Goal: Task Accomplishment & Management: Complete application form

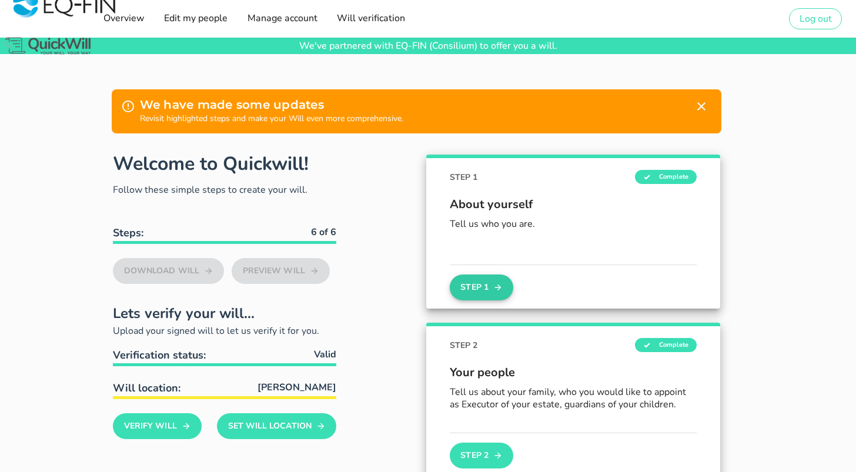
click at [472, 293] on button "Step 1" at bounding box center [482, 288] width 64 height 26
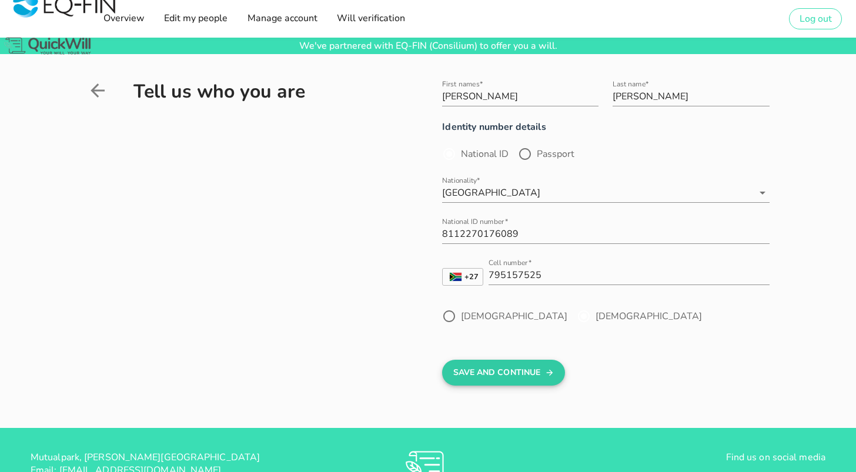
click at [502, 376] on button "Save And Continue" at bounding box center [503, 373] width 123 height 26
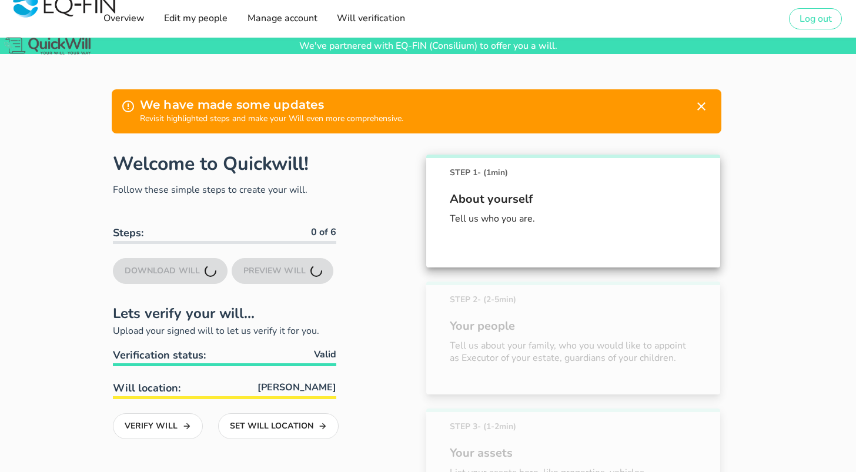
scroll to position [139, 0]
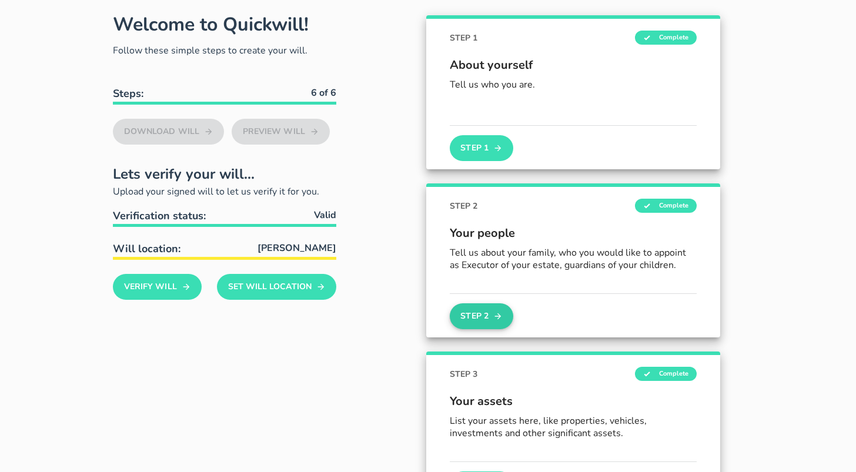
click at [482, 314] on button "Step 2" at bounding box center [482, 316] width 64 height 26
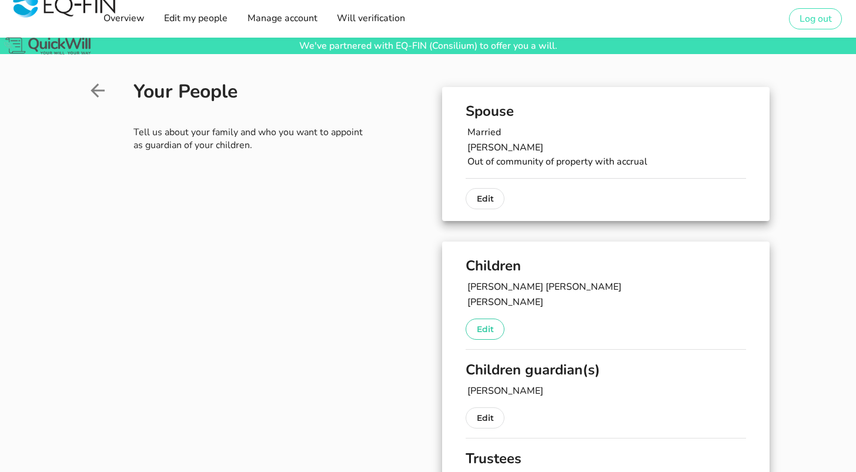
click at [489, 328] on p "Edit" at bounding box center [485, 329] width 16 height 14
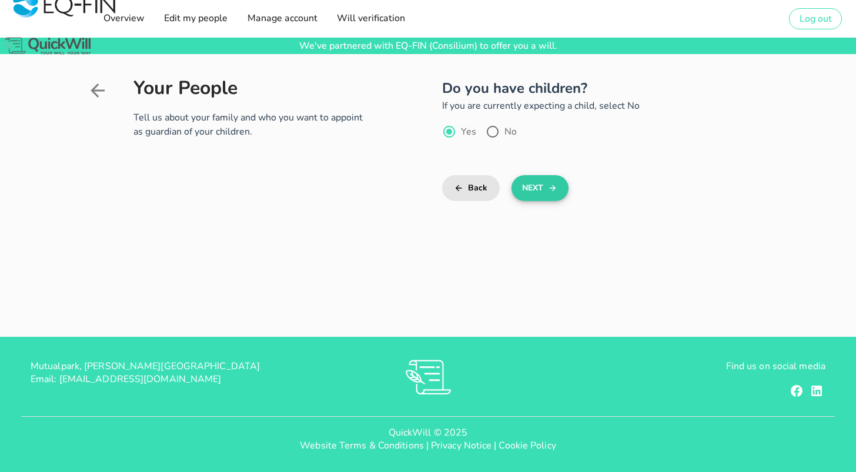
click at [538, 185] on button "Next" at bounding box center [540, 188] width 57 height 26
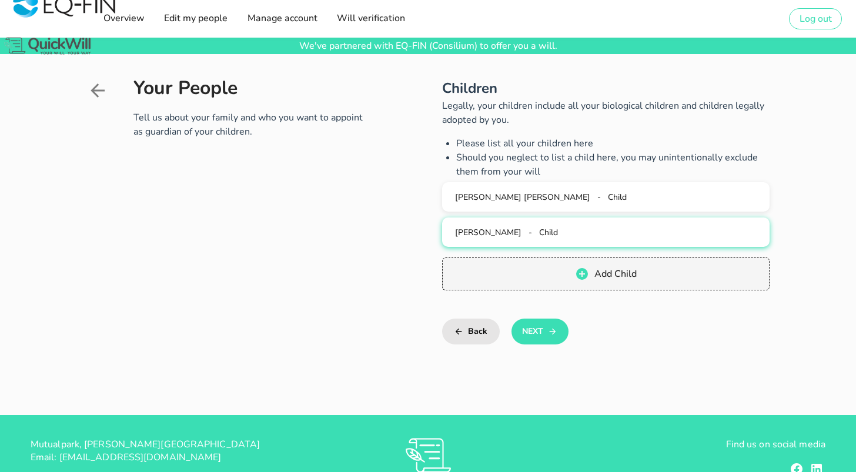
click at [506, 233] on span "[PERSON_NAME]" at bounding box center [488, 232] width 66 height 11
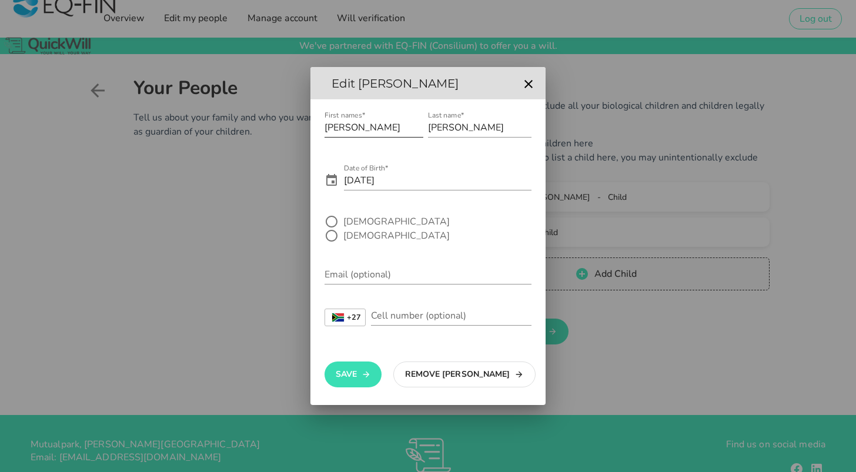
click at [379, 135] on input "[PERSON_NAME]" at bounding box center [374, 127] width 99 height 19
type input "[PERSON_NAME]"
click at [328, 232] on div at bounding box center [332, 222] width 20 height 20
radio input "true"
click at [352, 365] on button "Save" at bounding box center [353, 375] width 57 height 26
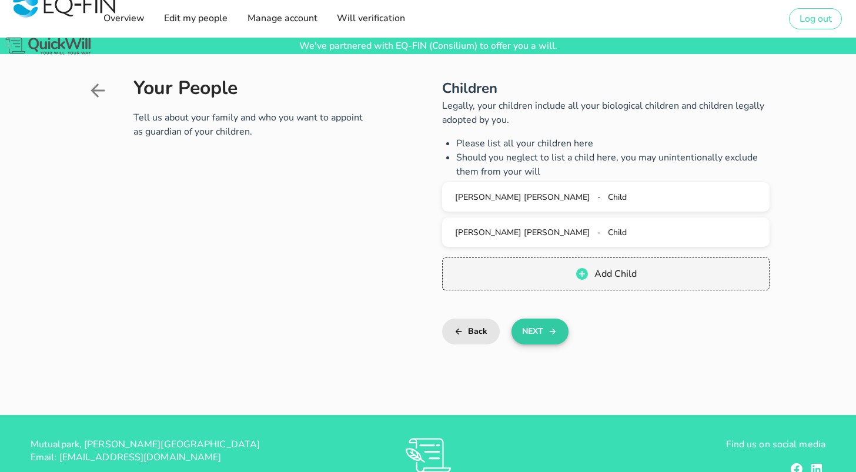
click at [537, 332] on button "Next" at bounding box center [540, 332] width 57 height 26
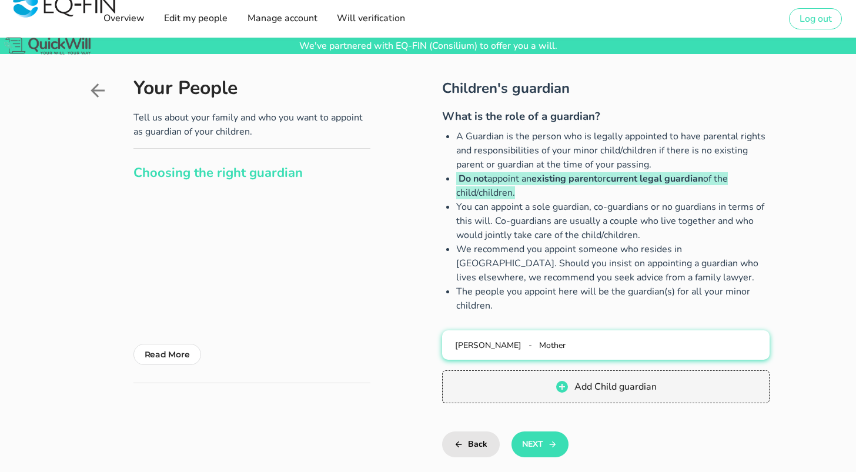
click at [547, 348] on span "Mother" at bounding box center [552, 345] width 26 height 11
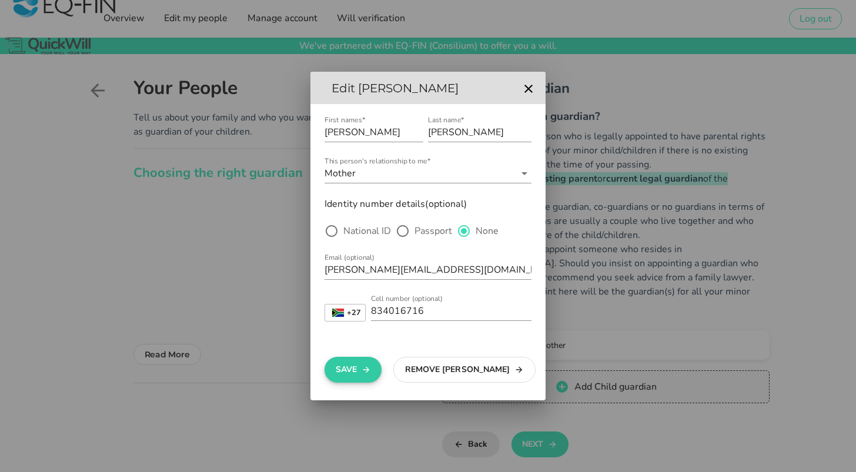
click at [353, 366] on button "Save" at bounding box center [353, 370] width 57 height 26
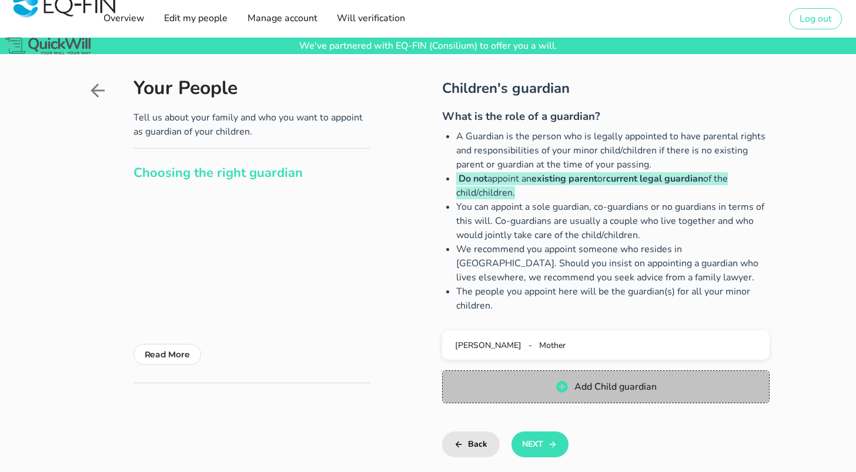
click at [599, 387] on span "Add Child guardian" at bounding box center [615, 386] width 83 height 13
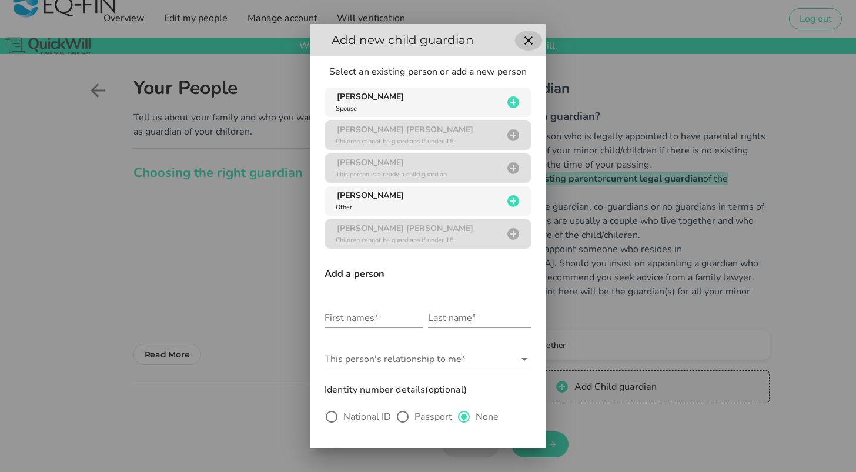
click at [527, 36] on icon "button" at bounding box center [529, 41] width 14 height 14
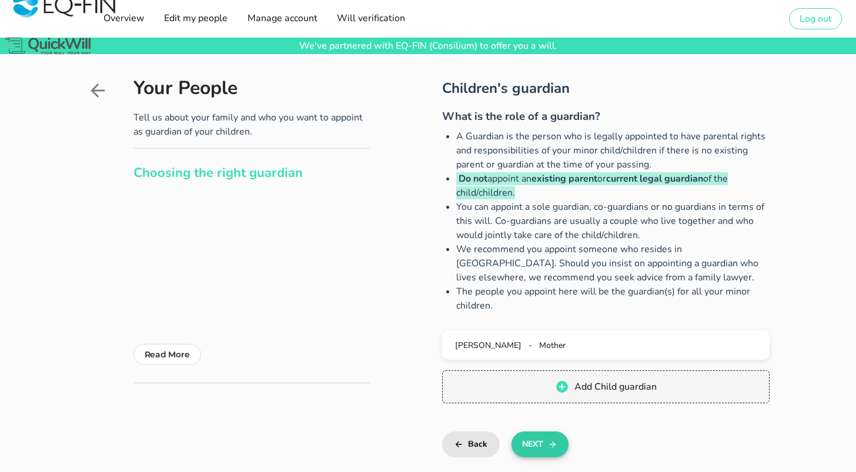
click at [535, 448] on button "Next" at bounding box center [540, 445] width 57 height 26
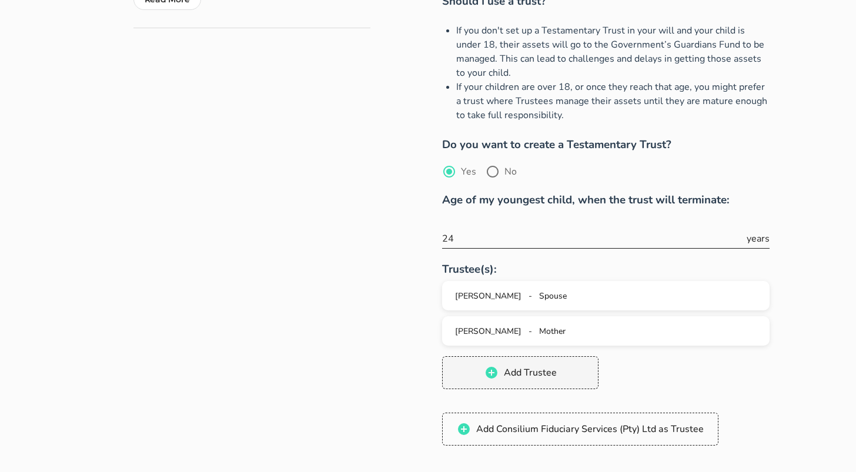
scroll to position [357, 0]
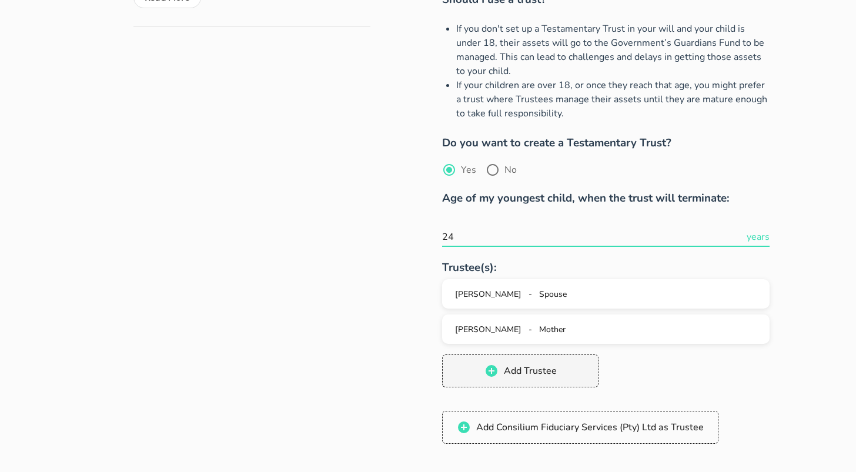
click at [458, 228] on input "24" at bounding box center [593, 237] width 302 height 19
type input "23"
click at [382, 256] on div "Testamentary Trust What is a Testamentary Trust? A Testamentary Trust is a way …" at bounding box center [570, 109] width 398 height 777
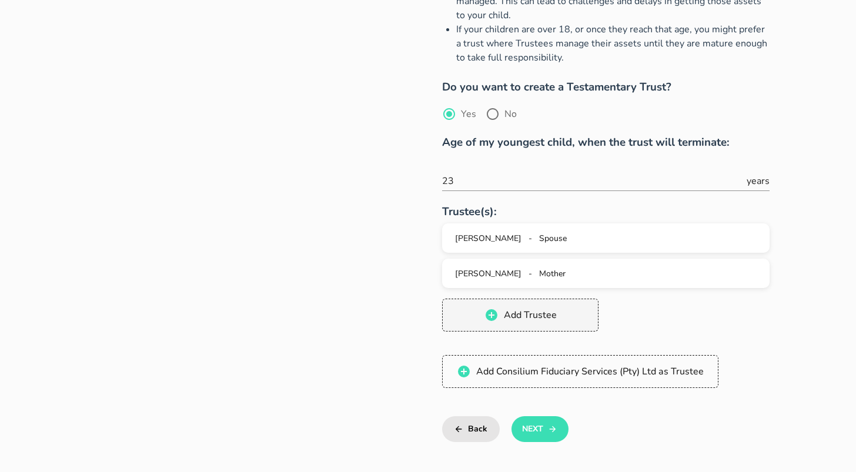
scroll to position [423, 0]
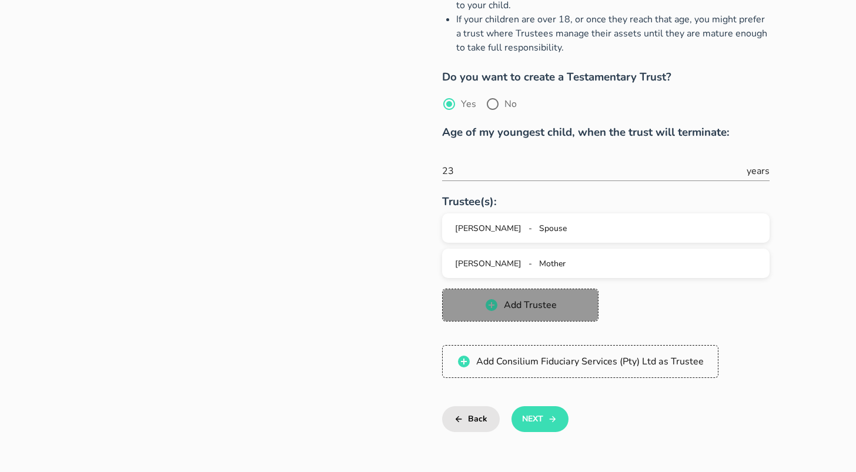
click at [522, 299] on span "Add Trustee" at bounding box center [530, 305] width 54 height 13
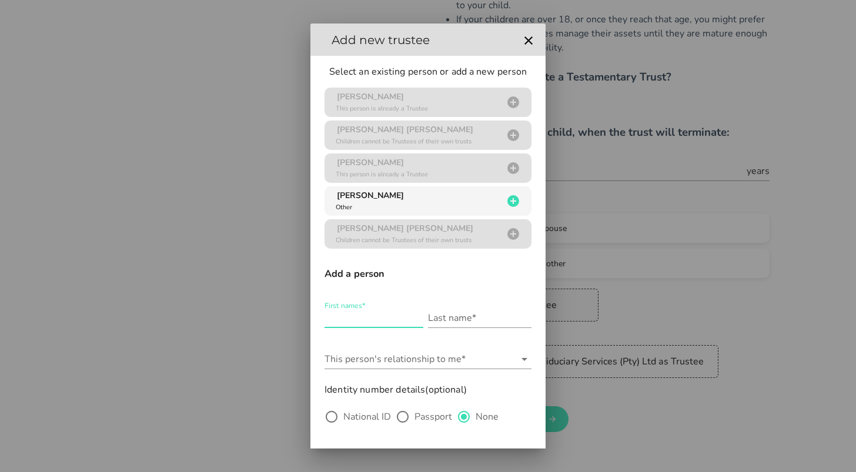
click at [358, 318] on input "First names*" at bounding box center [374, 318] width 99 height 19
type input "[PERSON_NAME]"
type input "Dippenaar"
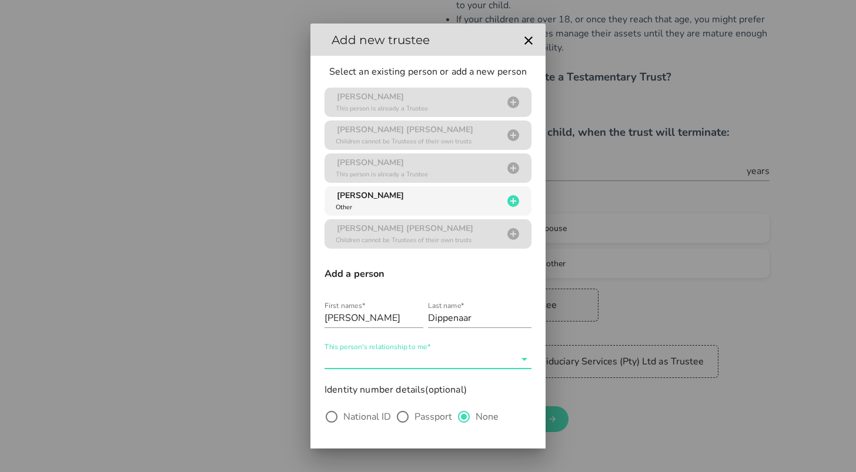
click at [336, 358] on input "This person's relationship to me*" at bounding box center [420, 359] width 191 height 19
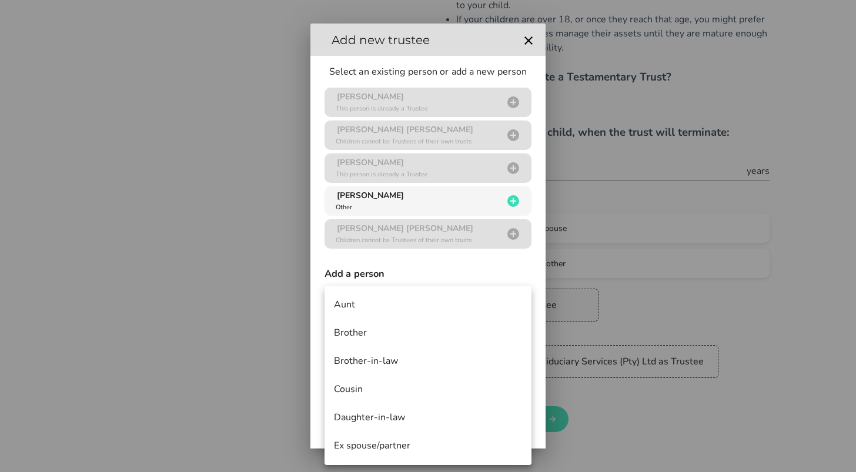
click at [352, 305] on div "Aunt" at bounding box center [428, 304] width 188 height 11
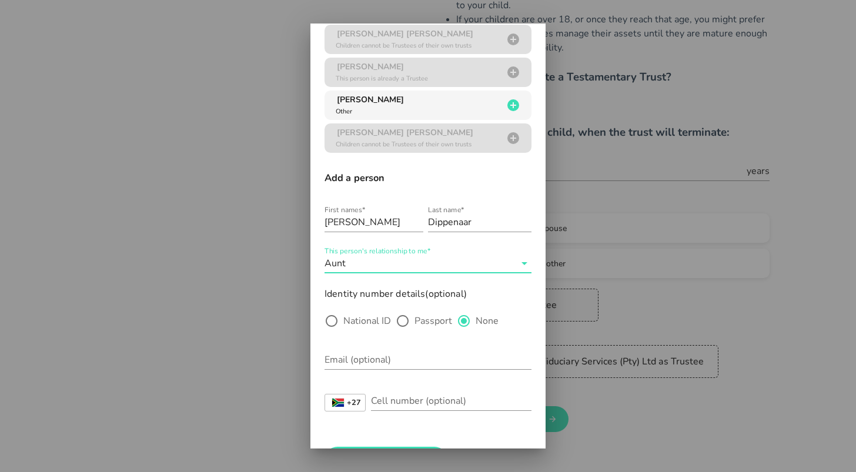
scroll to position [138, 0]
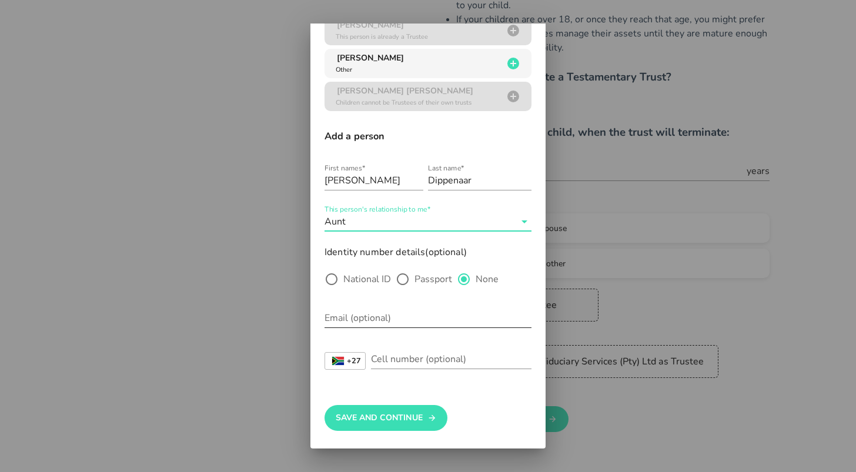
click at [352, 319] on input "Email (optional)" at bounding box center [428, 318] width 207 height 19
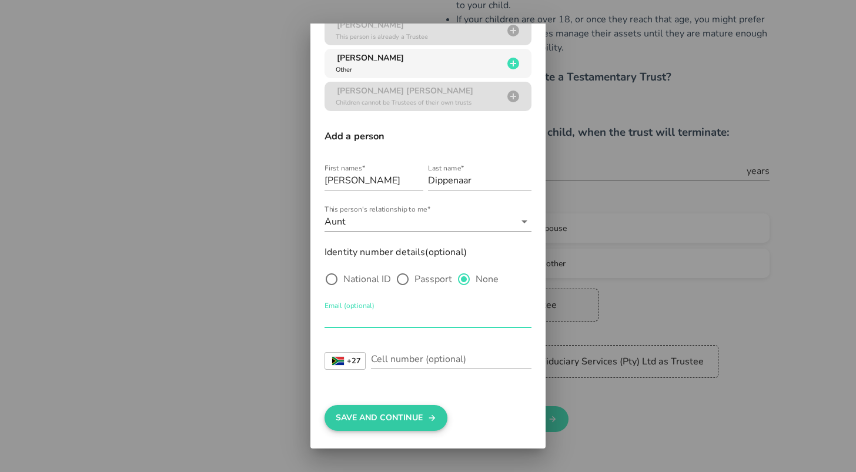
click at [375, 427] on button "Save And Continue" at bounding box center [386, 418] width 123 height 26
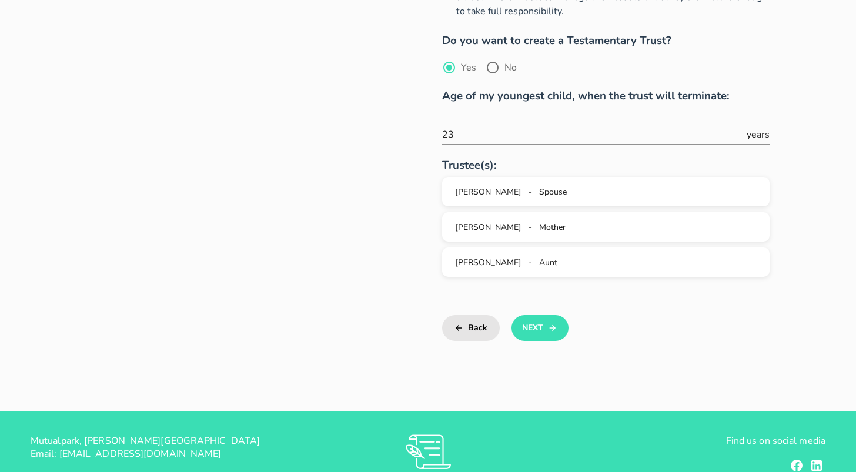
scroll to position [520, 0]
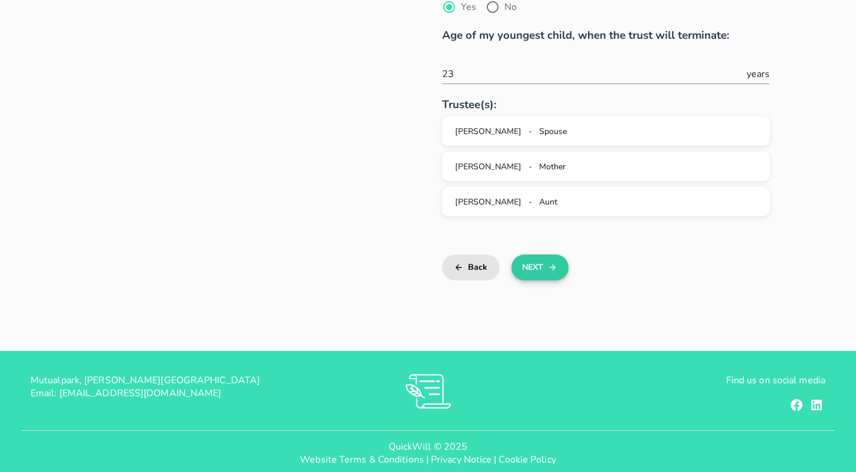
click at [536, 255] on button "Next" at bounding box center [540, 268] width 57 height 26
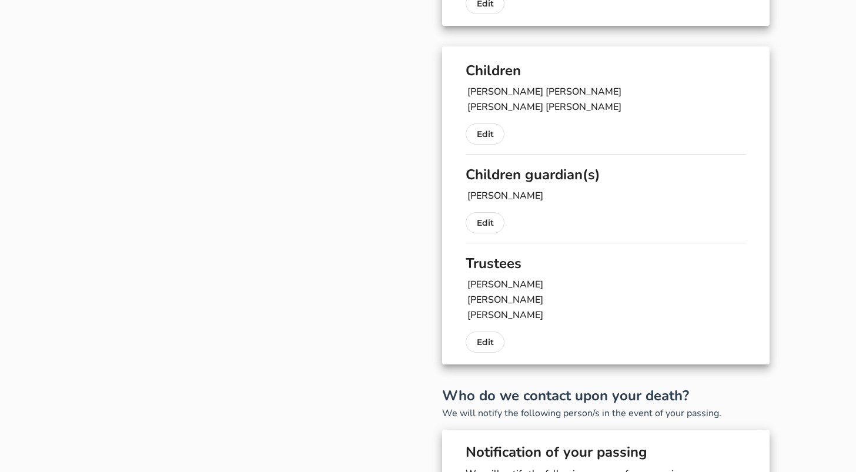
scroll to position [171, 0]
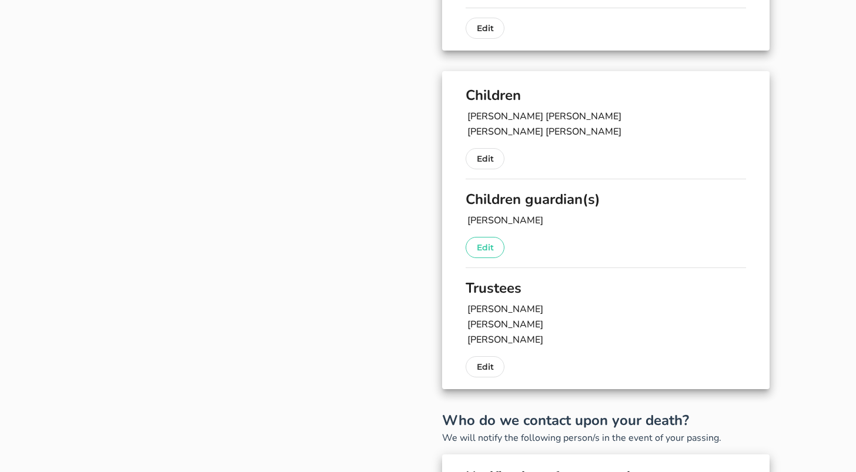
click at [485, 245] on p "Edit" at bounding box center [485, 248] width 16 height 14
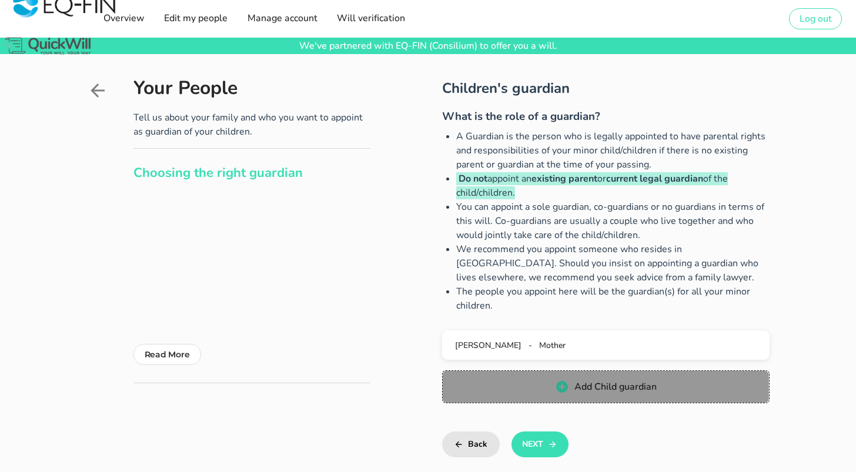
click at [600, 395] on button "Add Child guardian" at bounding box center [605, 386] width 327 height 33
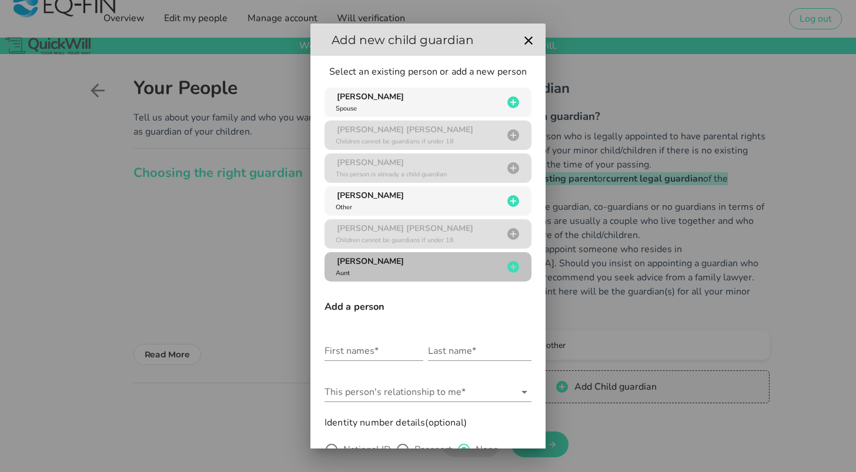
click at [396, 271] on div "[PERSON_NAME] Aunt" at bounding box center [417, 267] width 169 height 22
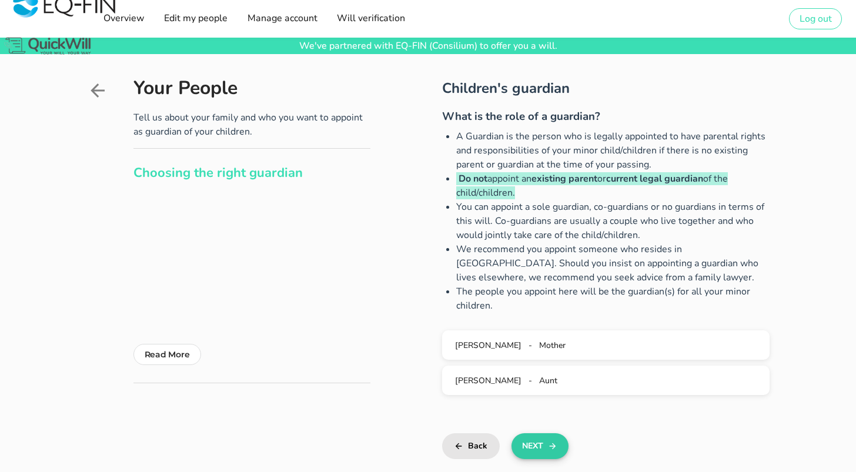
click at [536, 446] on button "Next" at bounding box center [540, 446] width 57 height 26
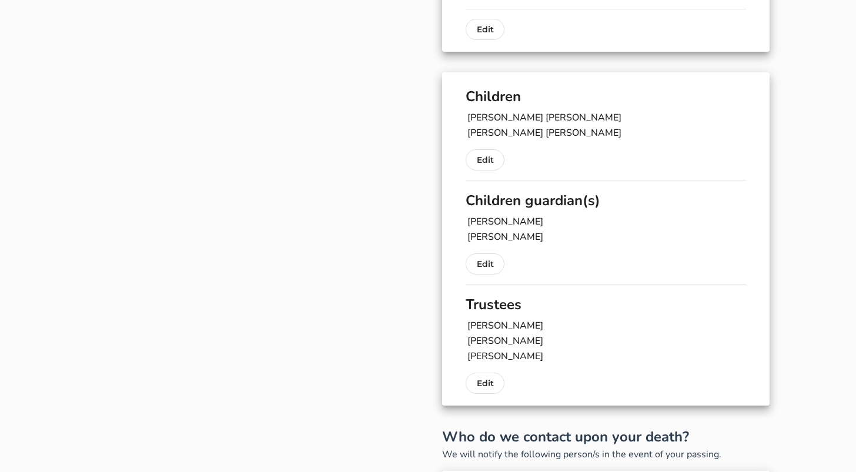
scroll to position [173, 0]
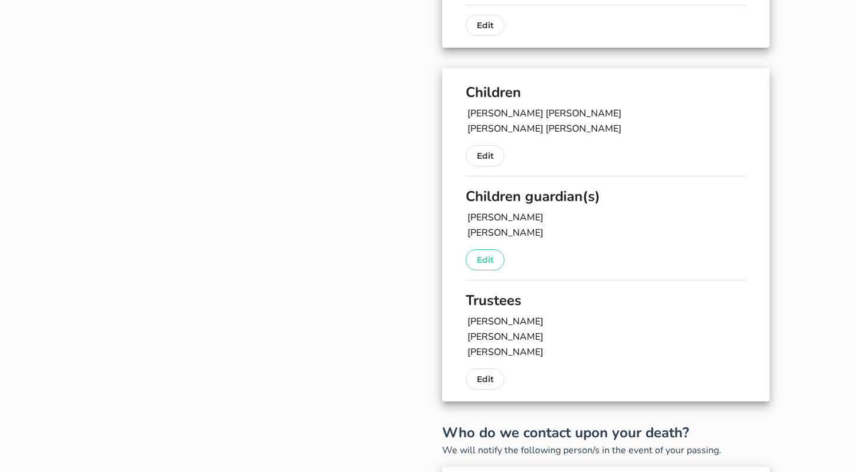
click at [480, 260] on p "Edit" at bounding box center [485, 260] width 16 height 14
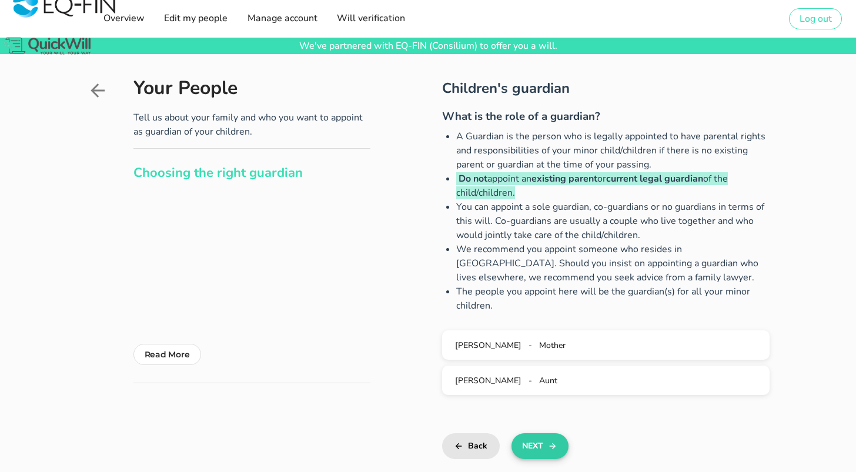
click at [531, 447] on button "Next" at bounding box center [540, 446] width 57 height 26
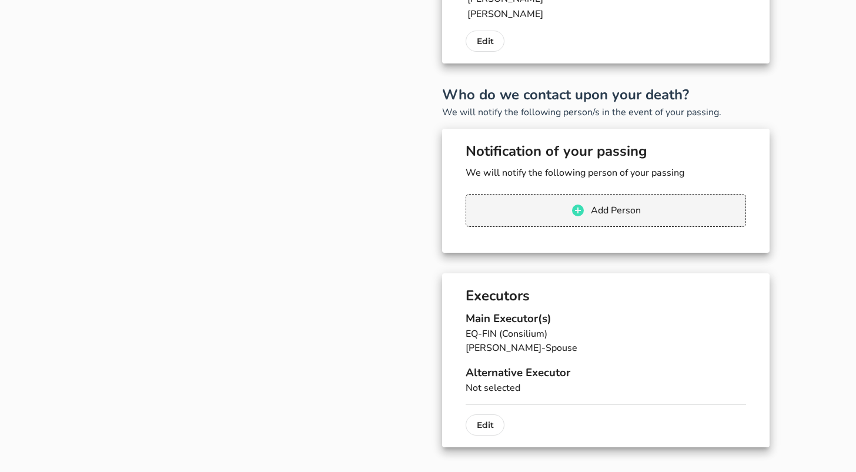
scroll to position [516, 0]
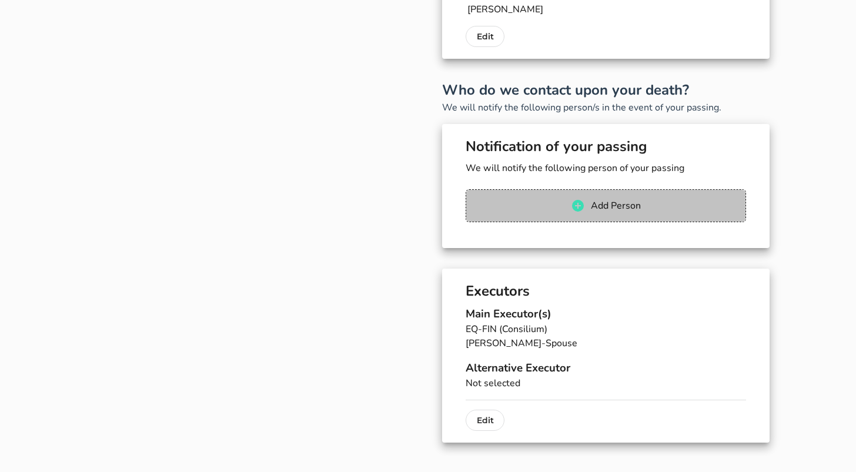
click at [613, 209] on span "Add Person" at bounding box center [615, 205] width 51 height 13
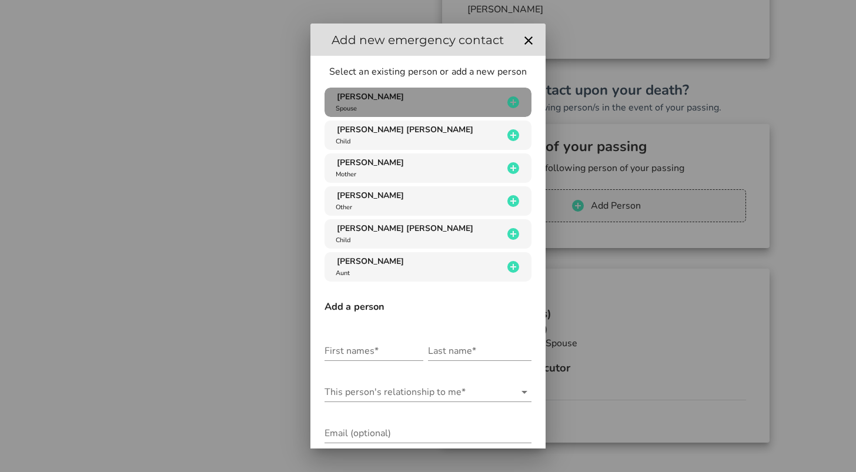
click at [461, 98] on div "[PERSON_NAME]" at bounding box center [417, 102] width 169 height 22
type input "[PERSON_NAME]"
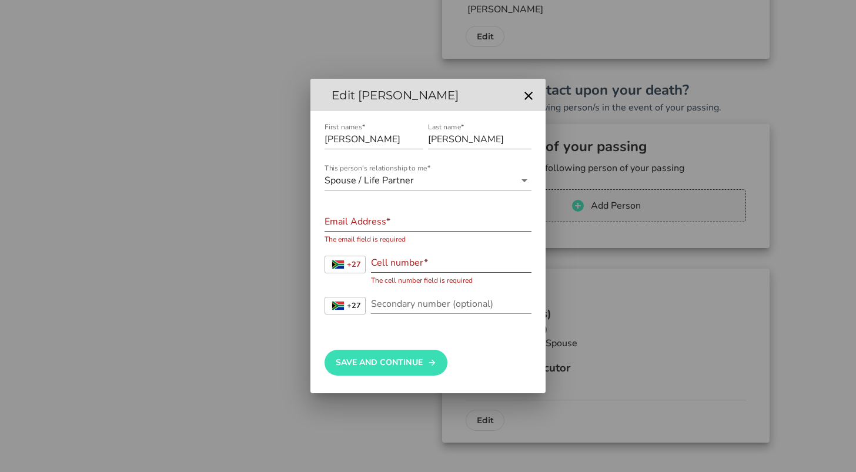
click at [350, 222] on input "Email Address*" at bounding box center [428, 221] width 207 height 19
type input "[EMAIL_ADDRESS][DOMAIN_NAME]"
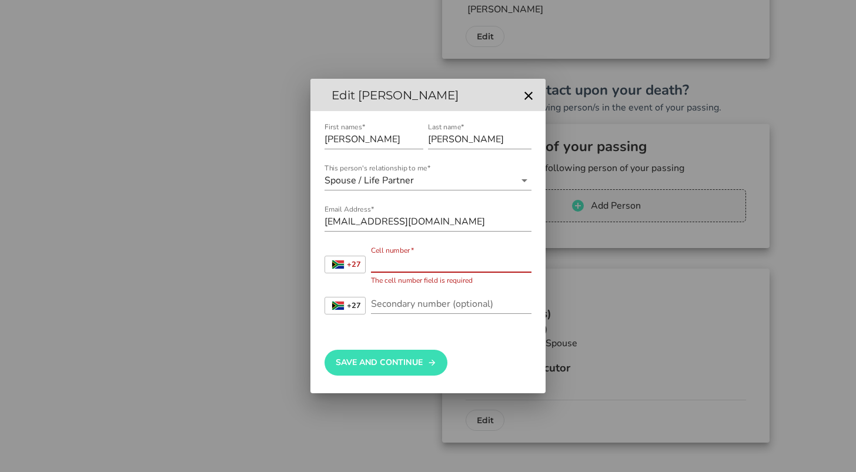
click at [393, 258] on div "Cell number*" at bounding box center [451, 262] width 161 height 19
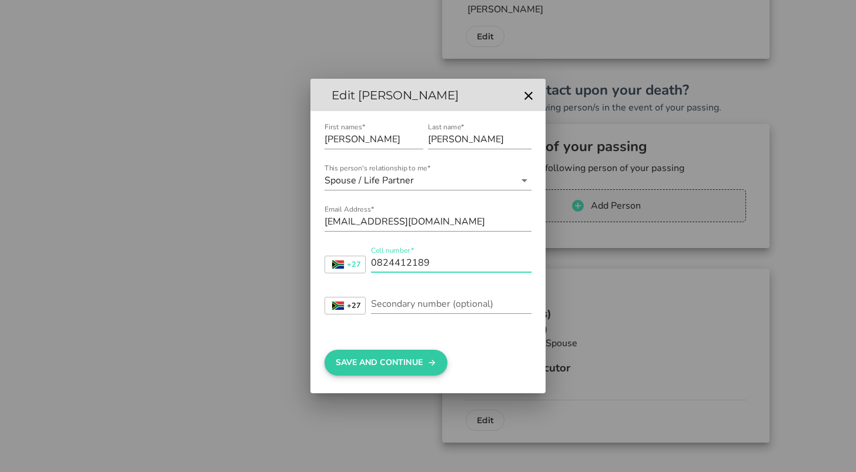
type input "0824412189"
click at [388, 358] on button "Save And Continue" at bounding box center [386, 363] width 123 height 26
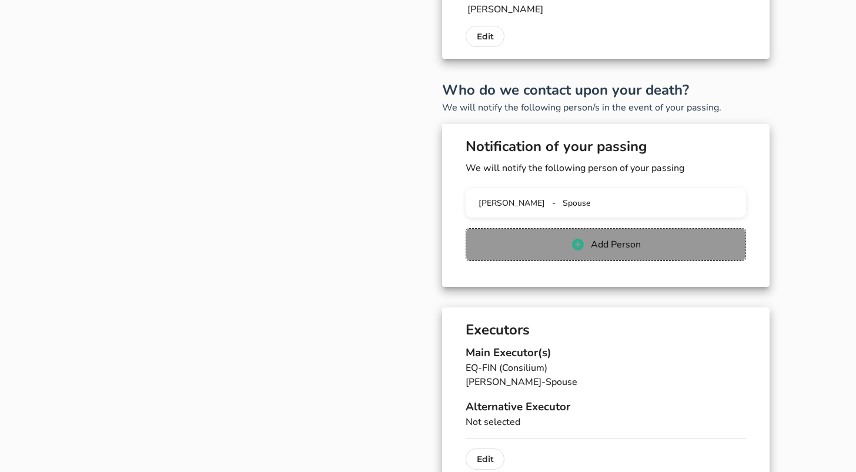
click at [613, 246] on span "Add Person" at bounding box center [615, 244] width 51 height 13
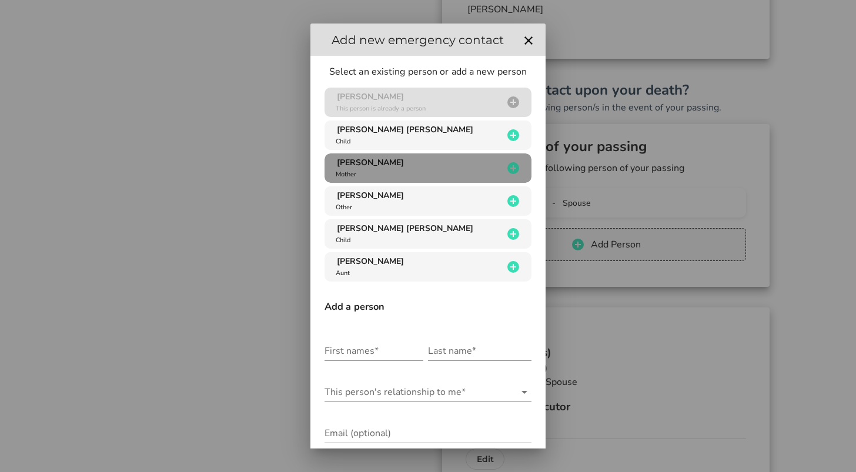
click at [413, 169] on div "[PERSON_NAME] Mother" at bounding box center [417, 168] width 169 height 22
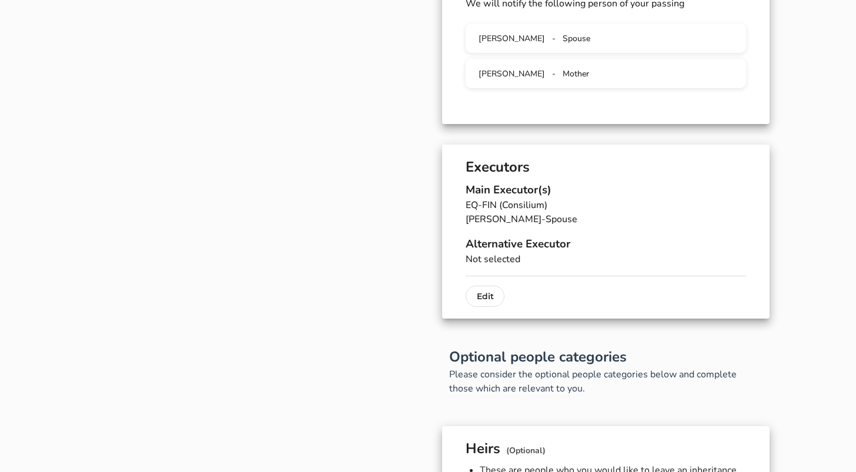
scroll to position [689, 0]
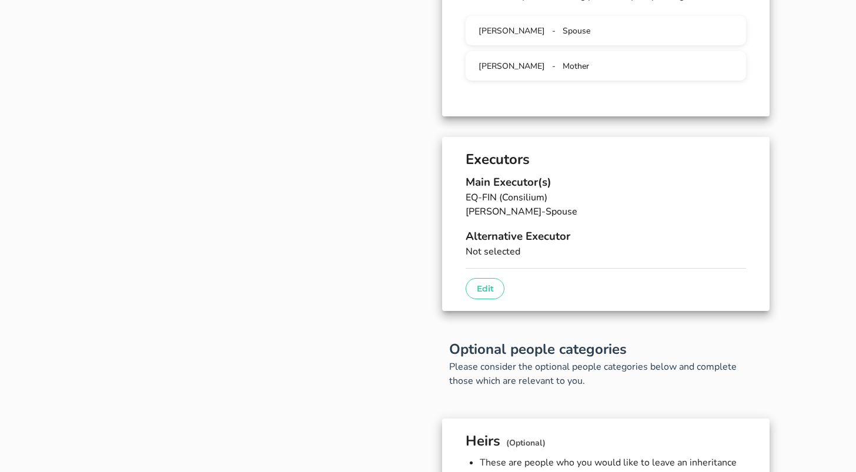
click at [483, 284] on p "Edit" at bounding box center [485, 289] width 16 height 14
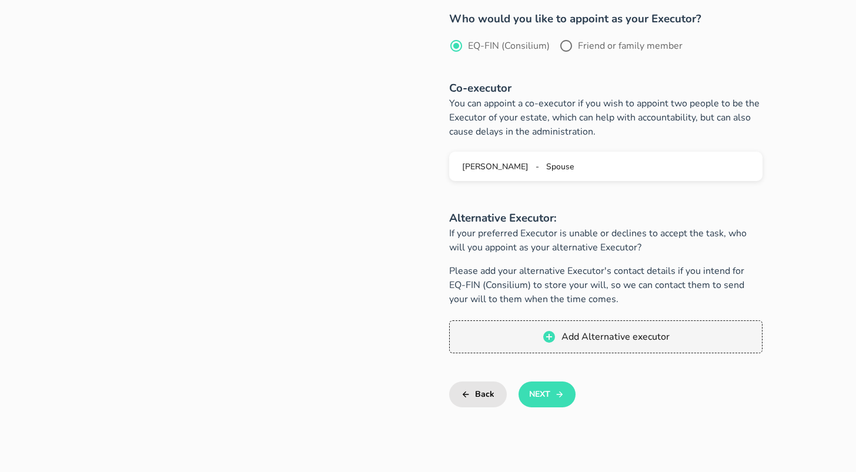
scroll to position [476, 0]
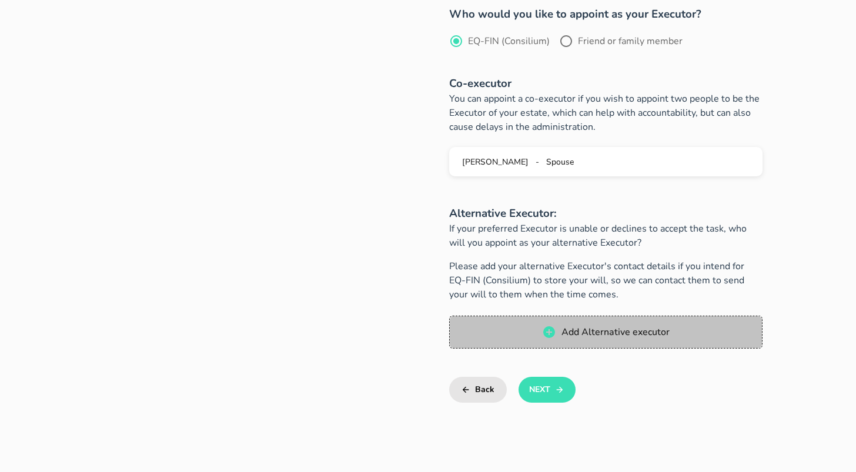
click at [606, 338] on span "Add Alternative executor" at bounding box center [615, 332] width 109 height 13
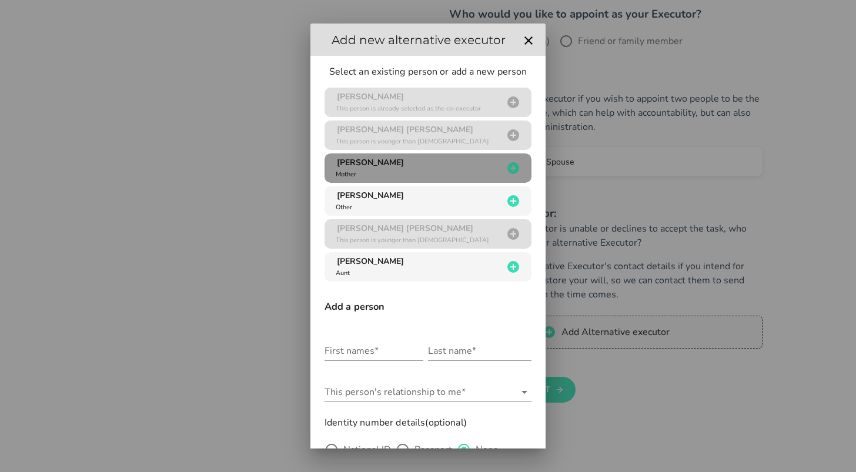
click at [442, 165] on div "[PERSON_NAME] Mother" at bounding box center [417, 168] width 169 height 22
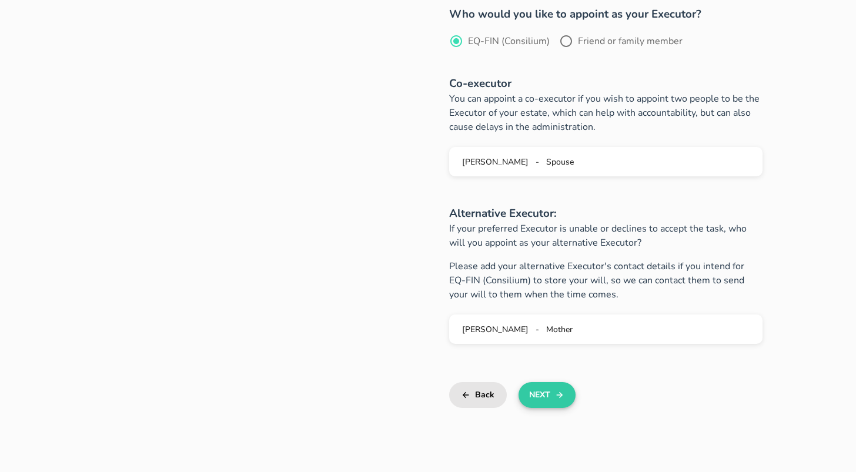
click at [540, 395] on button "Next" at bounding box center [547, 395] width 57 height 26
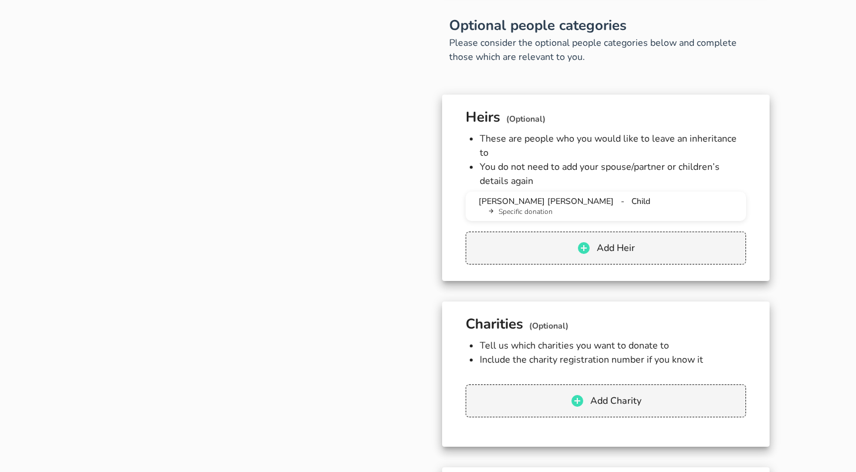
scroll to position [1017, 0]
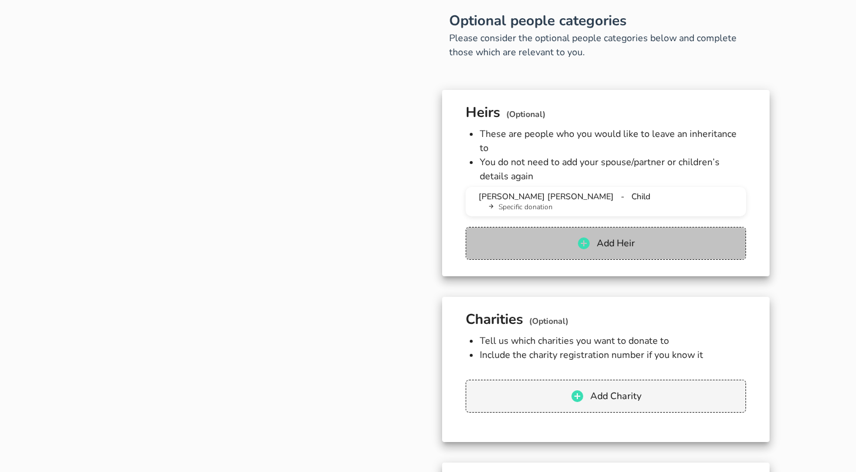
click at [603, 237] on span "Add Heir" at bounding box center [615, 243] width 39 height 13
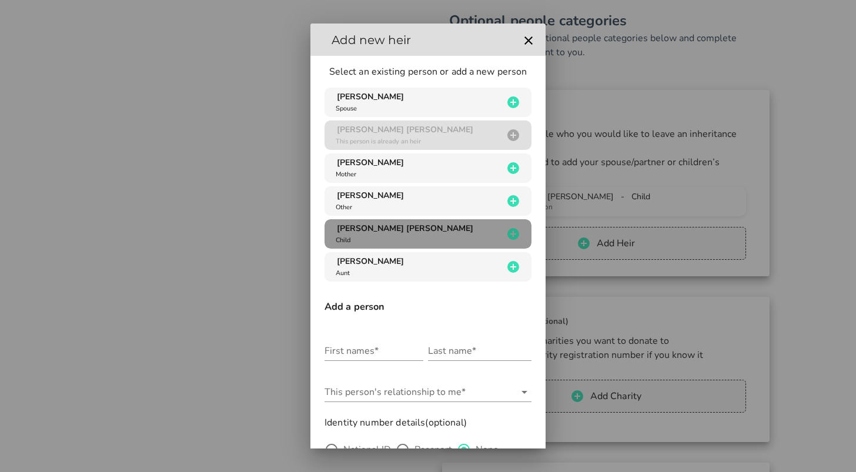
click at [400, 230] on span "[PERSON_NAME] [PERSON_NAME]" at bounding box center [405, 228] width 136 height 11
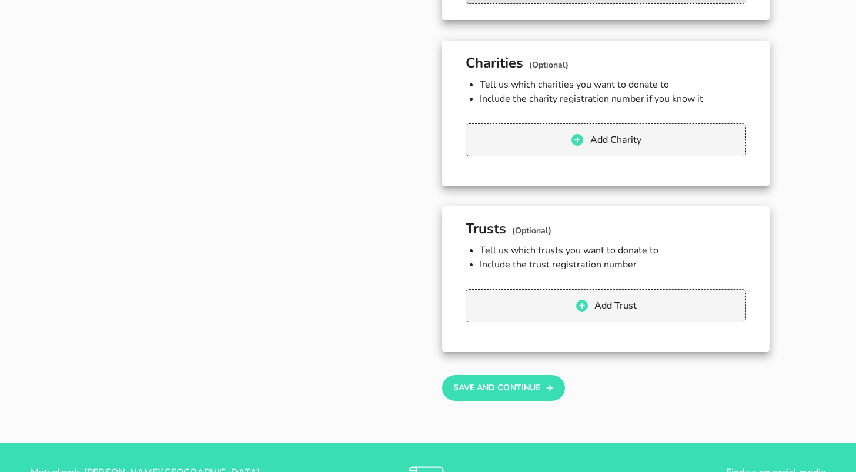
scroll to position [1311, 0]
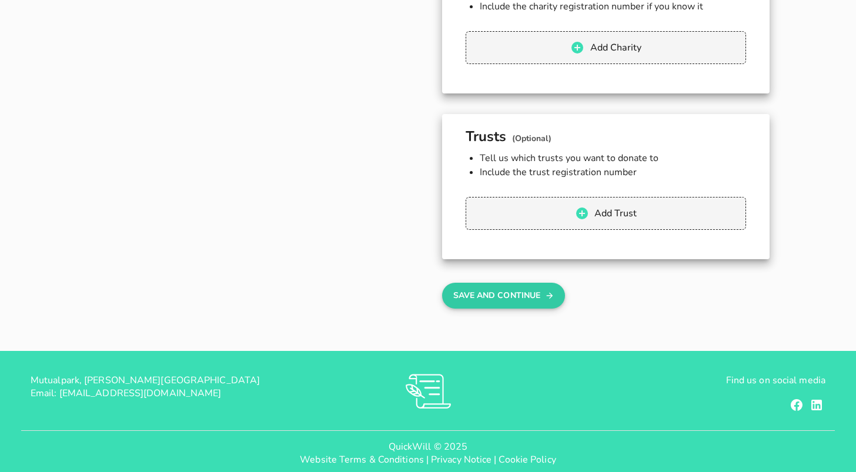
click at [511, 283] on button "Save And Continue" at bounding box center [503, 296] width 123 height 26
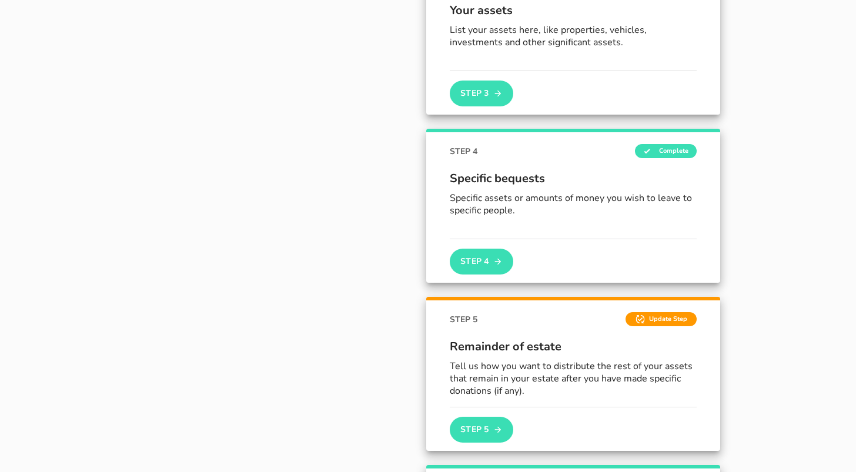
scroll to position [532, 0]
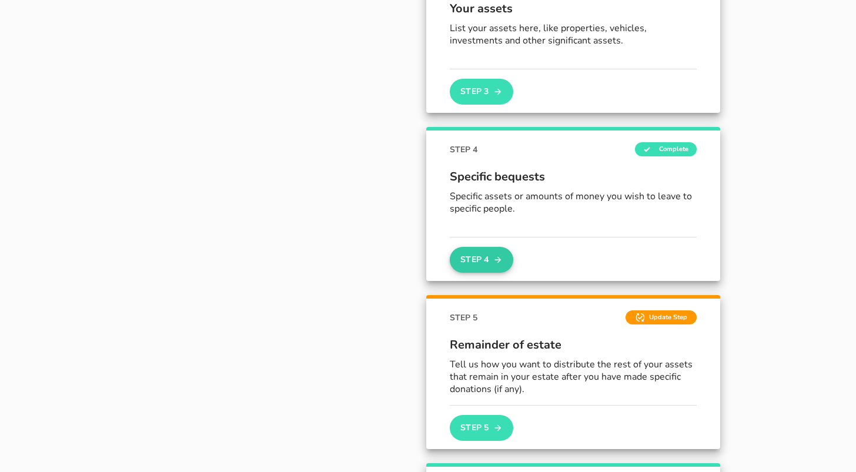
click at [483, 255] on button "Step 4" at bounding box center [482, 260] width 64 height 26
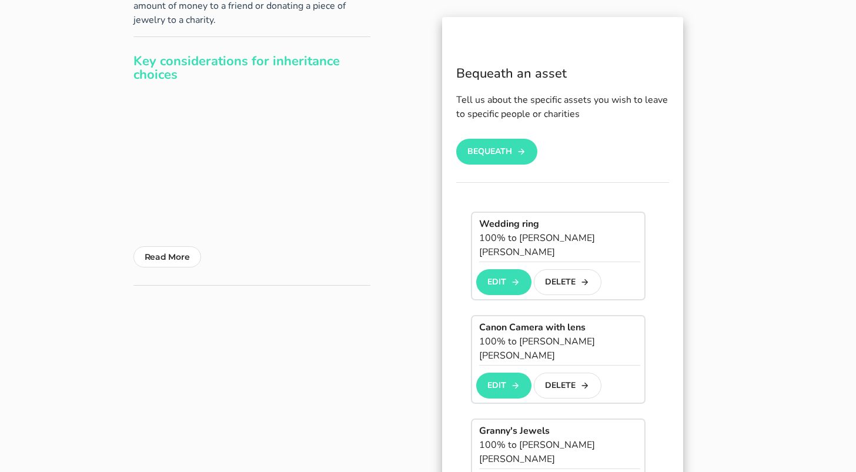
scroll to position [184, 0]
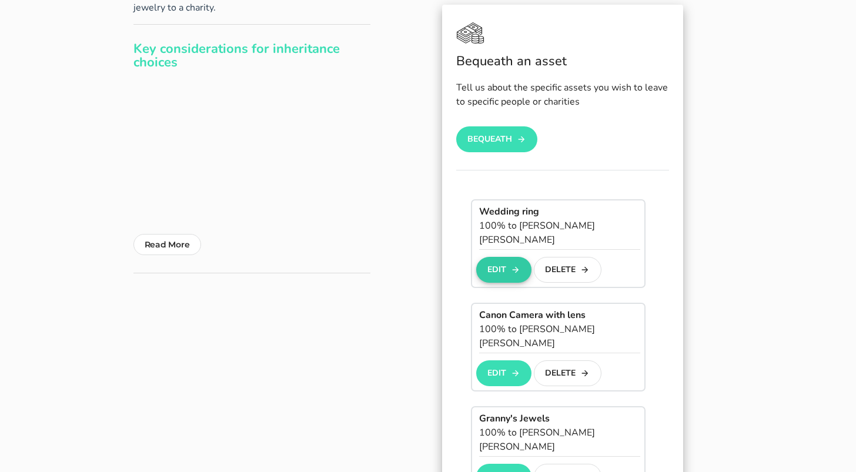
click at [495, 257] on button "Edit" at bounding box center [503, 270] width 55 height 26
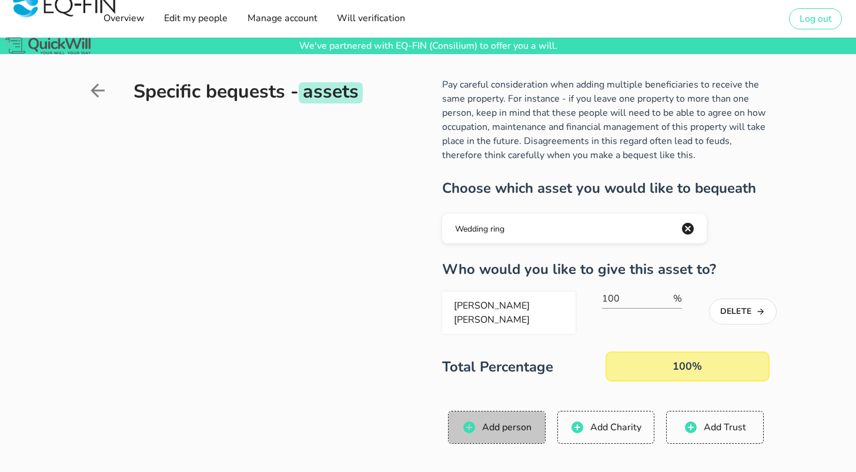
click at [498, 421] on span "Add person" at bounding box center [506, 427] width 50 height 13
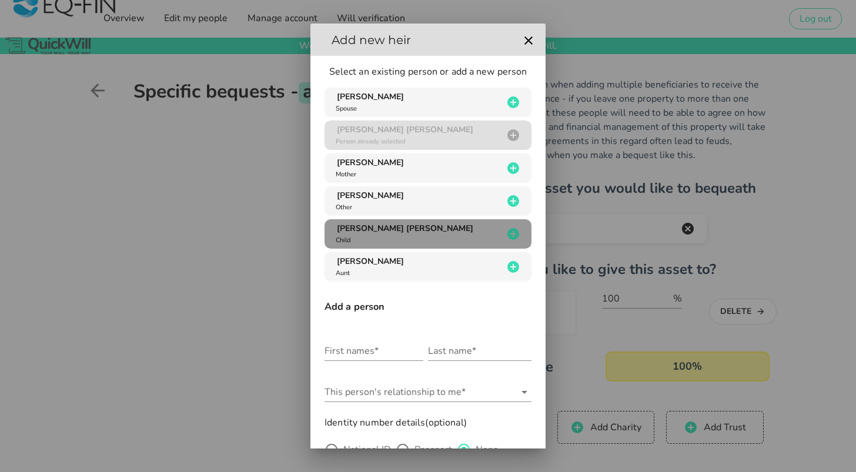
click at [401, 228] on span "[PERSON_NAME] [PERSON_NAME]" at bounding box center [405, 228] width 136 height 11
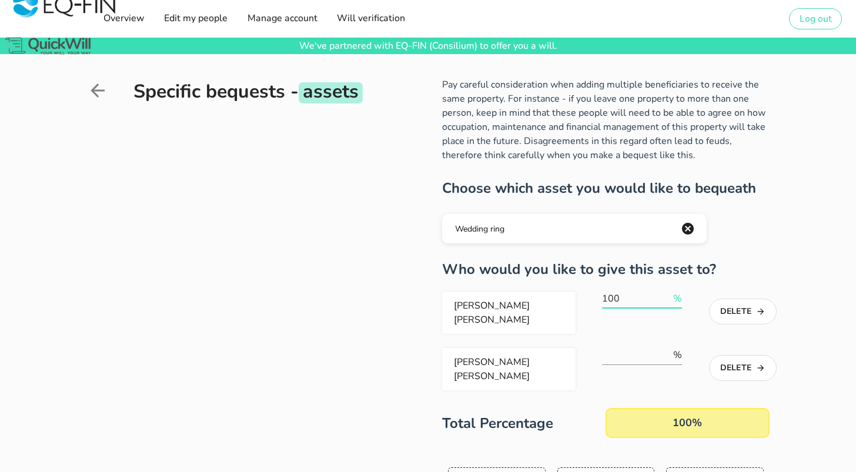
drag, startPoint x: 624, startPoint y: 295, endPoint x: 594, endPoint y: 295, distance: 30.0
click at [594, 295] on div "[PERSON_NAME] [PERSON_NAME] 100 % Delete" at bounding box center [602, 313] width 320 height 42
type input "50"
click at [619, 348] on input "number" at bounding box center [636, 355] width 69 height 19
type input "50"
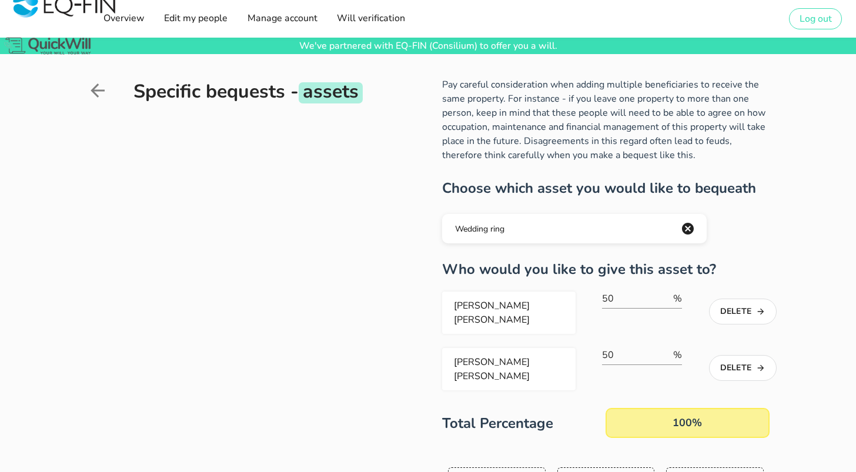
click at [595, 386] on span "[PERSON_NAME] [PERSON_NAME] 50 % Delete [PERSON_NAME] [PERSON_NAME] 50 % Delete…" at bounding box center [605, 365] width 327 height 146
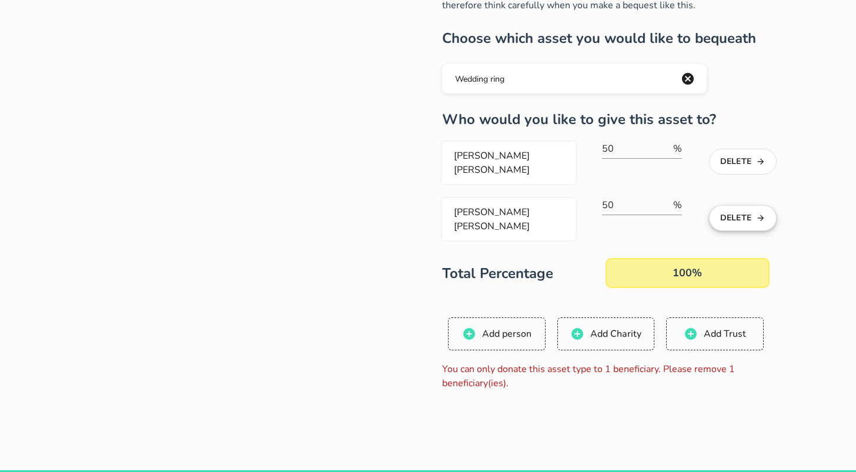
scroll to position [149, 0]
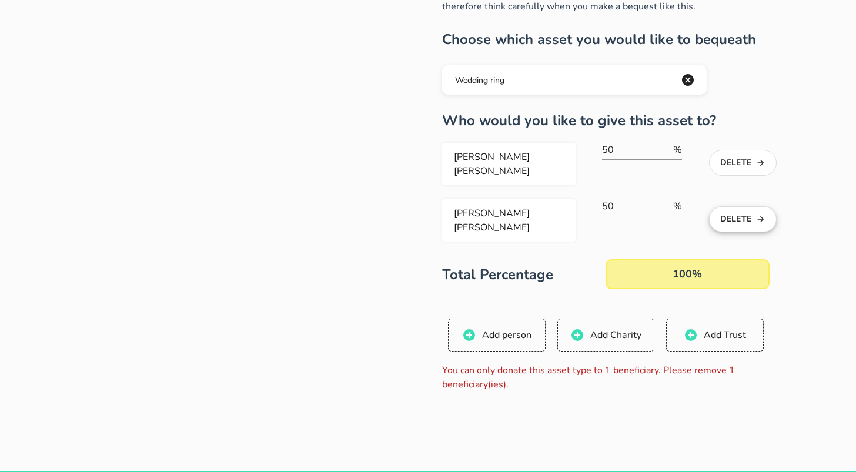
click at [733, 209] on button "Delete" at bounding box center [743, 219] width 68 height 26
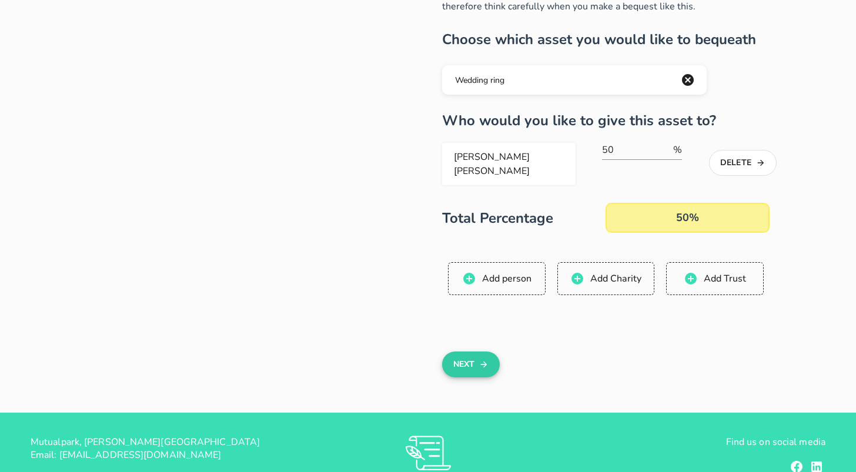
click at [468, 355] on button "Next" at bounding box center [470, 365] width 57 height 26
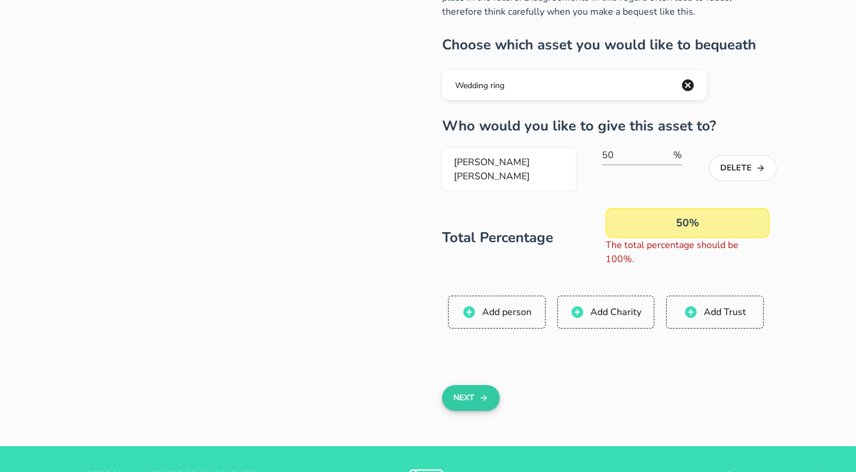
scroll to position [144, 0]
drag, startPoint x: 626, startPoint y: 152, endPoint x: 576, endPoint y: 152, distance: 50.0
click at [576, 152] on div "[PERSON_NAME] [PERSON_NAME] 50 % Delete" at bounding box center [602, 169] width 320 height 42
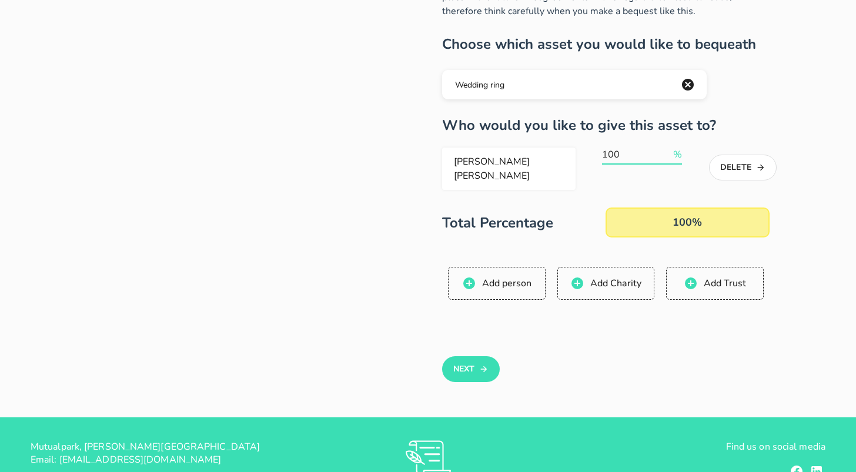
type input "100"
click at [623, 343] on div "Next" at bounding box center [605, 372] width 341 height 92
click at [476, 356] on button "Next" at bounding box center [470, 369] width 57 height 26
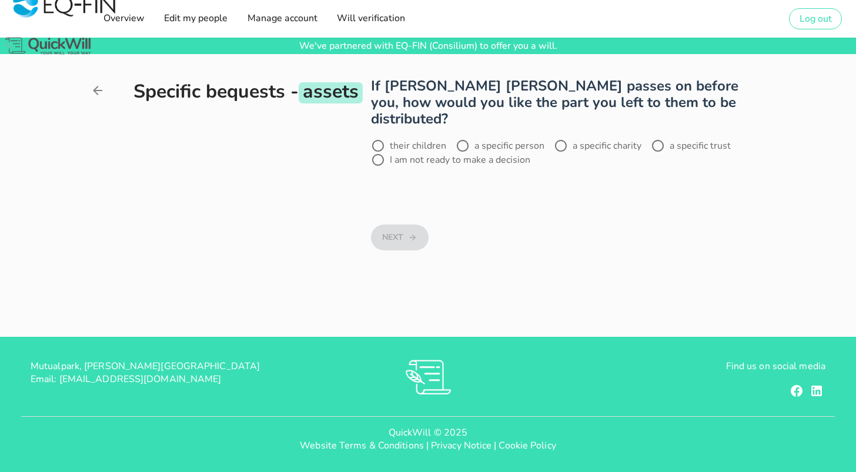
scroll to position [0, 0]
click at [459, 136] on div at bounding box center [463, 146] width 20 height 20
radio input "true"
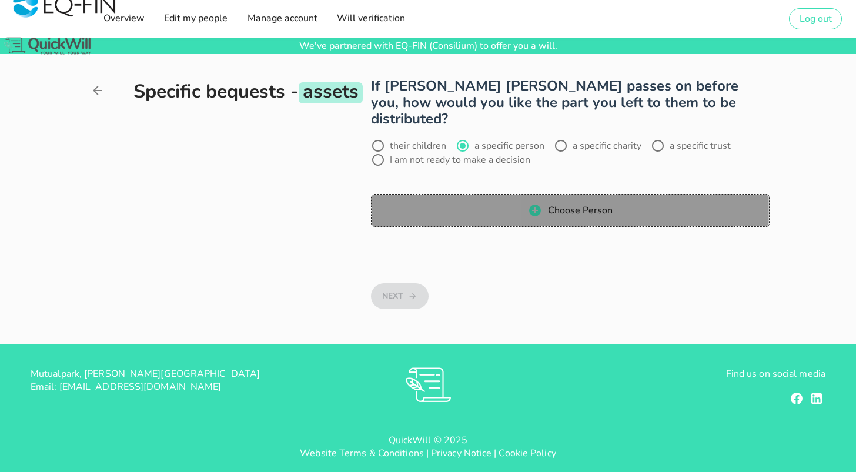
click at [578, 204] on span "Choose Person" at bounding box center [579, 210] width 65 height 13
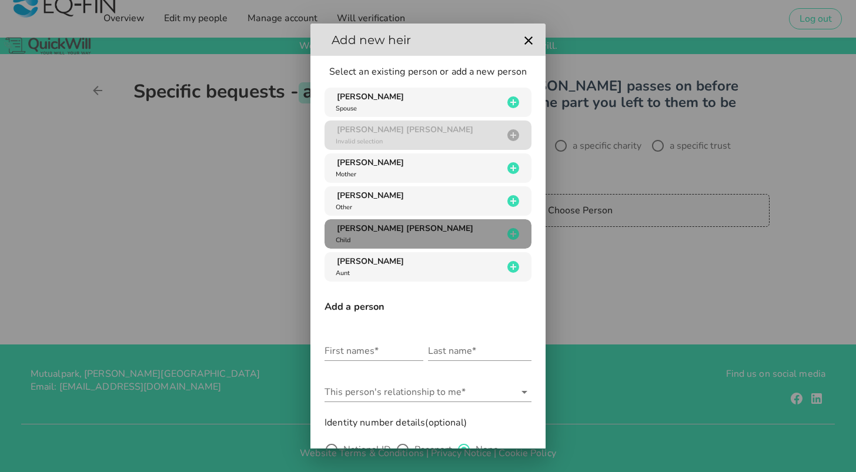
click at [400, 230] on span "[PERSON_NAME] [PERSON_NAME]" at bounding box center [405, 228] width 136 height 11
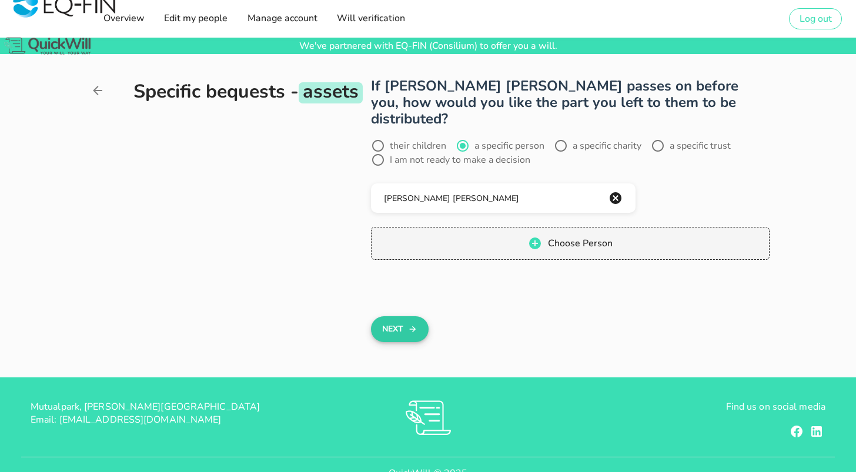
click at [386, 316] on button "Next" at bounding box center [399, 329] width 57 height 26
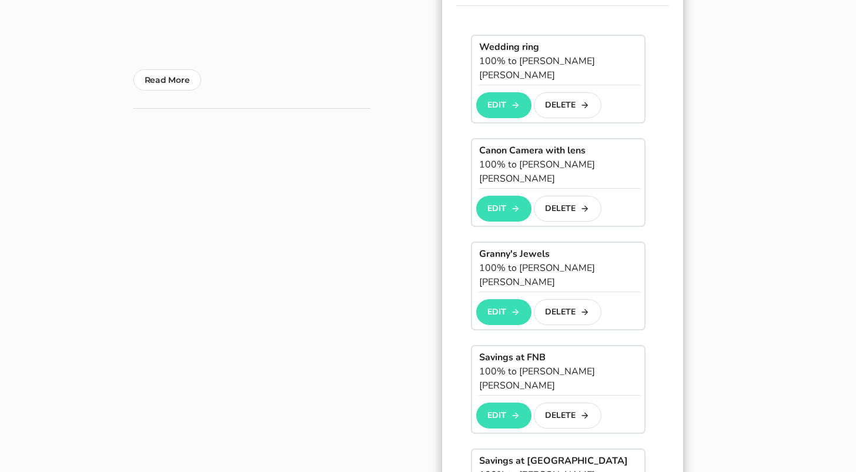
scroll to position [358, 0]
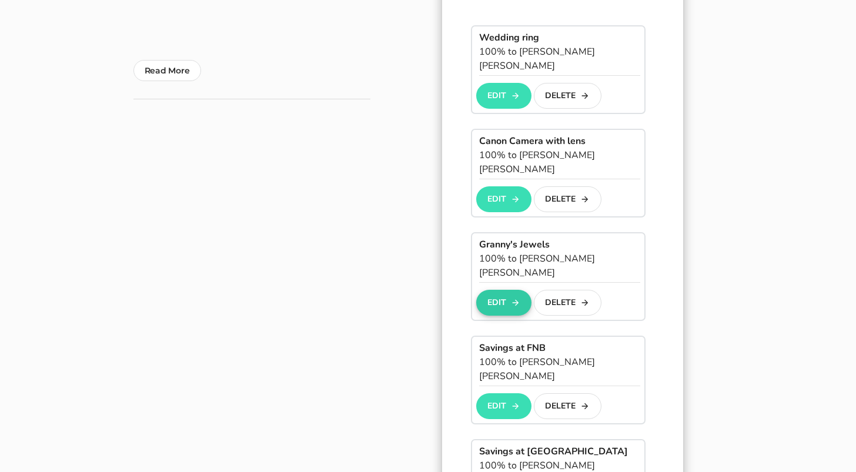
click at [501, 290] on button "Edit" at bounding box center [503, 303] width 55 height 26
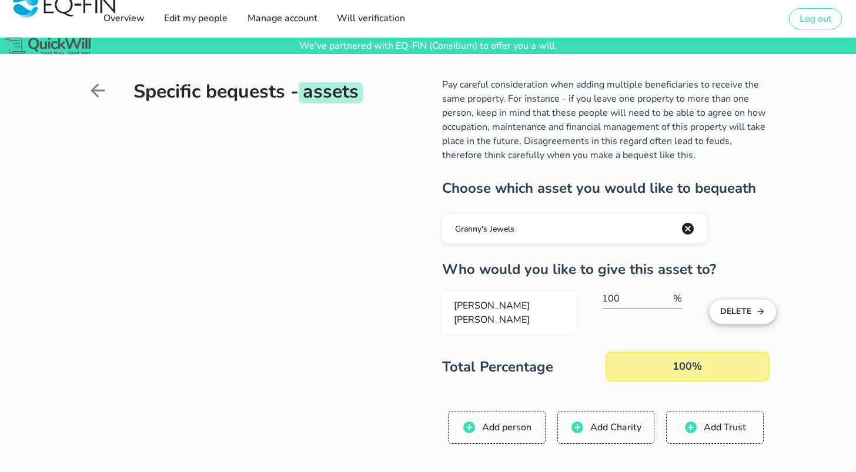
click at [734, 313] on button "Delete" at bounding box center [743, 312] width 68 height 26
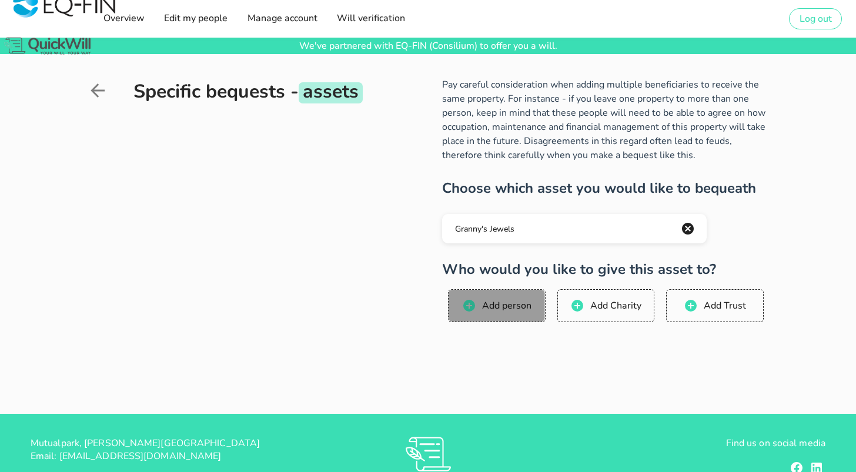
click at [520, 311] on span "Add person" at bounding box center [506, 305] width 50 height 13
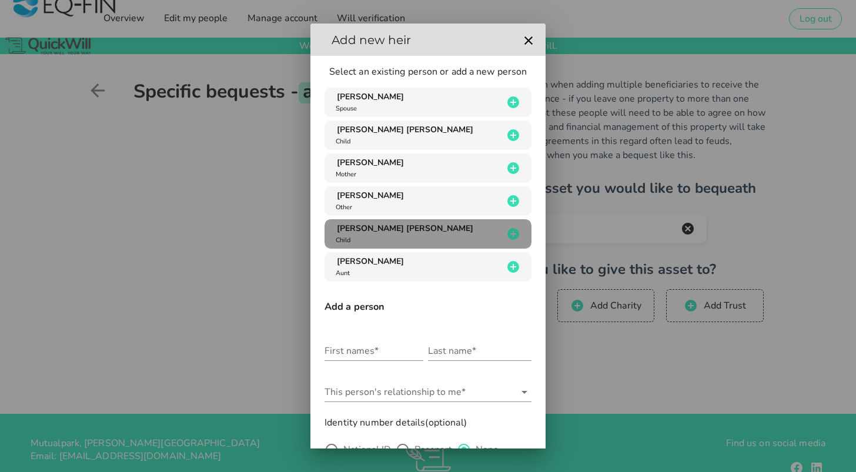
click at [393, 234] on div "[PERSON_NAME] [PERSON_NAME] Child" at bounding box center [417, 234] width 169 height 22
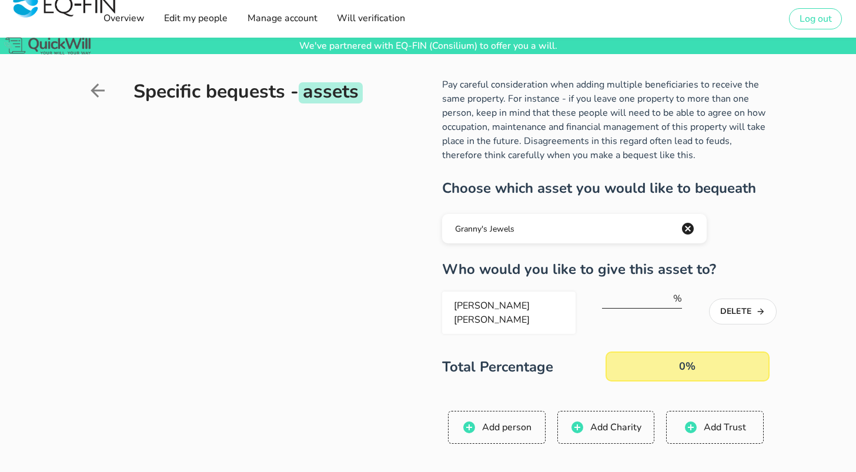
click at [637, 302] on input "number" at bounding box center [636, 298] width 69 height 19
type input "100"
click at [805, 337] on div "Specific bequests - assets Pay careful consideration when adding multiple benef…" at bounding box center [428, 307] width 856 height 507
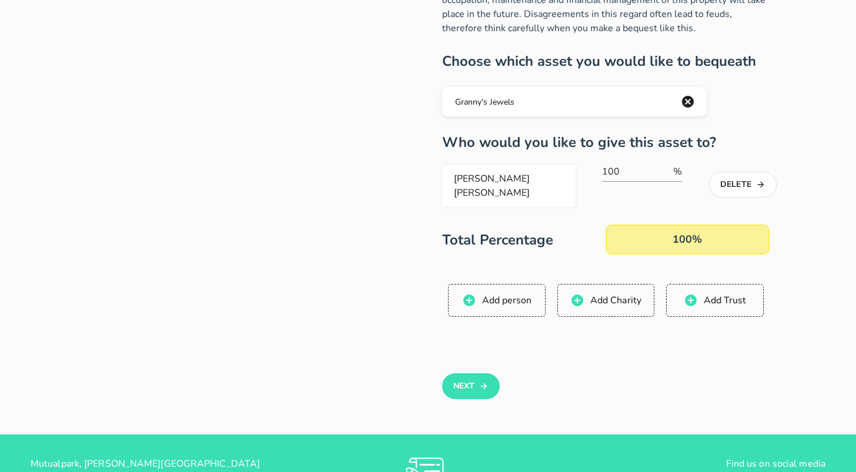
scroll to position [133, 0]
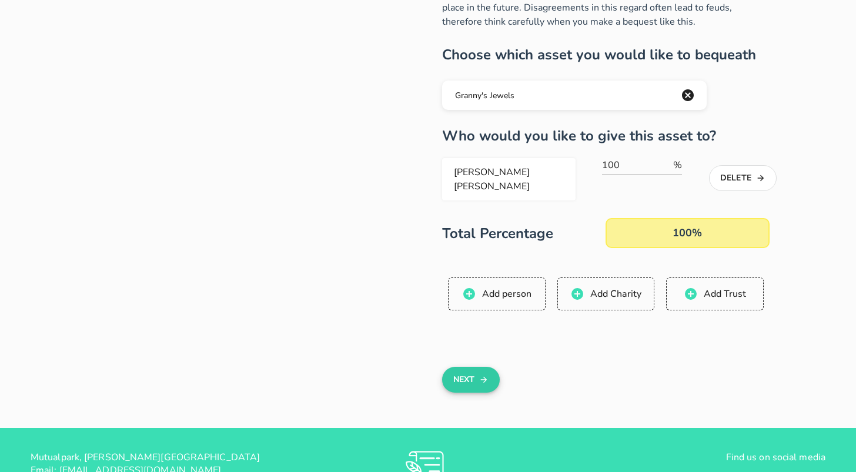
click at [466, 367] on button "Next" at bounding box center [470, 380] width 57 height 26
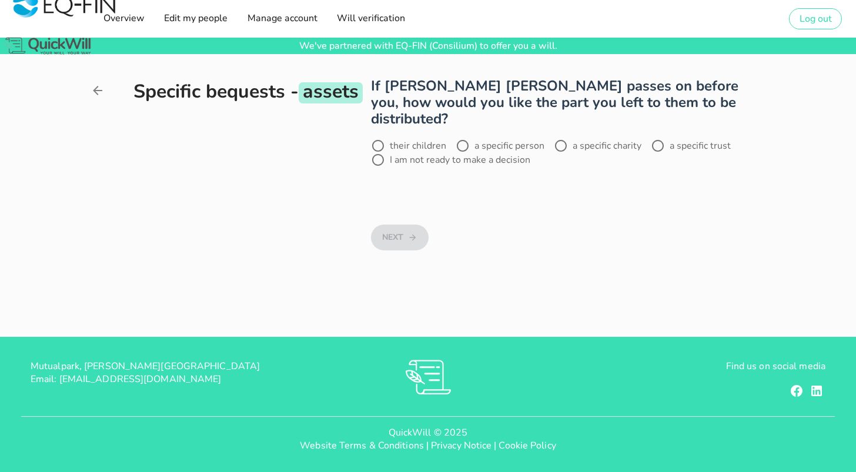
scroll to position [0, 0]
click at [503, 140] on label "a specific person" at bounding box center [510, 146] width 70 height 12
radio input "true"
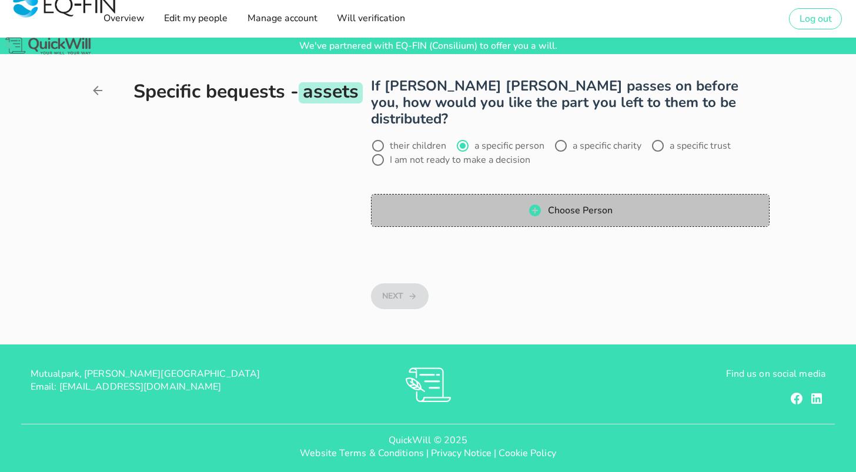
click at [565, 202] on button "Choose Person" at bounding box center [570, 210] width 398 height 33
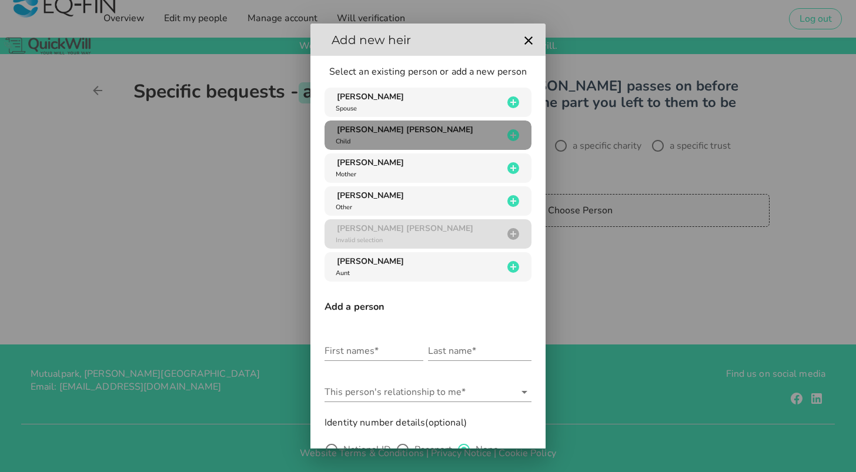
click at [383, 137] on div "[PERSON_NAME] [PERSON_NAME] Child" at bounding box center [417, 135] width 169 height 22
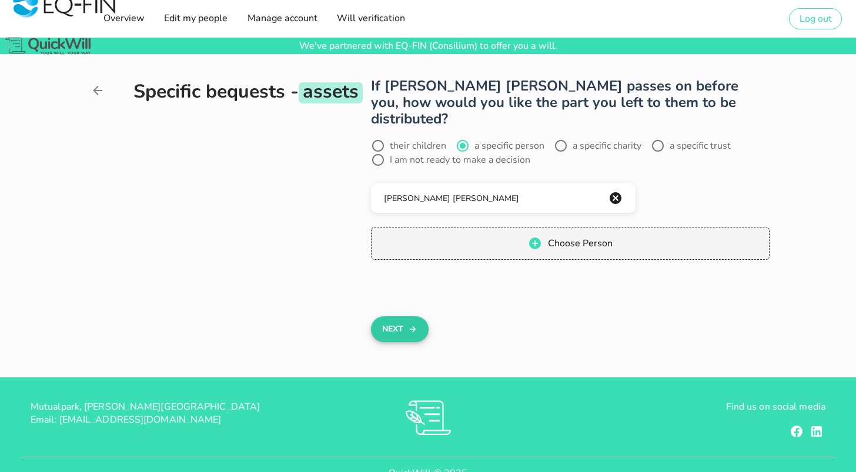
click at [398, 316] on button "Next" at bounding box center [399, 329] width 57 height 26
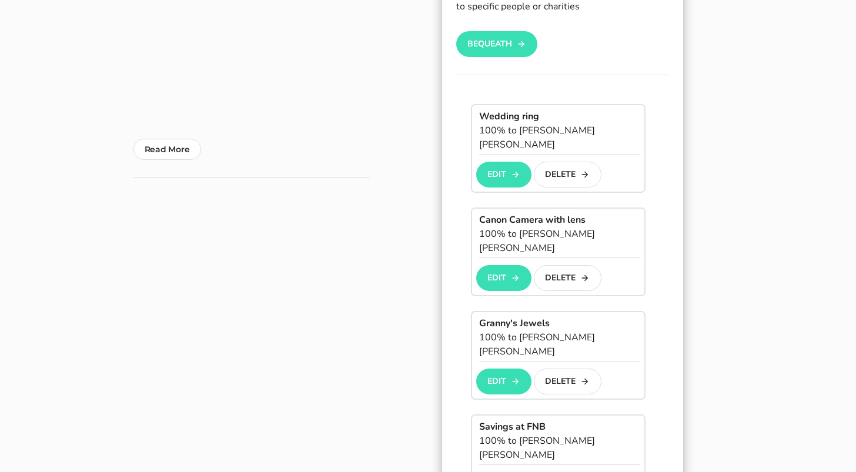
scroll to position [275, 0]
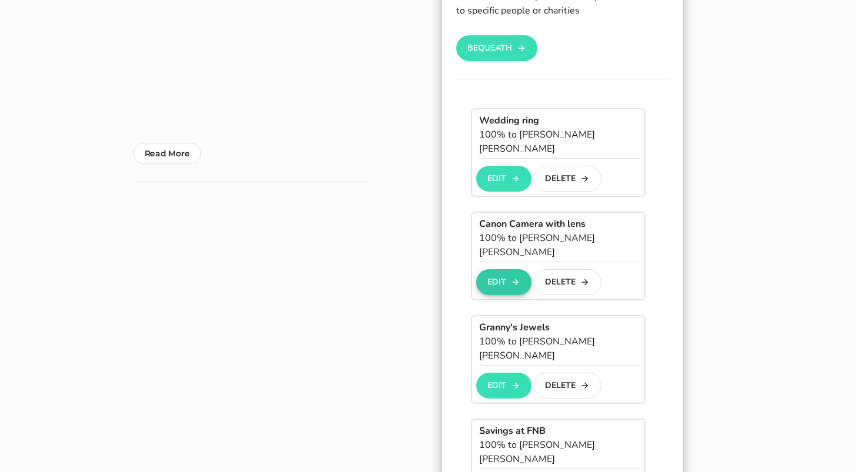
click at [499, 269] on button "Edit" at bounding box center [503, 282] width 55 height 26
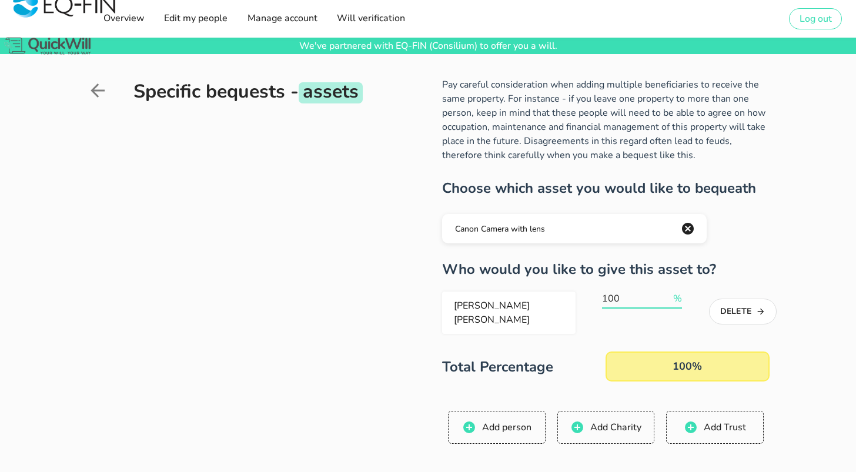
drag, startPoint x: 623, startPoint y: 298, endPoint x: 600, endPoint y: 298, distance: 23.5
click at [600, 298] on div "[PERSON_NAME] [PERSON_NAME] 100 % Delete" at bounding box center [602, 313] width 320 height 42
type input "50"
click at [512, 412] on button "Add person" at bounding box center [496, 427] width 97 height 33
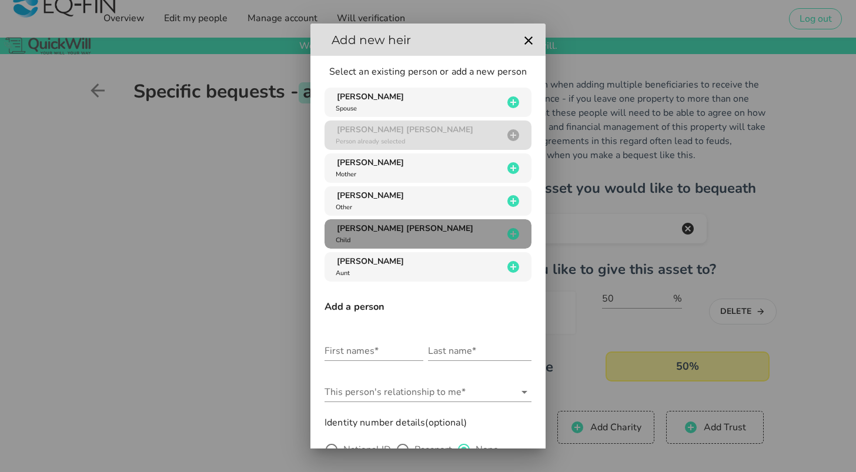
click at [413, 237] on div "[PERSON_NAME] [PERSON_NAME] Child" at bounding box center [417, 234] width 169 height 22
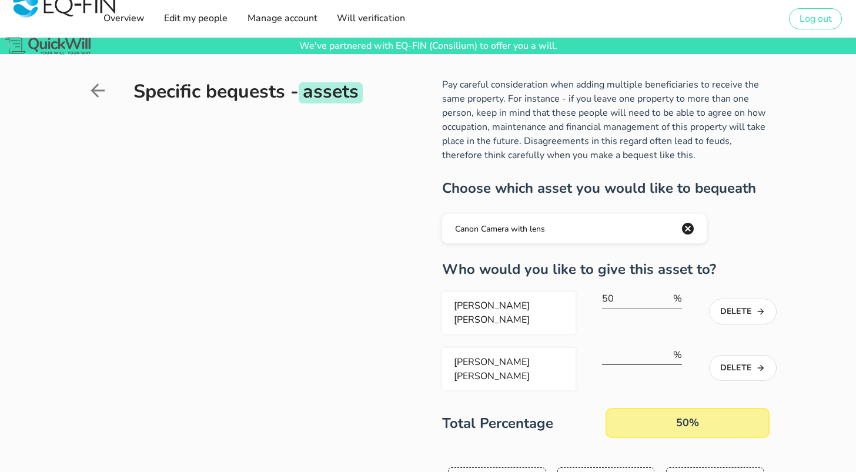
click at [636, 348] on input "number" at bounding box center [636, 355] width 69 height 19
type input "50"
click at [566, 385] on span "[PERSON_NAME] [PERSON_NAME] 50 % Delete [PERSON_NAME] [PERSON_NAME] 50 % Delete…" at bounding box center [605, 365] width 327 height 146
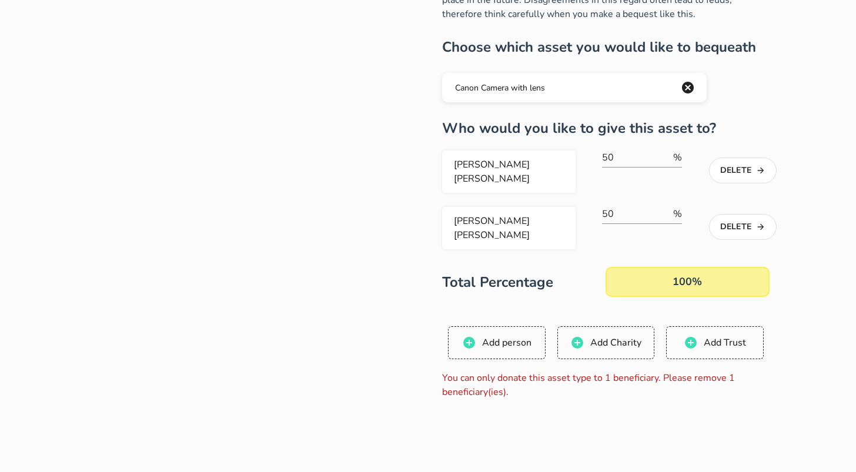
scroll to position [131, 0]
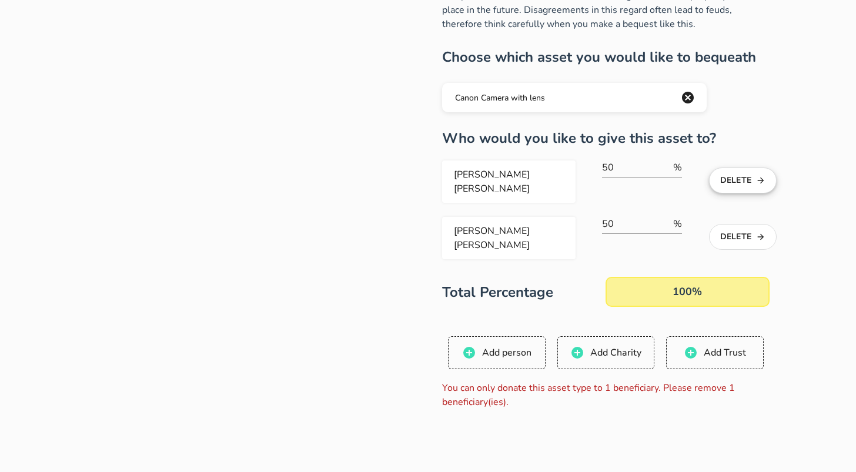
click at [739, 175] on button "Delete" at bounding box center [743, 181] width 68 height 26
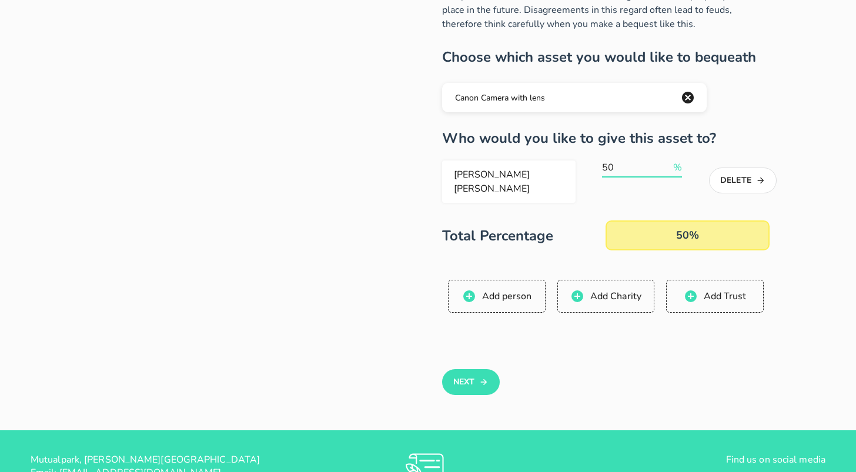
scroll to position [0, 0]
drag, startPoint x: 624, startPoint y: 168, endPoint x: 593, endPoint y: 168, distance: 31.2
click at [594, 168] on div "[PERSON_NAME] [PERSON_NAME] 50 % Delete" at bounding box center [602, 182] width 320 height 42
type input "100"
click at [578, 221] on div "Total Percentage 100% 100" at bounding box center [605, 236] width 327 height 30
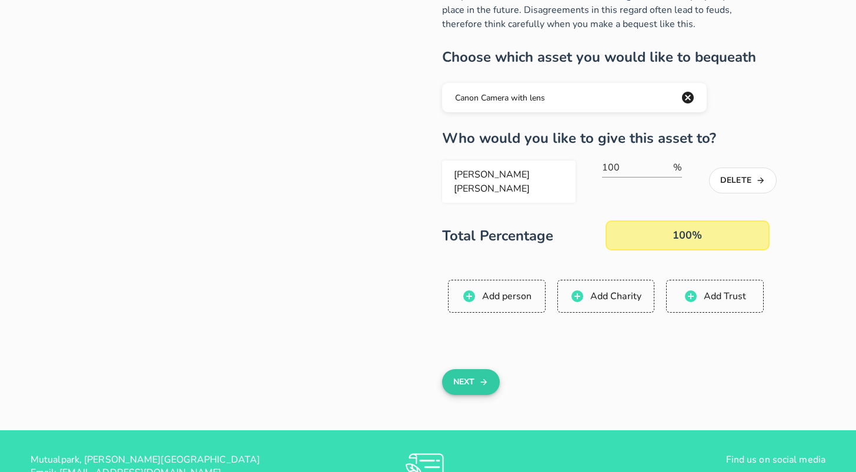
click at [468, 374] on button "Next" at bounding box center [470, 382] width 57 height 26
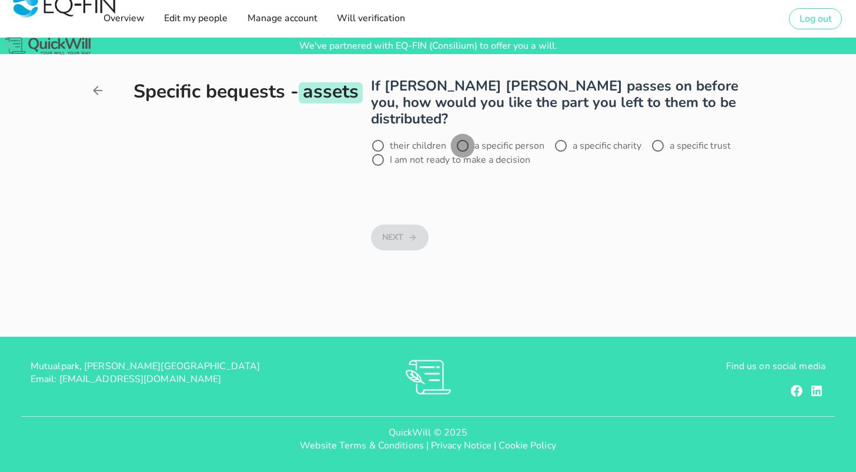
click at [473, 136] on div at bounding box center [463, 146] width 20 height 20
radio input "true"
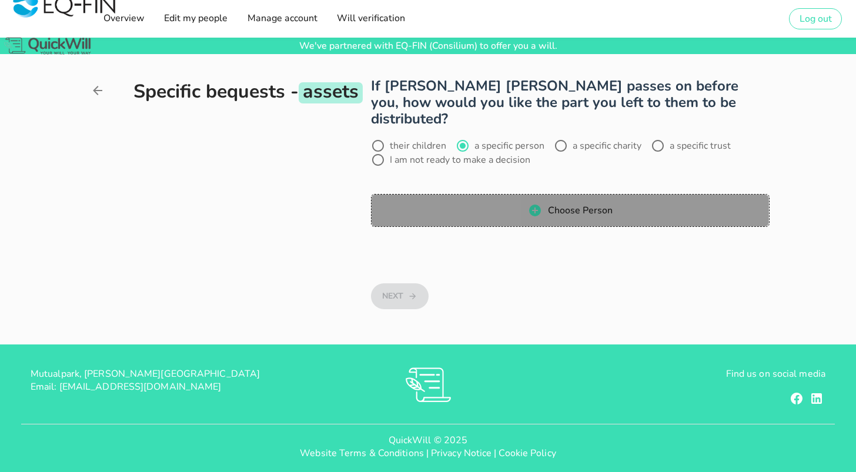
click at [558, 204] on span "Choose Person" at bounding box center [579, 210] width 65 height 13
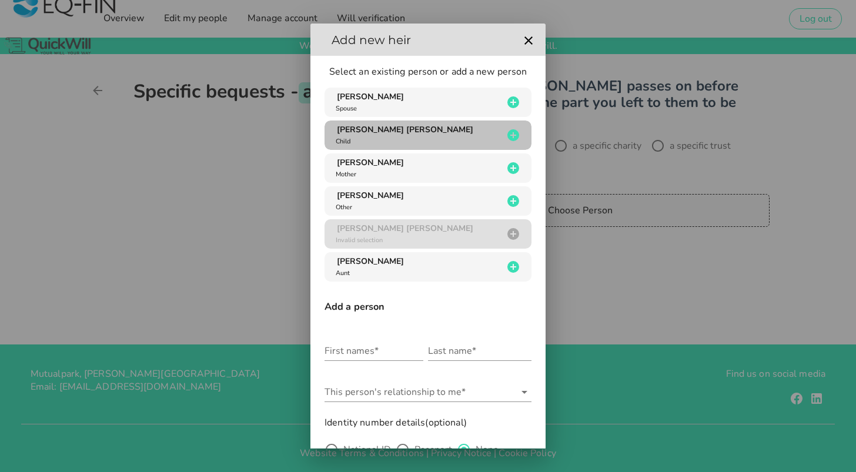
click at [395, 135] on div "[PERSON_NAME] [PERSON_NAME] Child" at bounding box center [417, 135] width 169 height 22
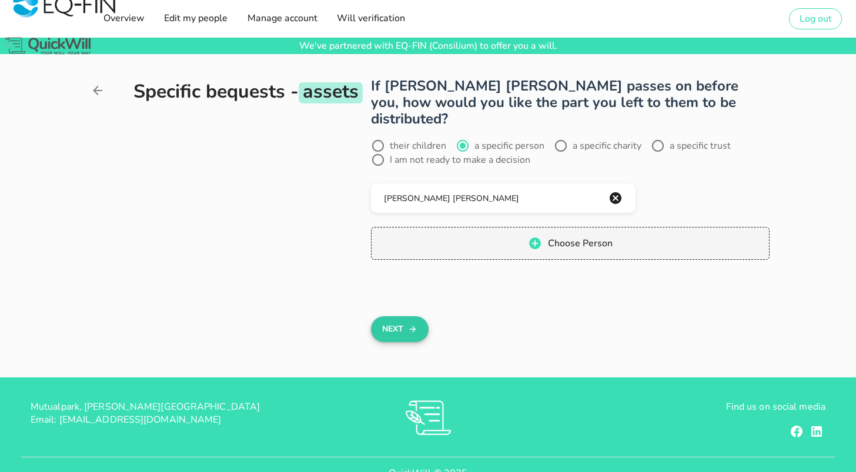
click at [393, 316] on button "Next" at bounding box center [399, 329] width 57 height 26
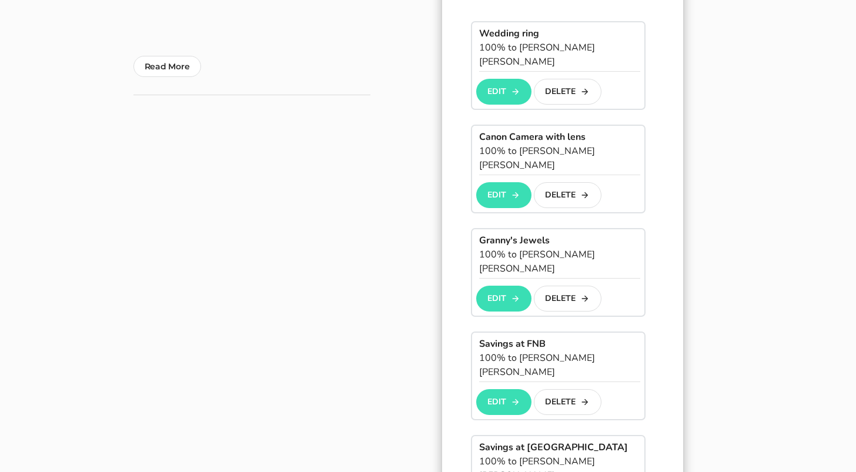
scroll to position [362, 0]
click at [501, 390] on button "Edit" at bounding box center [503, 403] width 55 height 26
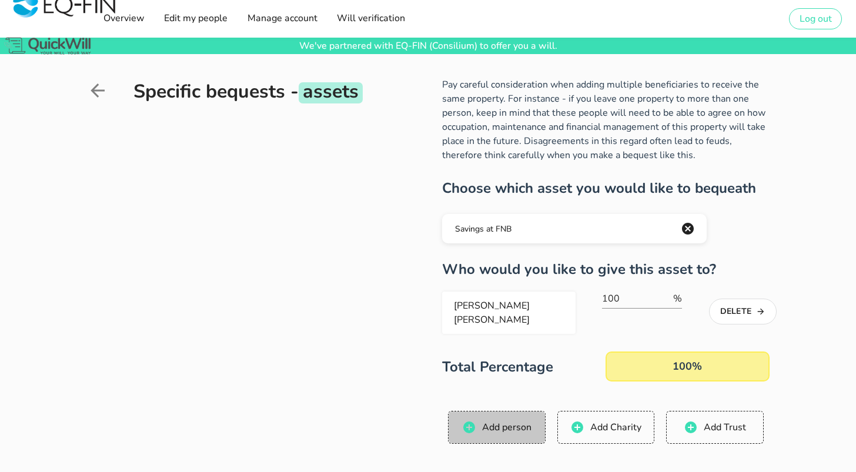
click at [524, 424] on span "Add person" at bounding box center [506, 427] width 50 height 13
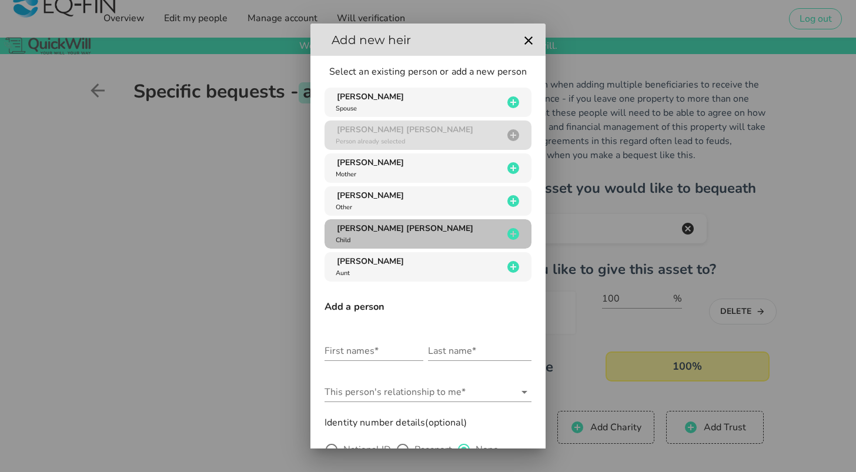
click at [386, 238] on div "[PERSON_NAME] [PERSON_NAME] Child" at bounding box center [417, 234] width 169 height 22
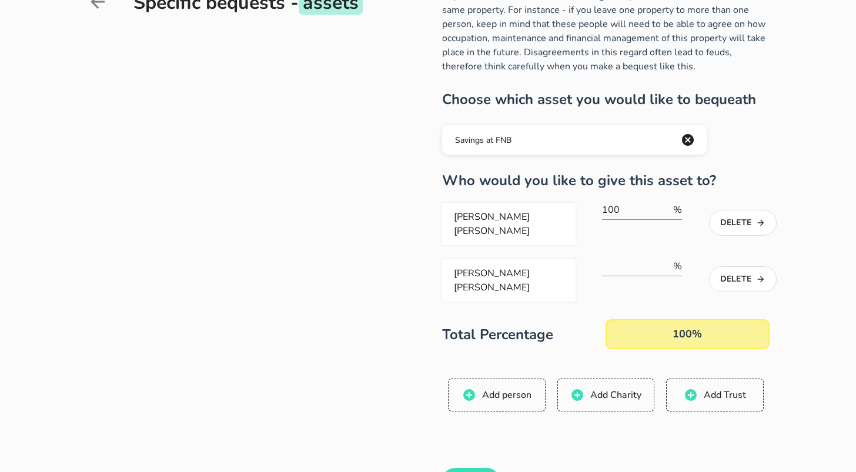
scroll to position [86, 0]
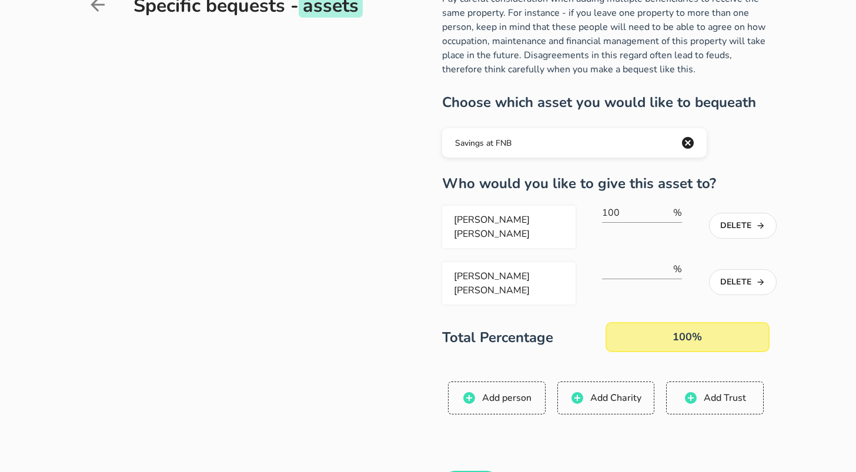
click at [614, 255] on div "%" at bounding box center [642, 275] width 80 height 41
click at [665, 260] on input "1" at bounding box center [636, 269] width 69 height 19
click at [665, 260] on input "2" at bounding box center [636, 269] width 69 height 19
click at [665, 260] on input "3" at bounding box center [636, 269] width 69 height 19
click at [665, 260] on input "4" at bounding box center [636, 269] width 69 height 19
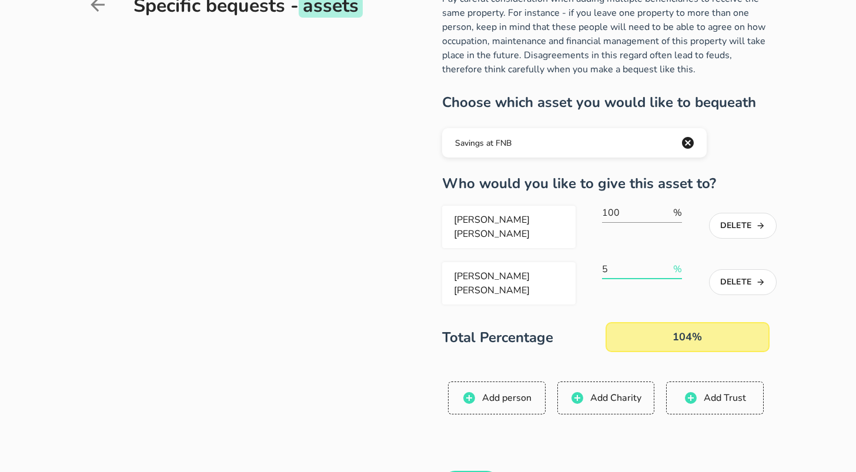
click at [665, 260] on input "5" at bounding box center [636, 269] width 69 height 19
click at [665, 260] on input "6" at bounding box center [636, 269] width 69 height 19
click at [665, 260] on input "7" at bounding box center [636, 269] width 69 height 19
drag, startPoint x: 619, startPoint y: 258, endPoint x: 591, endPoint y: 258, distance: 27.6
click at [591, 262] on div "[PERSON_NAME] [PERSON_NAME] 7 % Delete" at bounding box center [602, 283] width 320 height 42
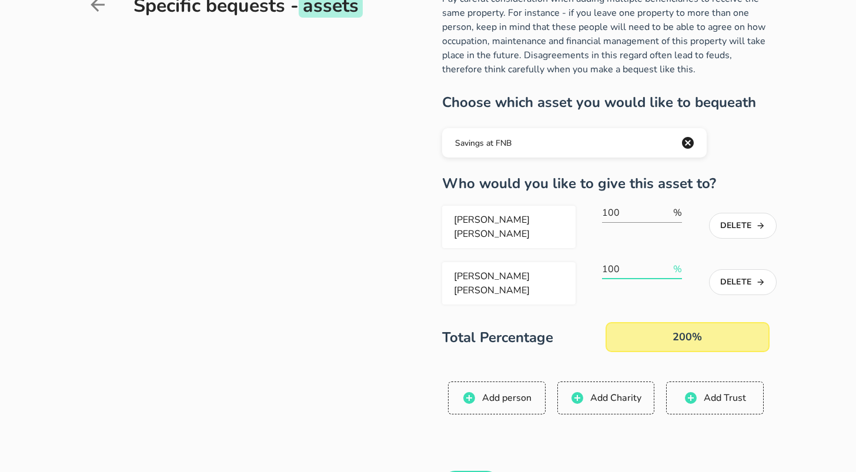
type input "100"
click at [433, 286] on div "Pay careful consideration when adding multiple beneficiaries to receive the sam…" at bounding box center [570, 262] width 398 height 540
drag, startPoint x: 631, startPoint y: 211, endPoint x: 585, endPoint y: 211, distance: 46.5
click at [585, 211] on div "[PERSON_NAME] [PERSON_NAME] 100 % Delete" at bounding box center [602, 227] width 320 height 42
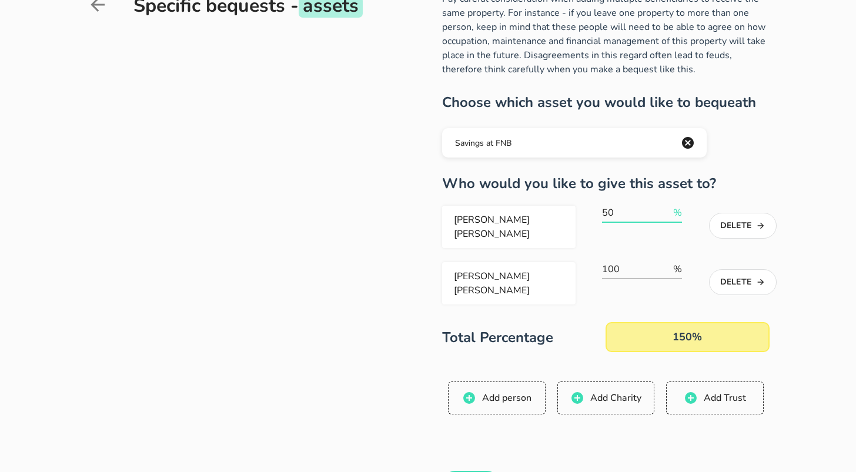
type input "50"
drag, startPoint x: 629, startPoint y: 259, endPoint x: 589, endPoint y: 259, distance: 39.4
click at [589, 262] on div "[PERSON_NAME] [PERSON_NAME] 100 % Delete" at bounding box center [602, 283] width 320 height 42
type input "50"
click at [396, 291] on div "Pay careful consideration when adding multiple beneficiaries to receive the sam…" at bounding box center [570, 262] width 398 height 540
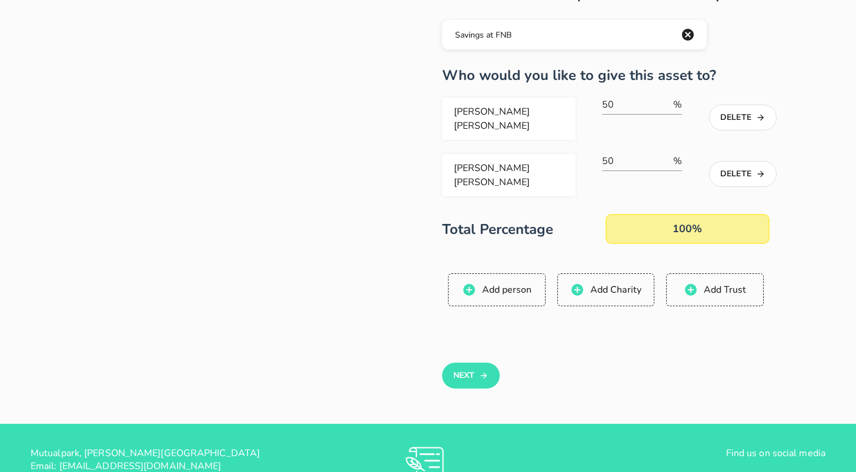
scroll to position [265, 0]
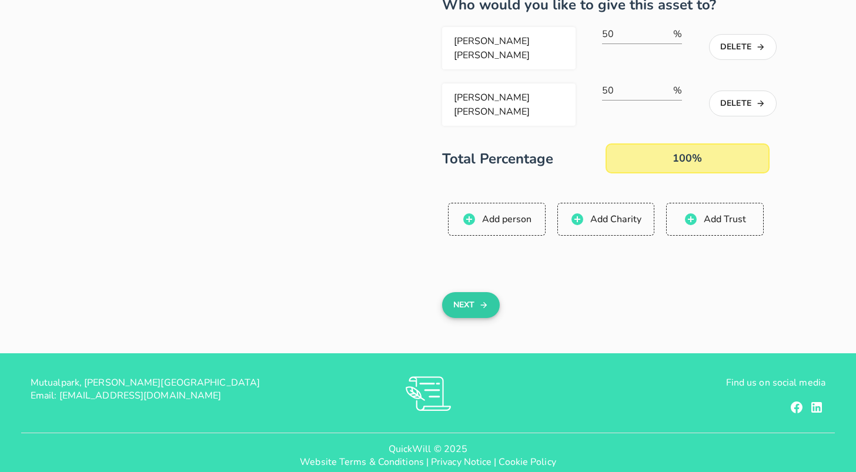
click at [467, 292] on button "Next" at bounding box center [470, 305] width 57 height 26
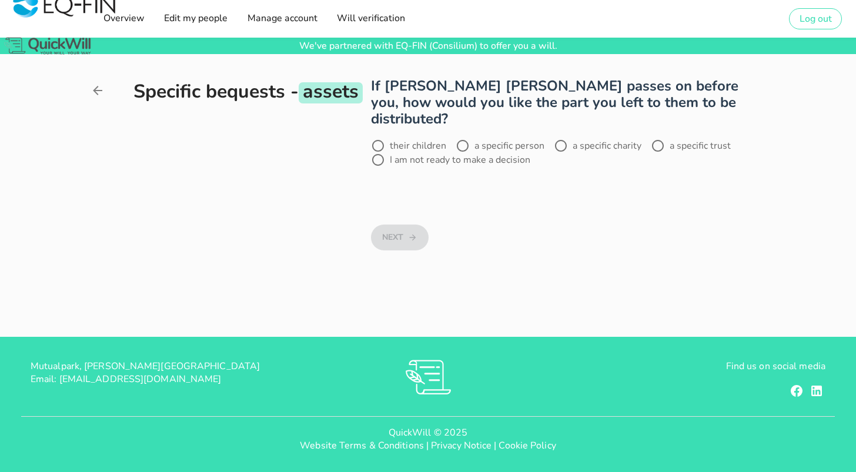
click at [483, 140] on label "a specific person" at bounding box center [510, 146] width 70 height 12
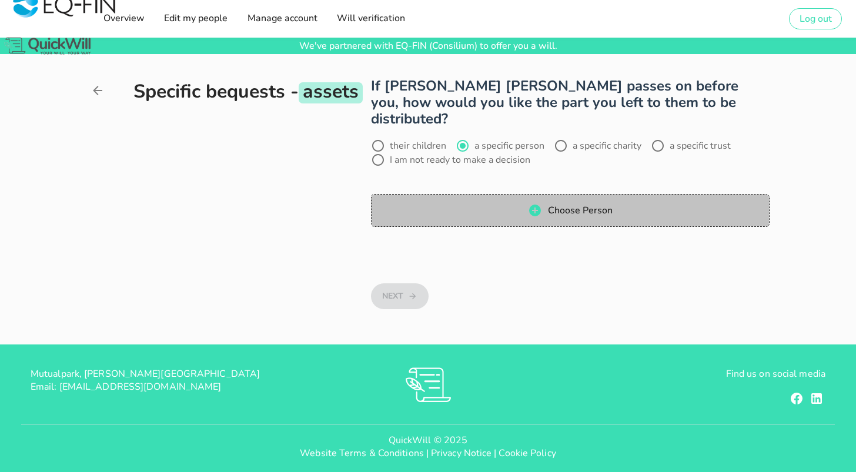
click at [624, 203] on span "Choose Person" at bounding box center [570, 210] width 374 height 14
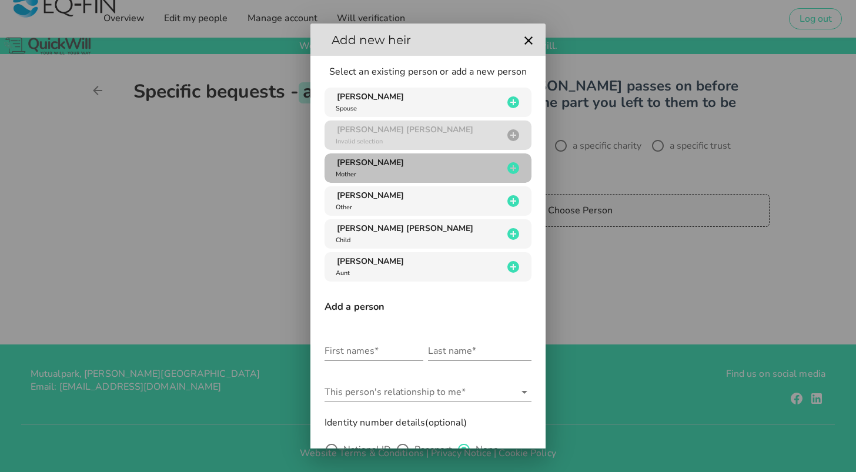
click at [420, 163] on div "[PERSON_NAME] Mother" at bounding box center [417, 168] width 169 height 22
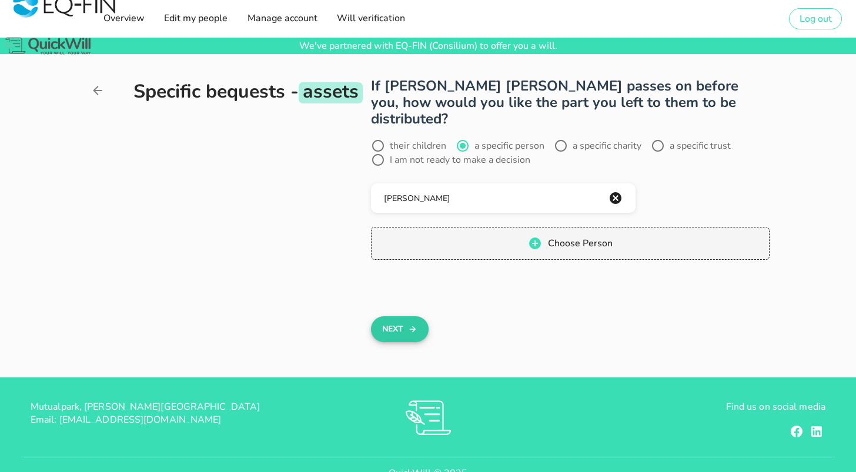
click at [400, 316] on button "Next" at bounding box center [399, 329] width 57 height 26
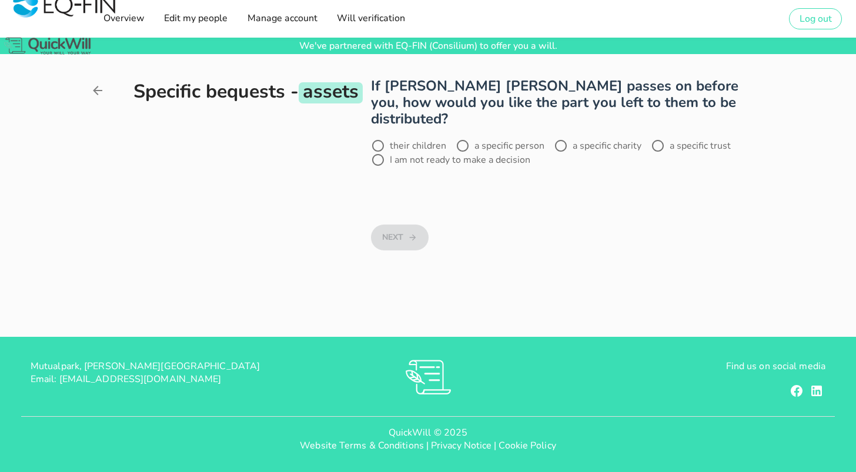
click at [503, 140] on label "a specific person" at bounding box center [510, 146] width 70 height 12
radio input "true"
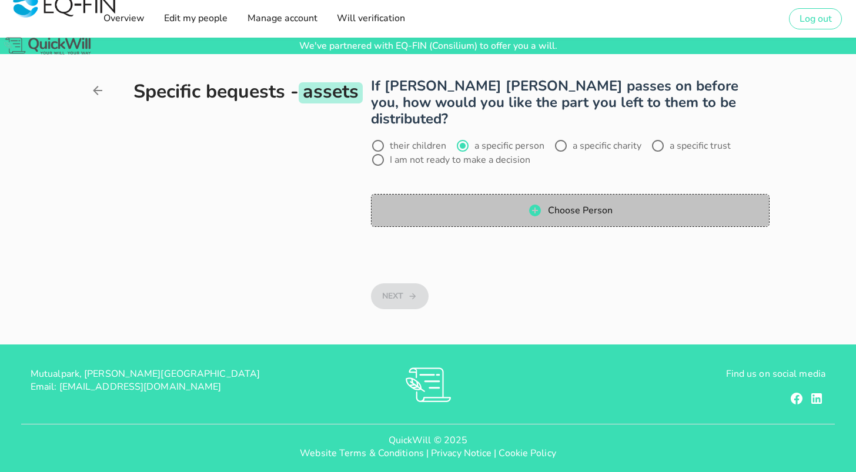
click at [516, 203] on span "Choose Person" at bounding box center [570, 210] width 374 height 14
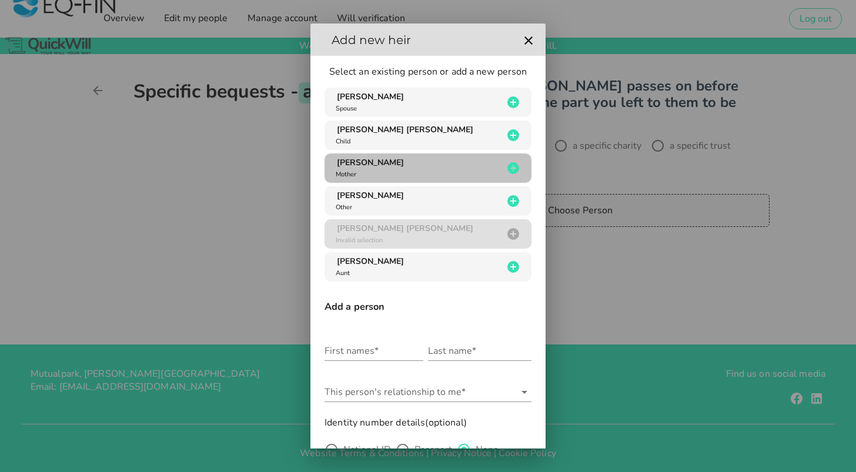
click at [389, 163] on div "[PERSON_NAME] Mother" at bounding box center [417, 168] width 169 height 22
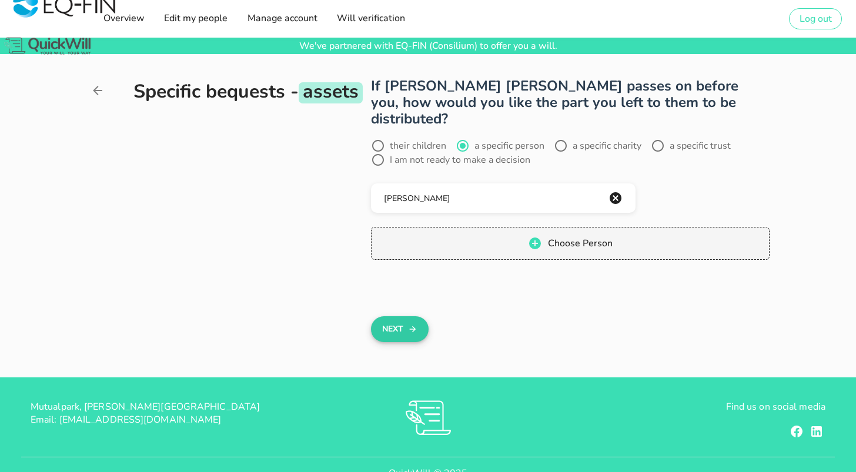
click at [396, 316] on button "Next" at bounding box center [399, 329] width 57 height 26
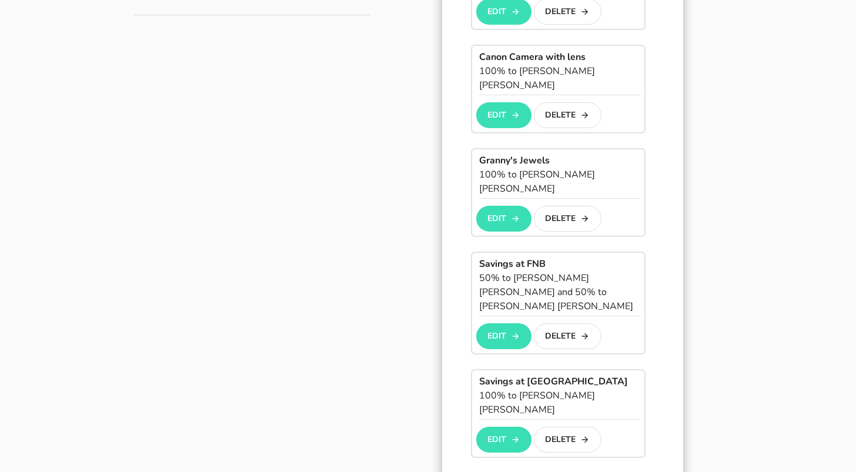
scroll to position [445, 0]
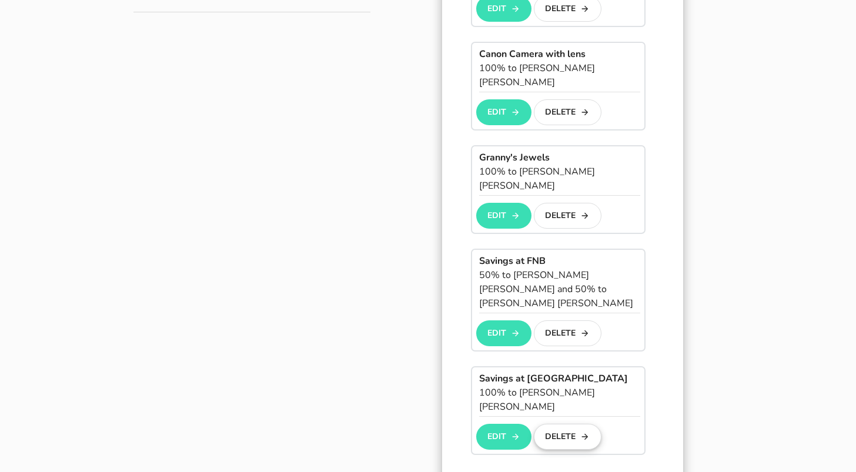
click at [563, 424] on button "Delete" at bounding box center [568, 437] width 68 height 26
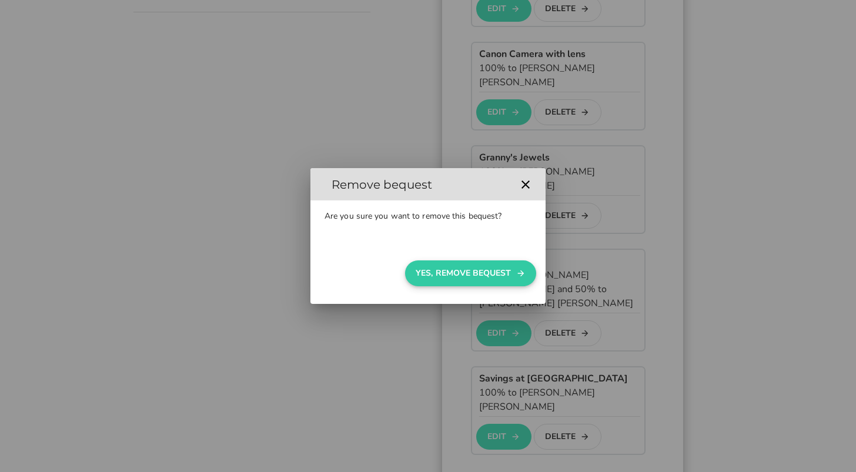
click at [470, 268] on button "Yes, Remove Bequest" at bounding box center [470, 273] width 131 height 26
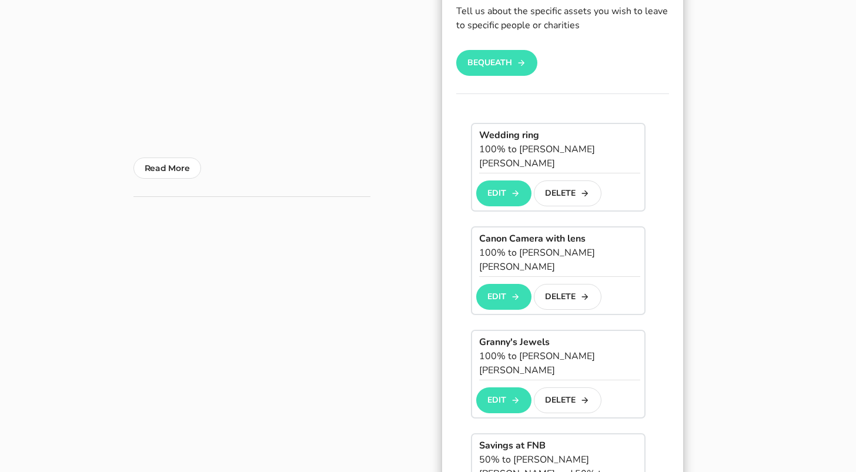
scroll to position [275, 0]
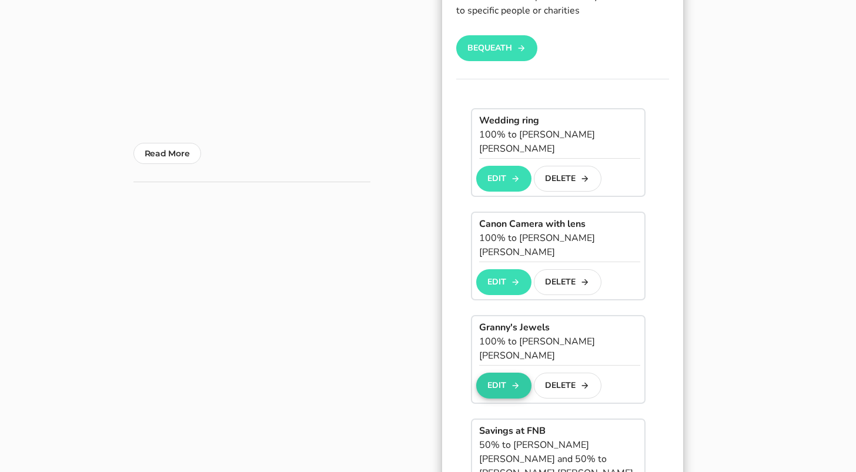
click at [495, 373] on button "Edit" at bounding box center [503, 386] width 55 height 26
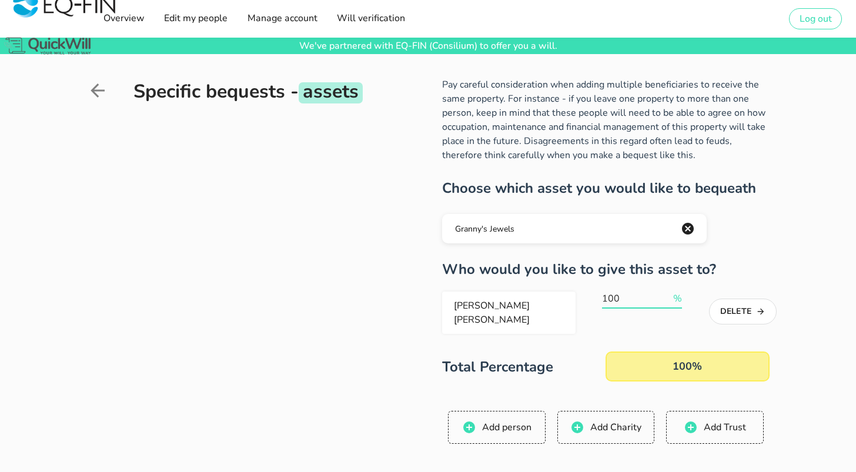
drag, startPoint x: 630, startPoint y: 298, endPoint x: 602, endPoint y: 298, distance: 28.8
click at [602, 298] on div "[PERSON_NAME] [PERSON_NAME] 100 % Delete" at bounding box center [602, 313] width 320 height 42
type input "70"
click at [513, 421] on span "Add person" at bounding box center [506, 427] width 50 height 13
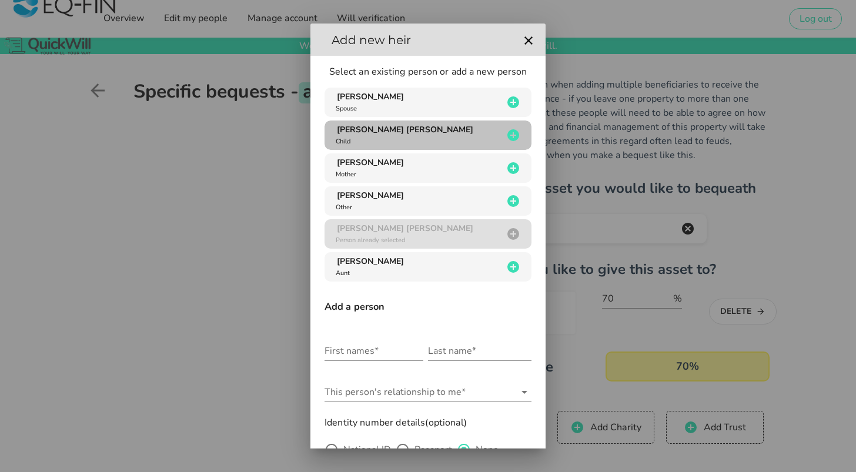
click at [387, 138] on div "[PERSON_NAME] [PERSON_NAME] Child" at bounding box center [417, 135] width 169 height 22
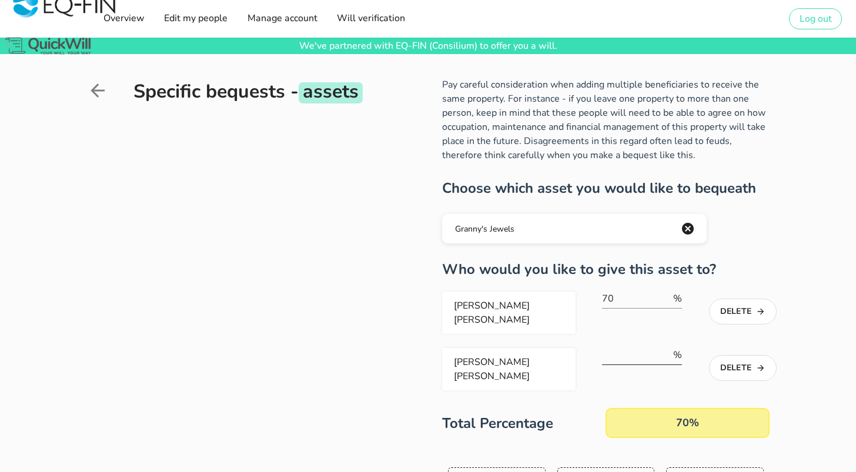
click at [619, 346] on input "number" at bounding box center [636, 355] width 69 height 19
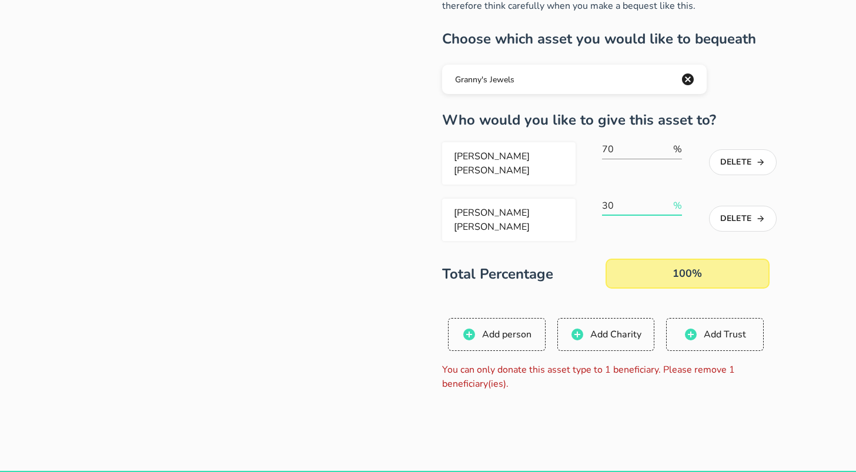
scroll to position [150, 0]
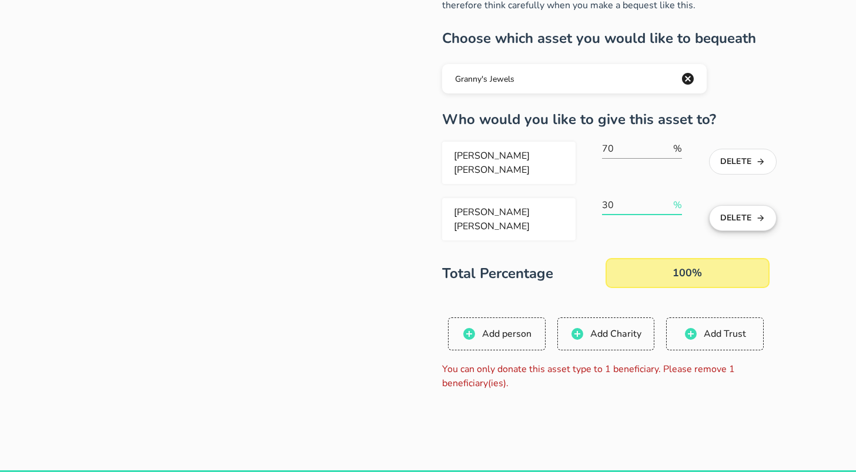
type input "30"
click at [736, 209] on button "Delete" at bounding box center [743, 218] width 68 height 26
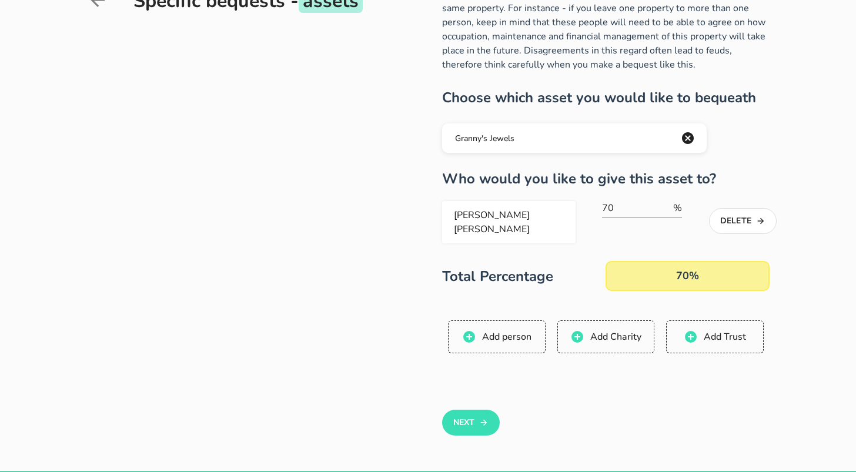
scroll to position [0, 0]
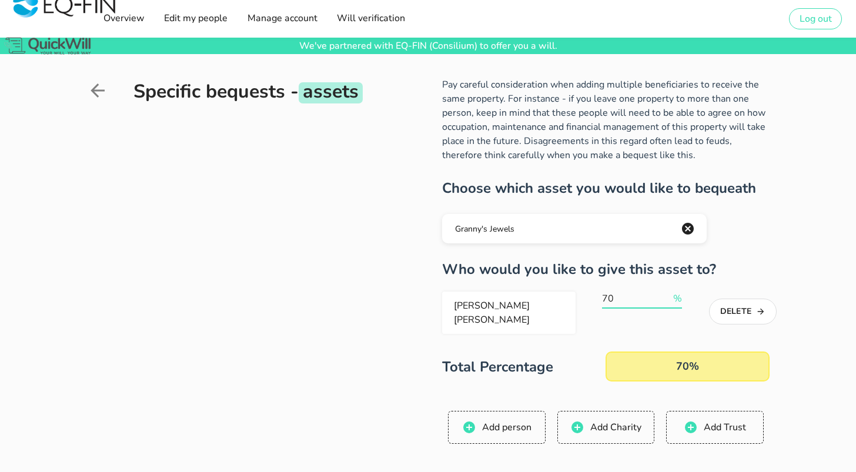
drag, startPoint x: 617, startPoint y: 296, endPoint x: 596, endPoint y: 296, distance: 20.6
click at [597, 296] on div "[PERSON_NAME] [PERSON_NAME] 70 % Delete" at bounding box center [602, 313] width 320 height 42
type input "10"
type input "100"
click at [561, 352] on div "Total Percentage 100% 100" at bounding box center [605, 367] width 327 height 30
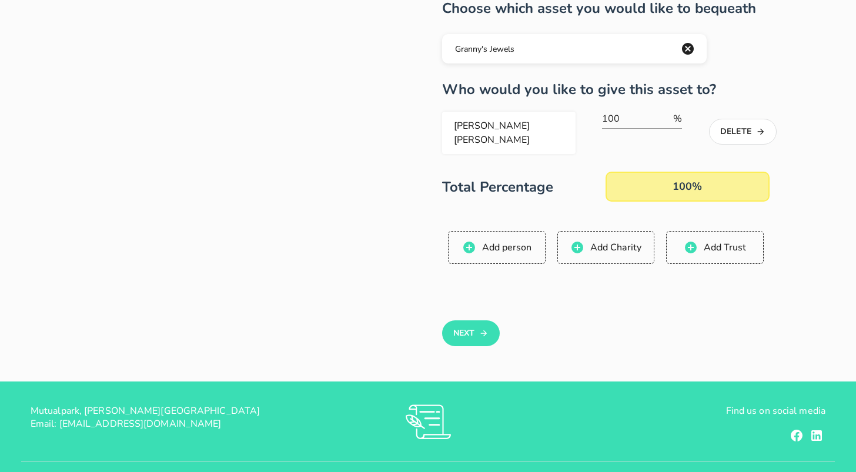
scroll to position [216, 0]
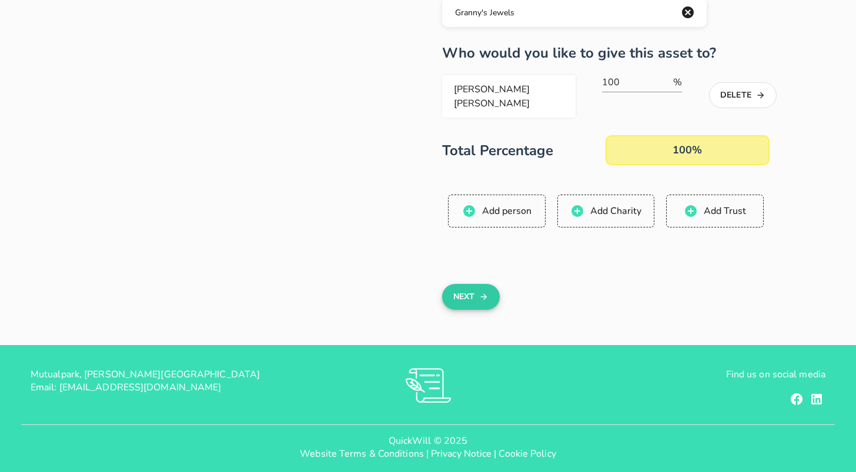
click at [483, 295] on button "Next" at bounding box center [470, 297] width 57 height 26
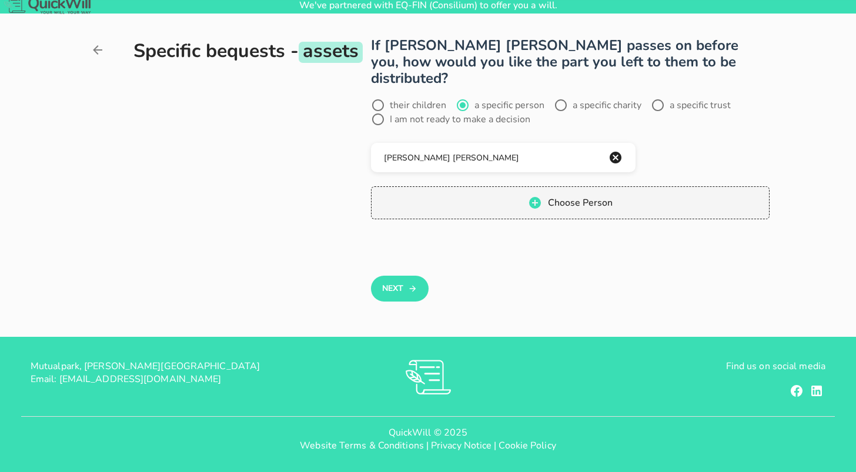
scroll to position [0, 0]
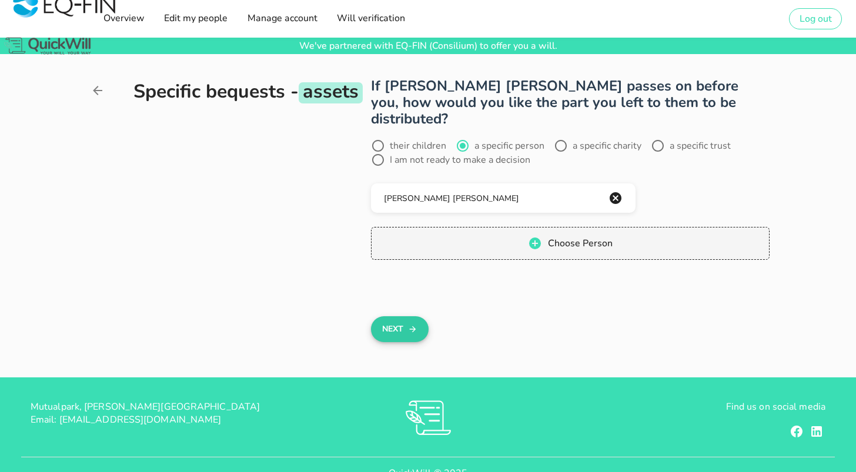
click at [402, 316] on button "Next" at bounding box center [399, 329] width 57 height 26
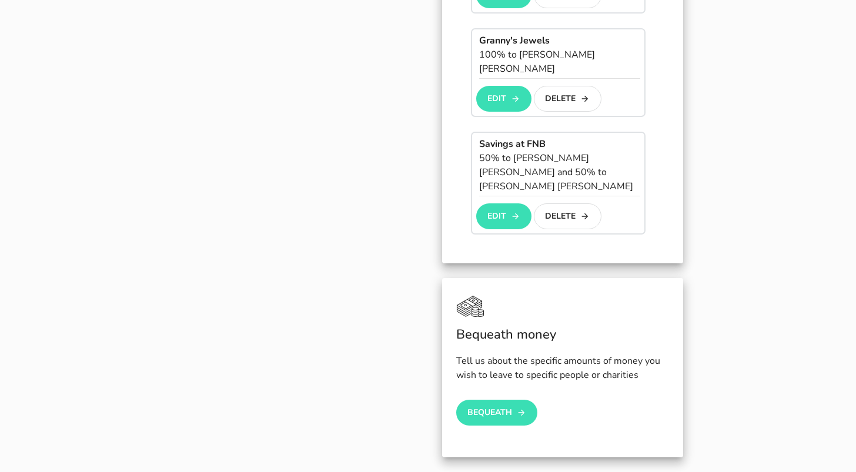
scroll to position [646, 0]
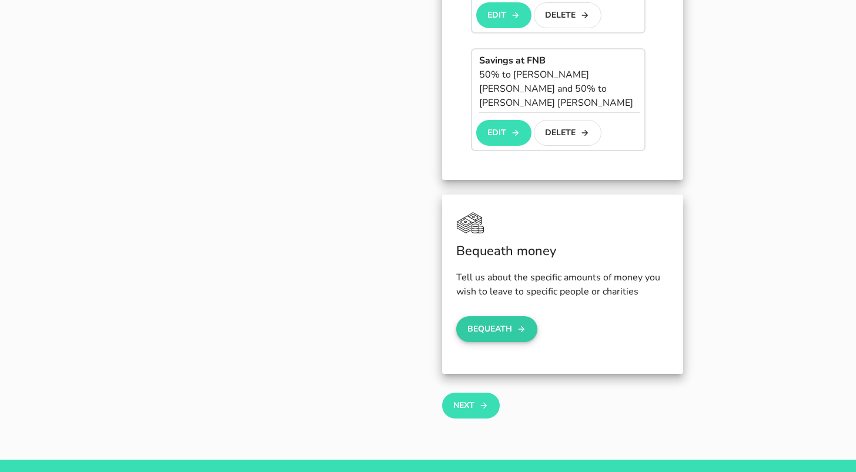
click at [496, 316] on button "Bequeath" at bounding box center [496, 329] width 81 height 26
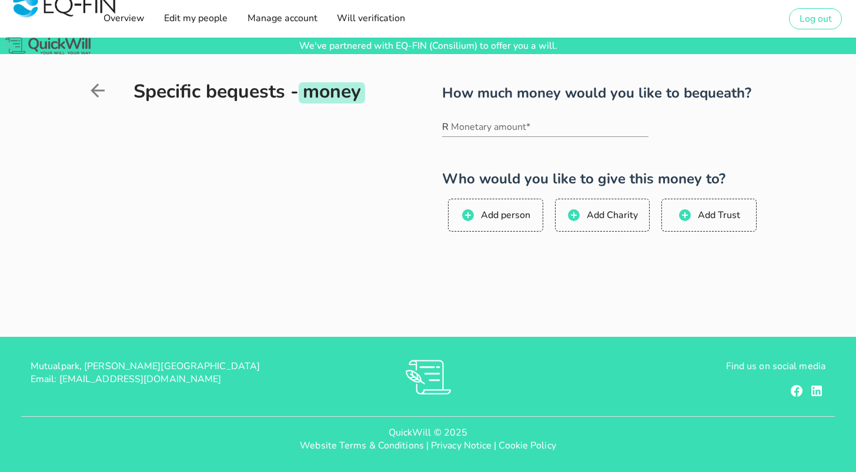
click at [95, 92] on icon at bounding box center [97, 90] width 21 height 21
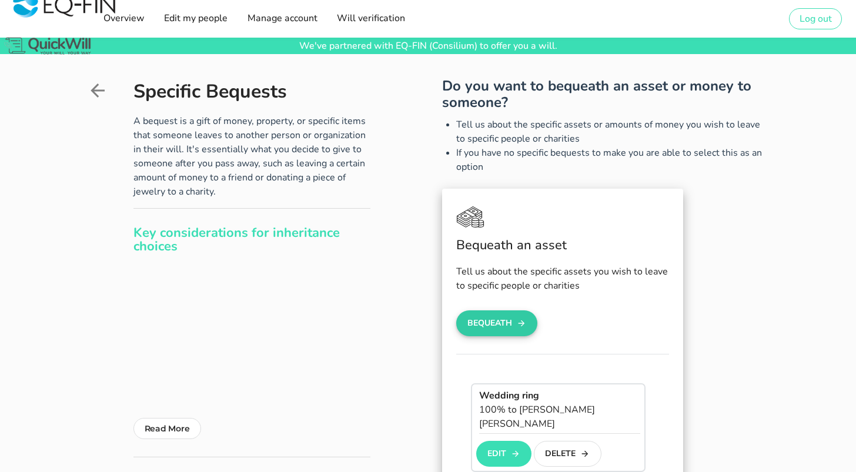
click at [502, 326] on button "Bequeath" at bounding box center [496, 323] width 81 height 26
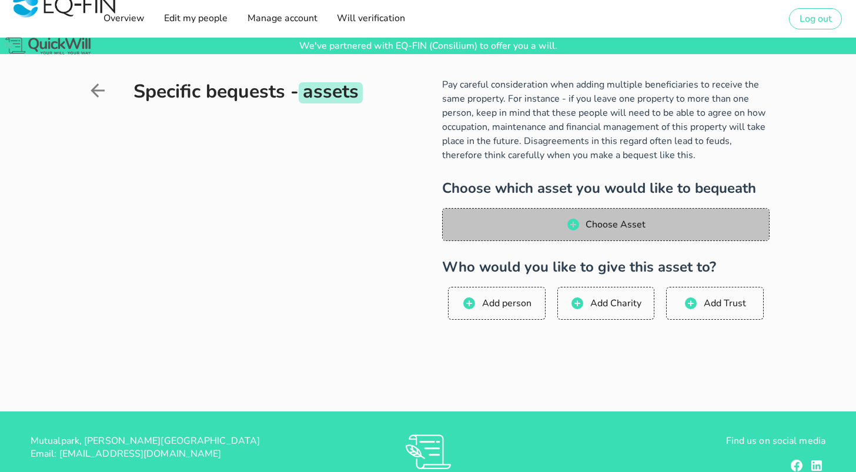
click at [557, 225] on span "Choose Asset" at bounding box center [606, 225] width 303 height 14
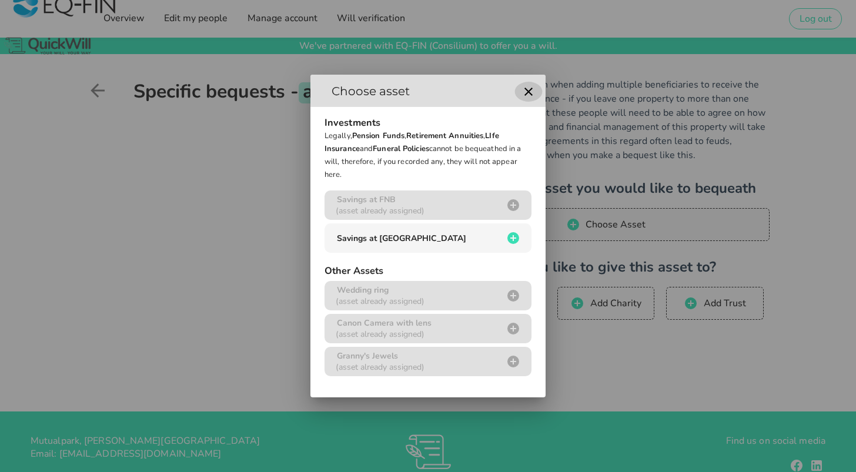
click at [528, 92] on icon "button" at bounding box center [529, 92] width 8 height 8
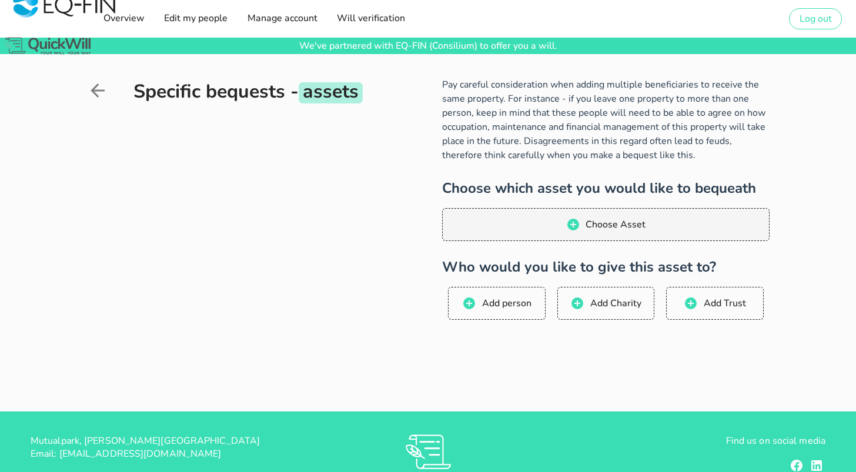
click at [98, 87] on icon at bounding box center [97, 90] width 21 height 21
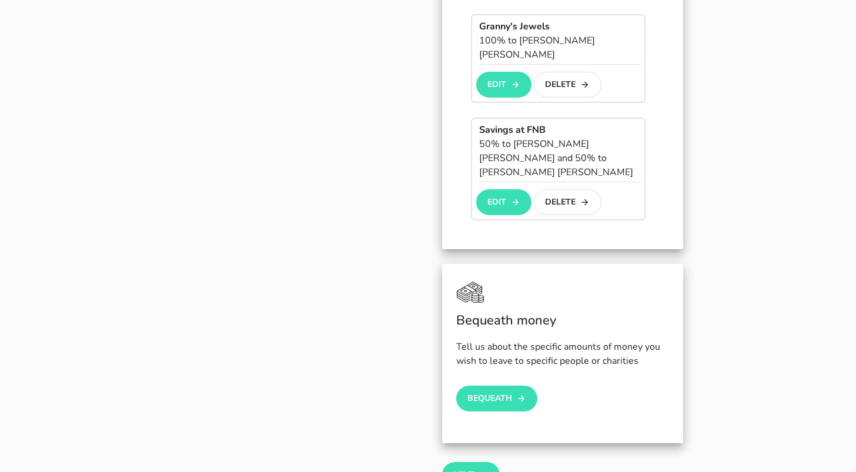
scroll to position [649, 0]
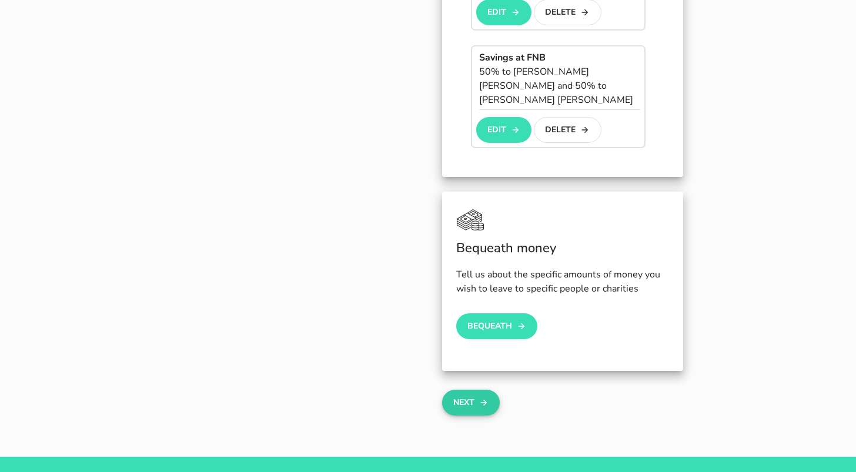
click at [469, 390] on button "Next" at bounding box center [470, 403] width 57 height 26
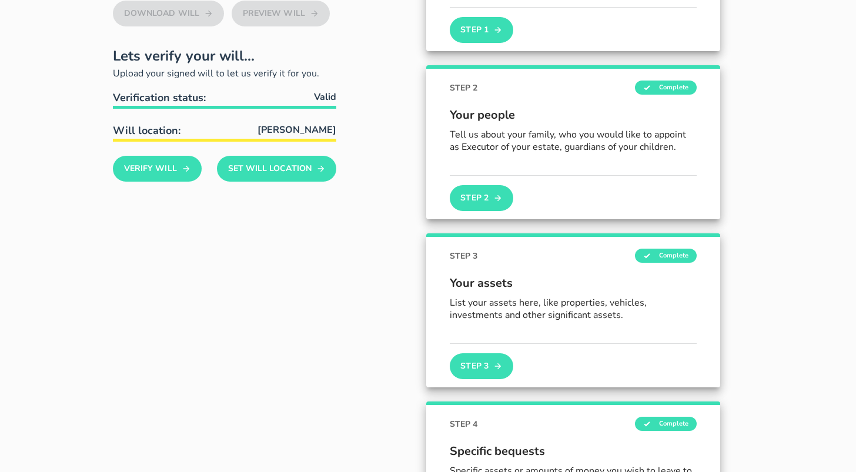
scroll to position [227, 0]
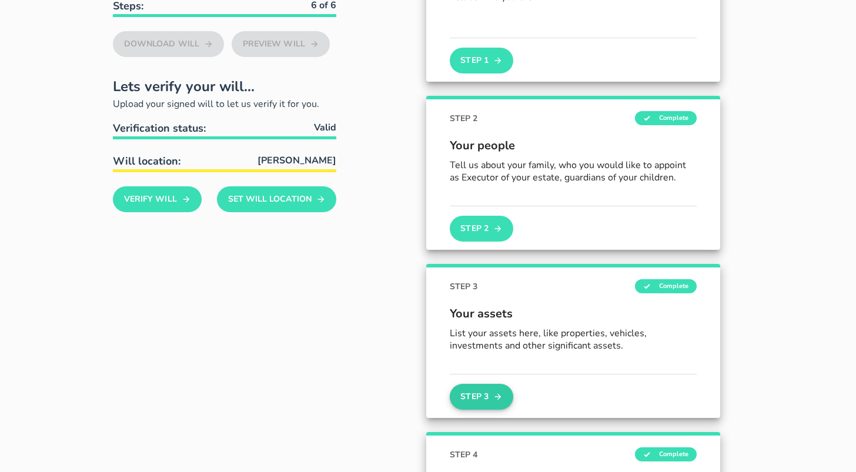
click at [477, 395] on button "Step 3" at bounding box center [482, 397] width 64 height 26
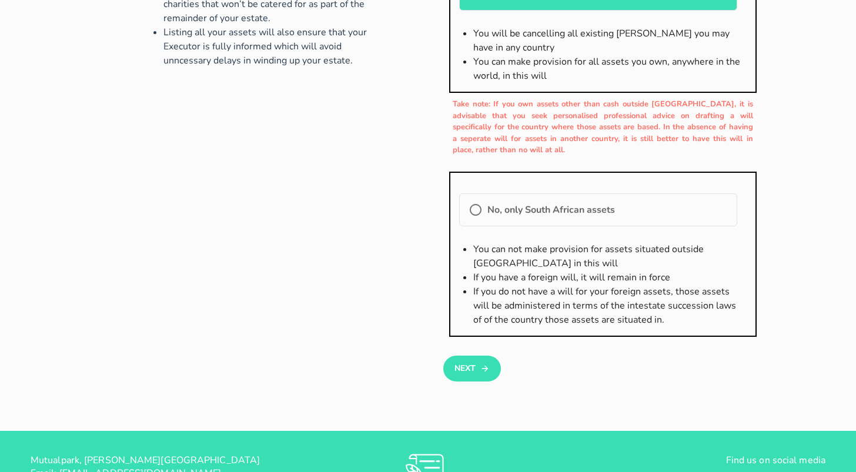
scroll to position [175, 0]
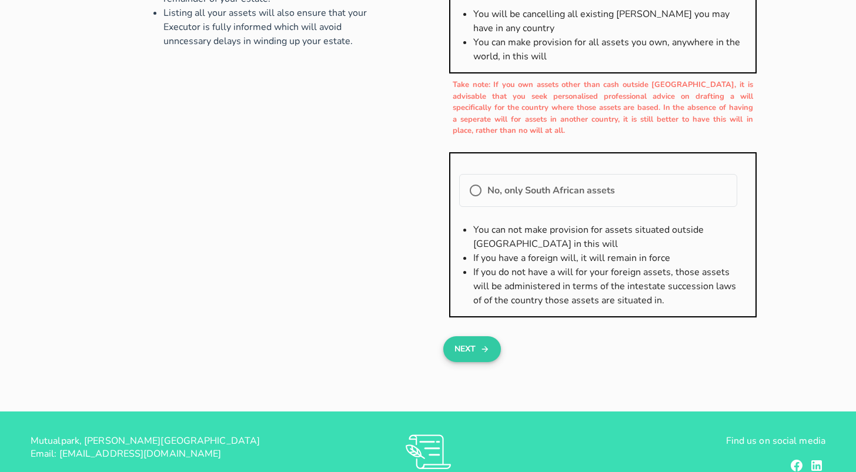
click at [475, 345] on button "Next" at bounding box center [471, 349] width 57 height 26
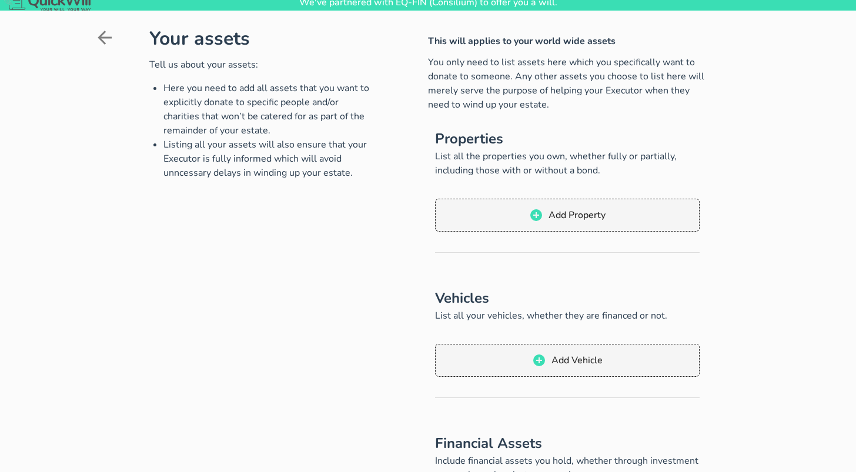
scroll to position [70, 0]
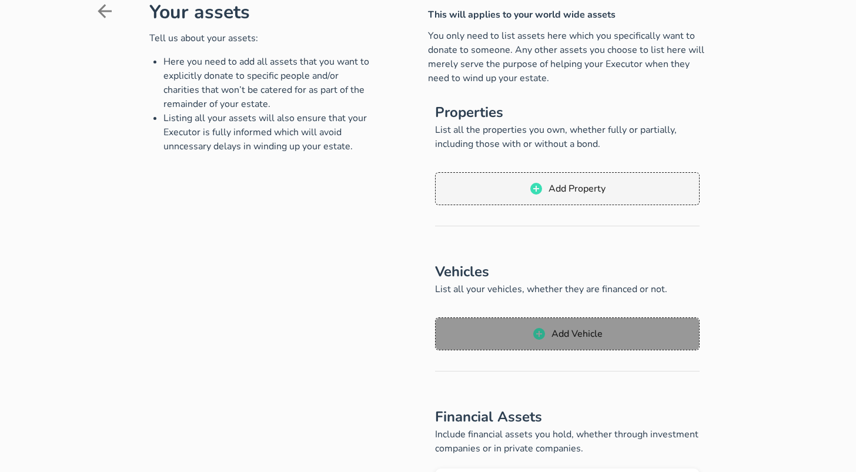
click at [558, 342] on button "Add Vehicle" at bounding box center [567, 334] width 265 height 33
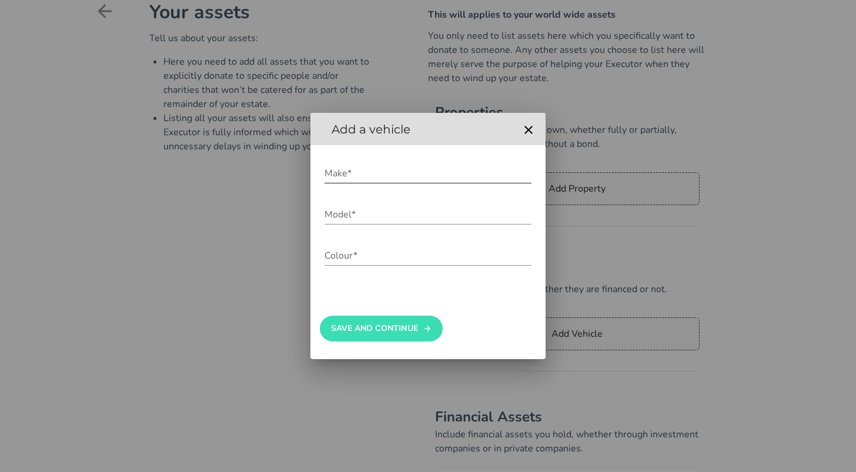
click at [372, 174] on input "Make*" at bounding box center [428, 173] width 207 height 19
type input "Mazda"
click at [346, 218] on input "Model*" at bounding box center [428, 214] width 207 height 19
type input "CX5"
click at [337, 259] on input "Colour*" at bounding box center [428, 255] width 207 height 19
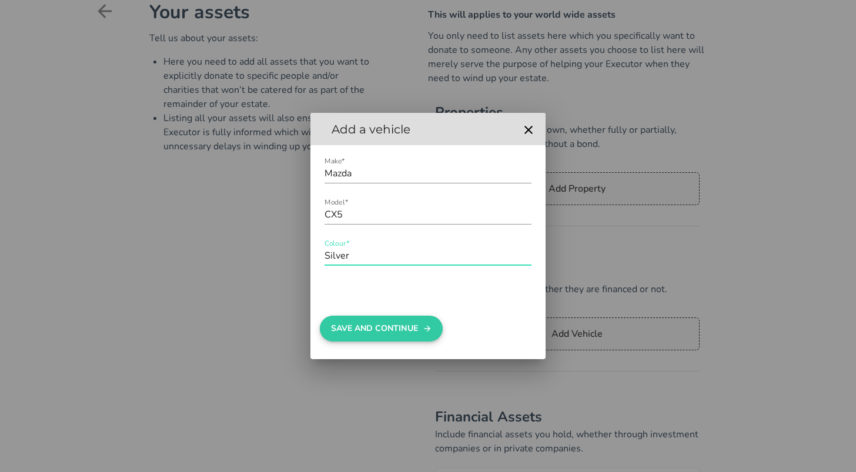
type input "Silver"
click at [349, 330] on button "Save And Continue" at bounding box center [381, 329] width 123 height 26
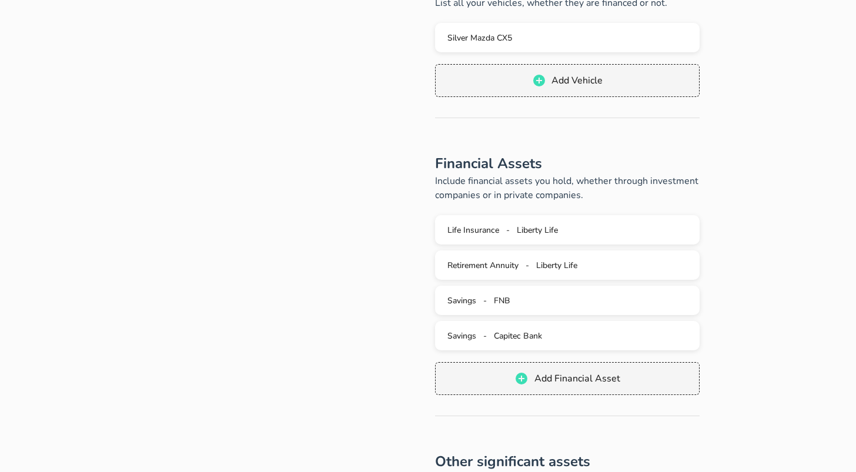
scroll to position [359, 0]
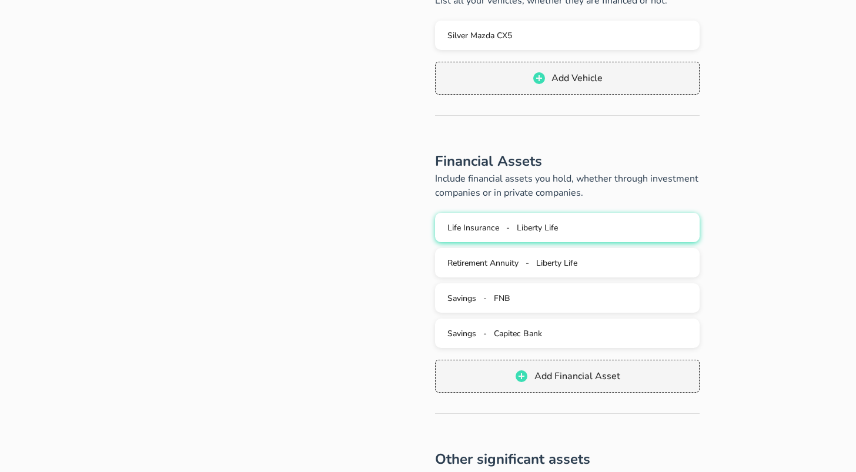
click at [470, 231] on span "Life Insurance" at bounding box center [473, 227] width 52 height 11
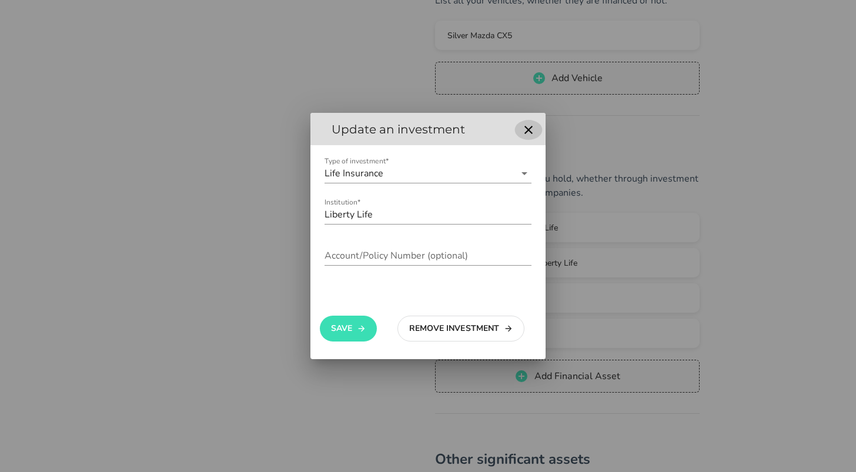
click at [533, 129] on icon "button" at bounding box center [529, 130] width 14 height 14
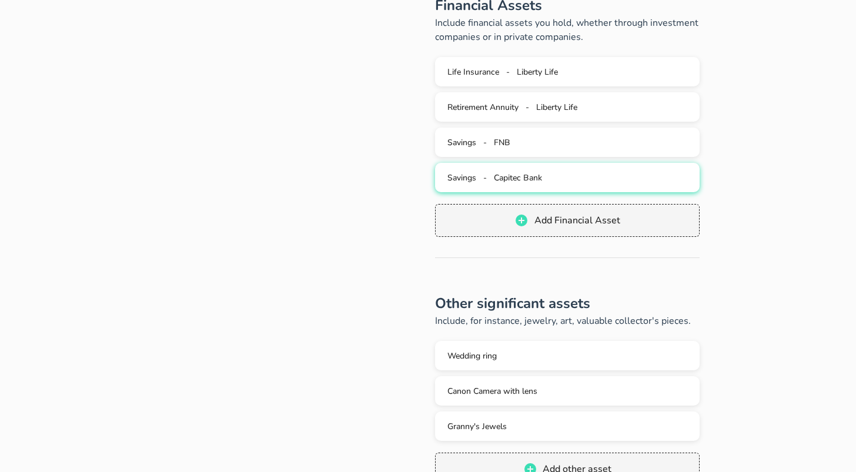
scroll to position [553, 0]
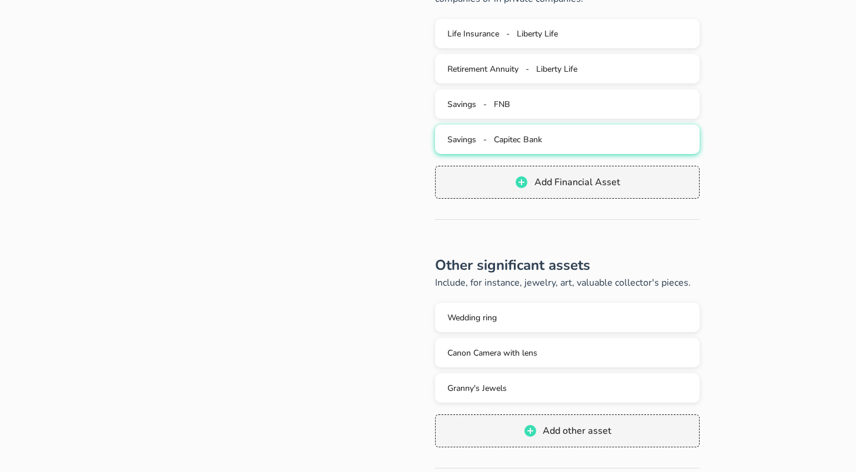
click at [547, 140] on div "Savings - Capitec Bank" at bounding box center [568, 139] width 246 height 11
type input "Capitec Bank"
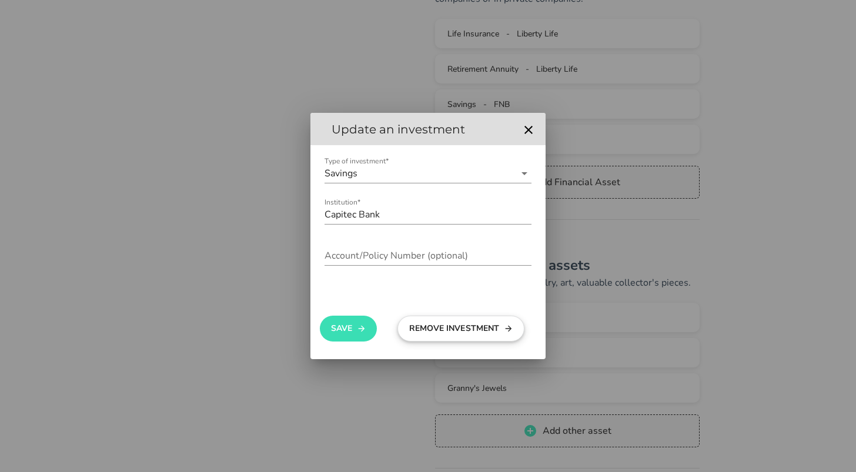
click at [465, 333] on button "Remove Investment" at bounding box center [461, 329] width 127 height 26
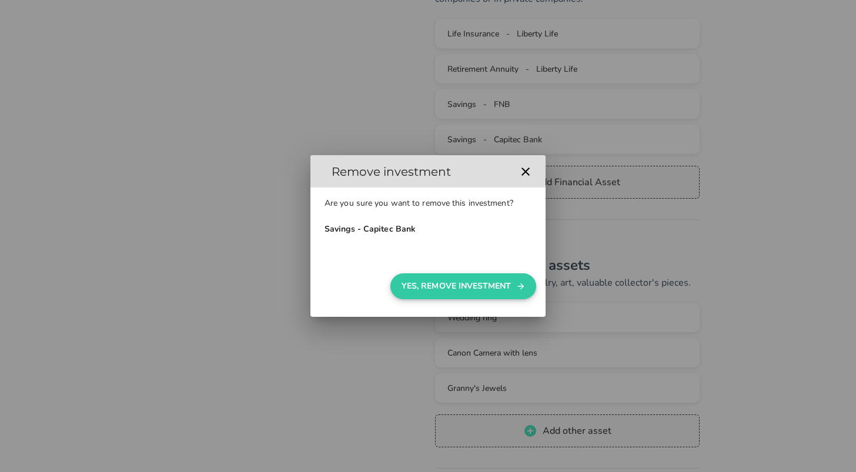
click at [471, 288] on button "Yes, Remove Investment" at bounding box center [463, 286] width 146 height 26
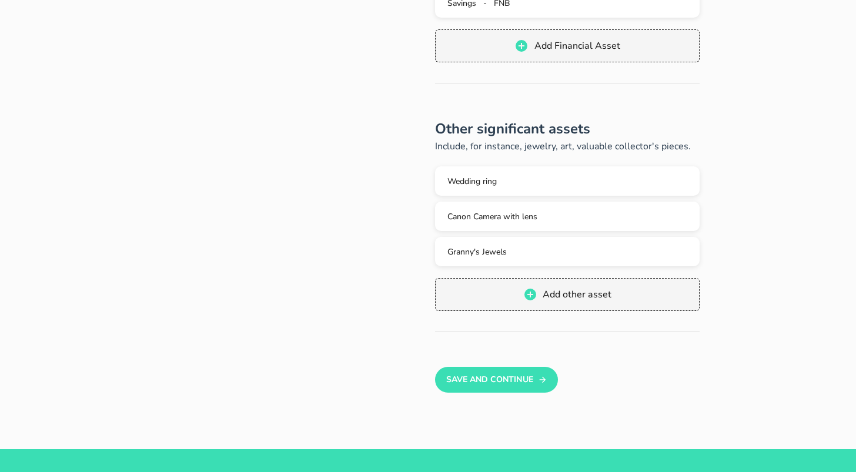
scroll to position [654, 0]
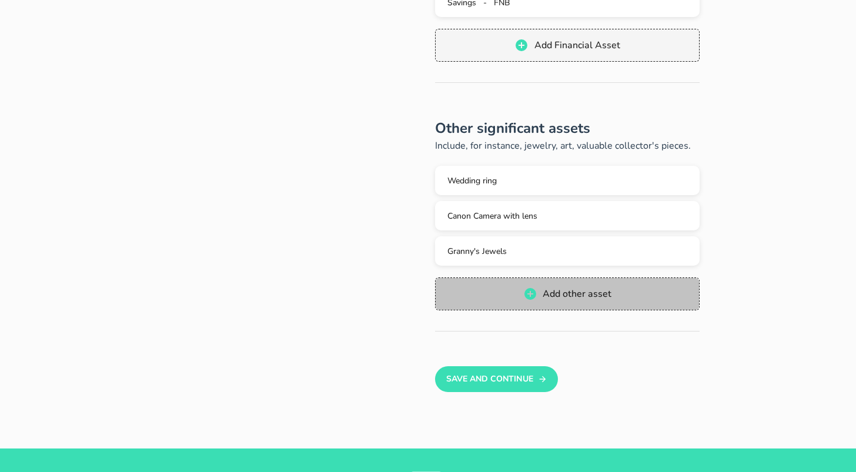
click at [566, 290] on span "Add other asset" at bounding box center [576, 294] width 69 height 13
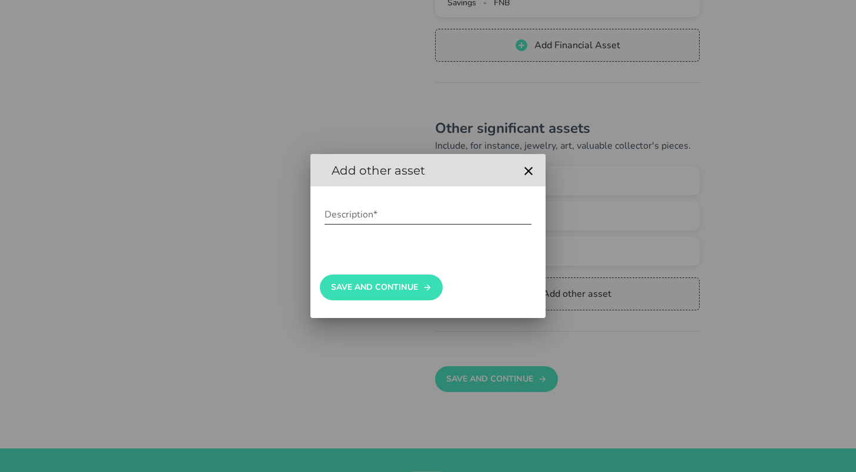
click at [396, 216] on input "Description*" at bounding box center [428, 214] width 207 height 19
type input "Macbook Laptop"
click at [360, 285] on button "Save And Continue" at bounding box center [381, 288] width 123 height 26
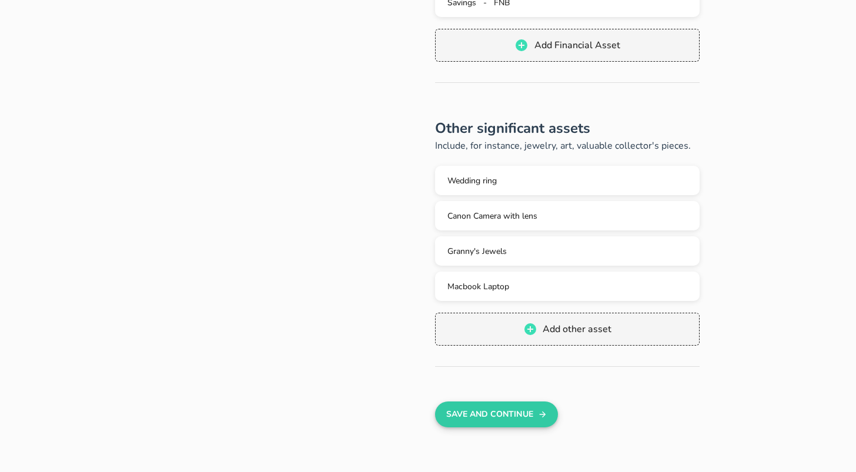
click at [496, 419] on button "Save And Continue" at bounding box center [496, 415] width 123 height 26
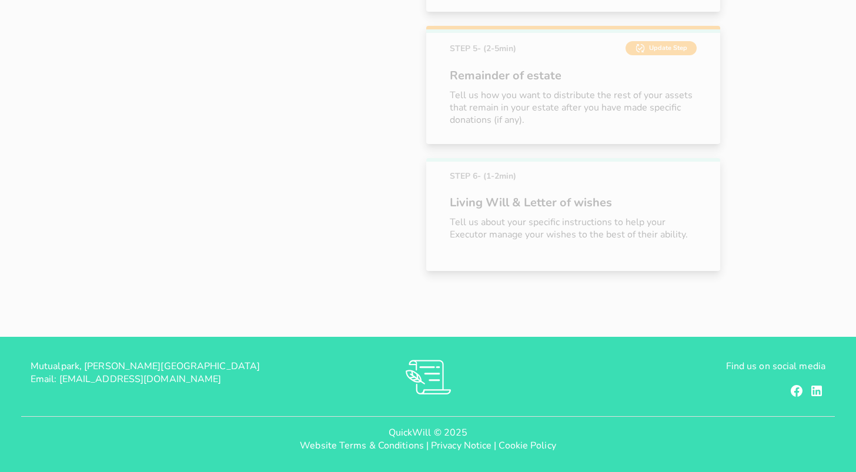
scroll to position [393, 0]
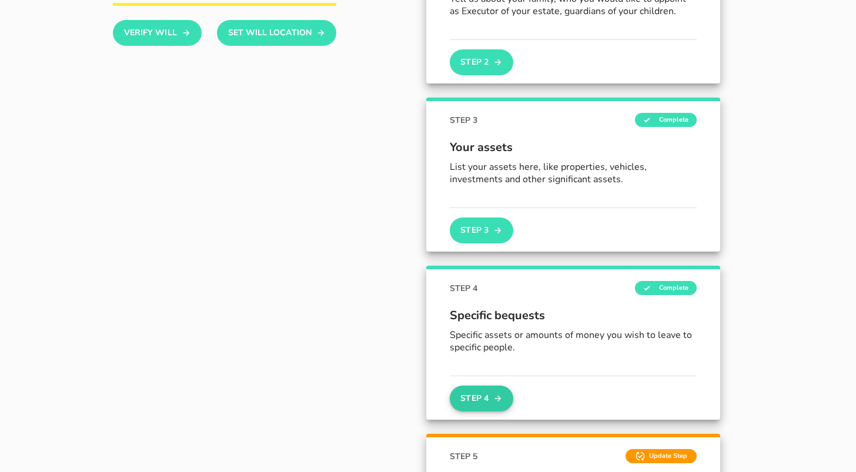
click at [475, 401] on button "Step 4" at bounding box center [482, 399] width 64 height 26
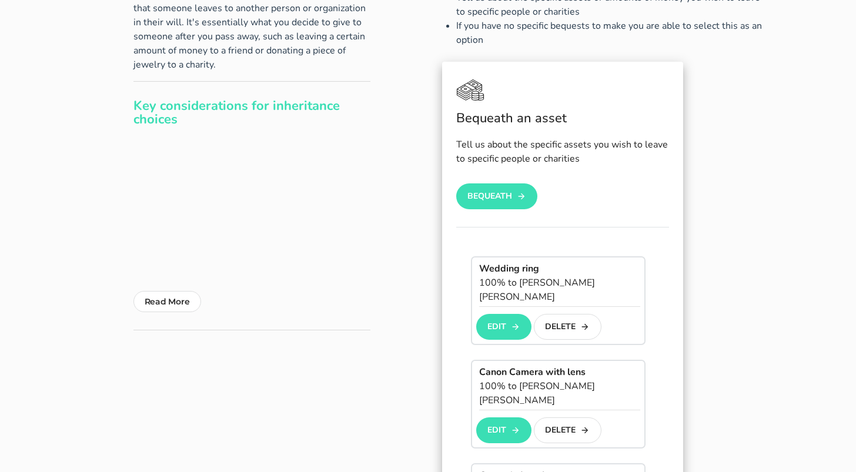
scroll to position [119, 0]
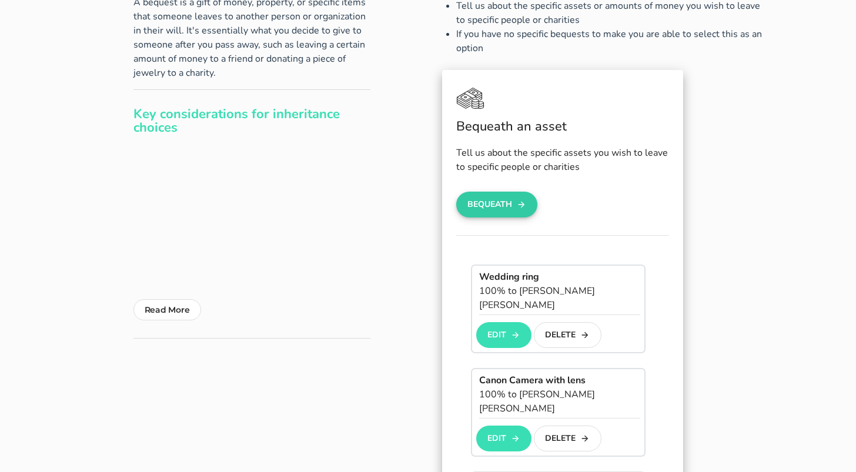
click at [486, 192] on button "Bequeath" at bounding box center [496, 205] width 81 height 26
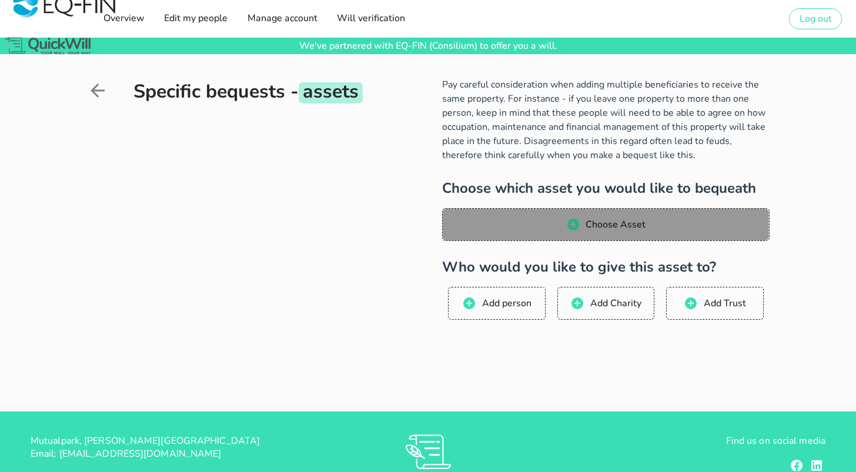
click at [652, 226] on span "Choose Asset" at bounding box center [606, 225] width 303 height 14
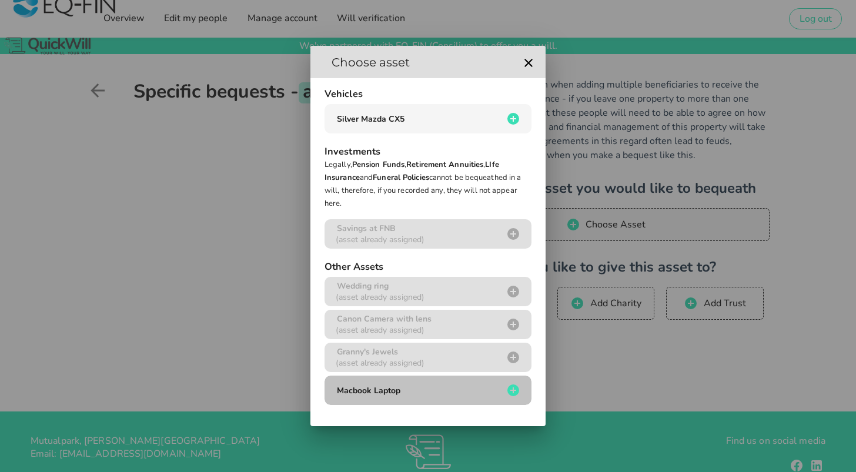
click at [380, 390] on span "Macbook Laptop" at bounding box center [369, 390] width 64 height 11
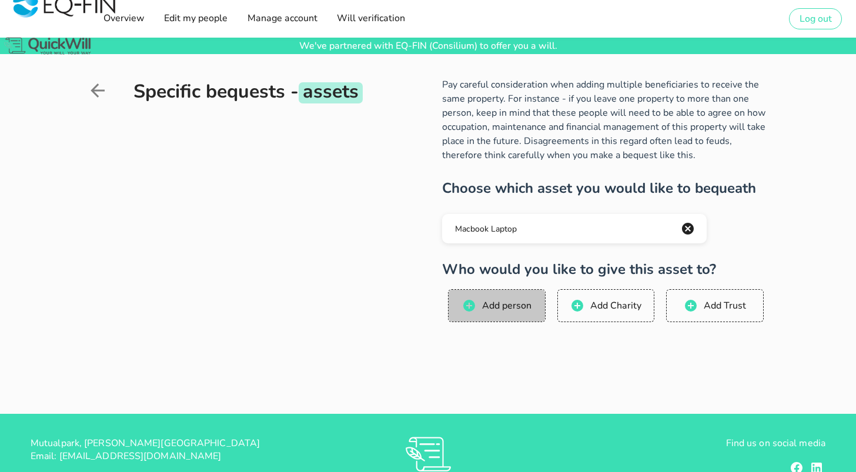
click at [495, 310] on span "Add person" at bounding box center [506, 305] width 50 height 13
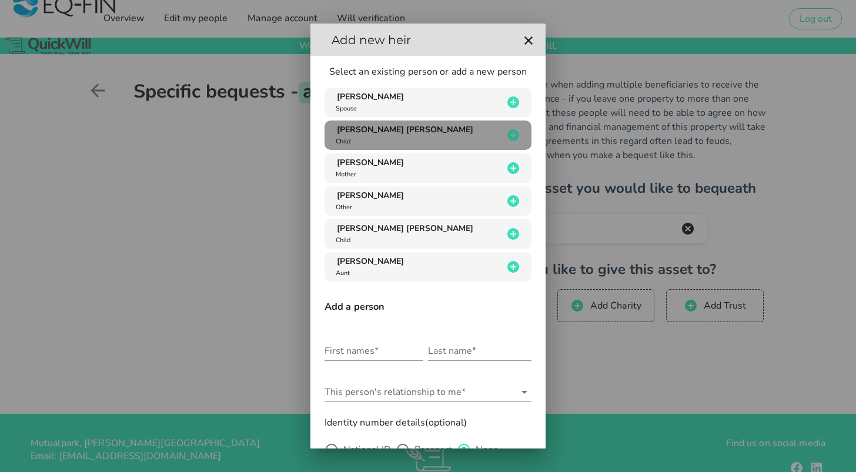
click at [404, 142] on div "[PERSON_NAME] [PERSON_NAME] Child" at bounding box center [417, 135] width 169 height 22
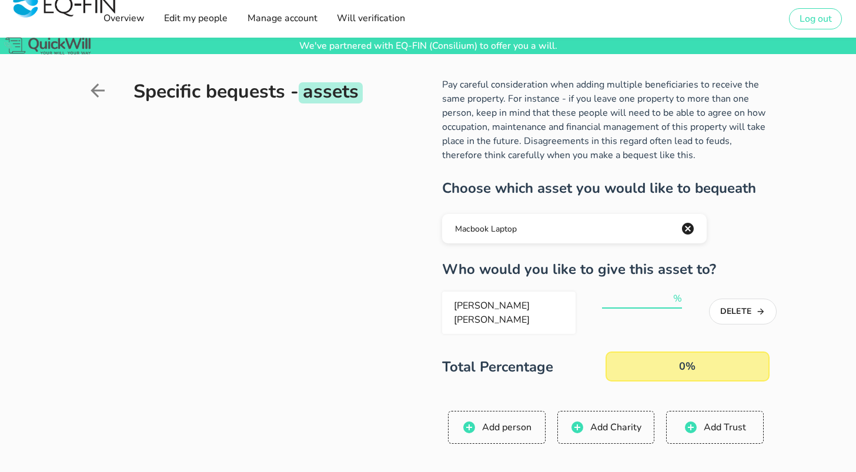
click at [633, 295] on input "number" at bounding box center [636, 298] width 69 height 19
type input "100"
click at [542, 371] on div "Total Percentage 100% 100" at bounding box center [605, 367] width 327 height 30
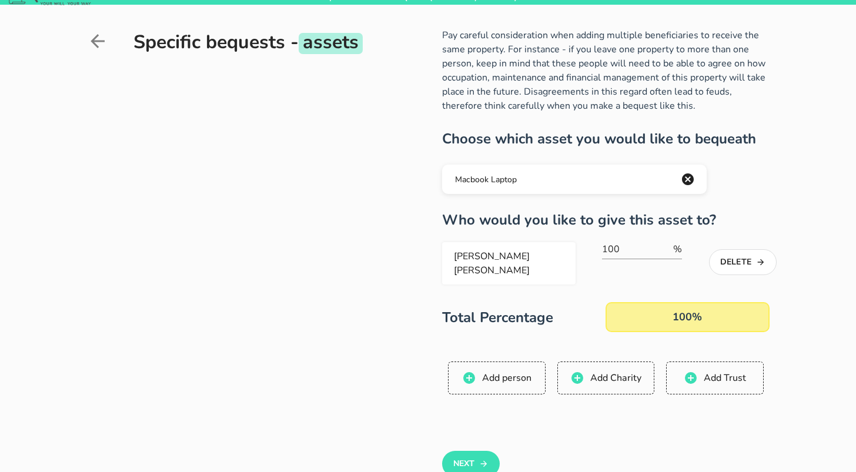
scroll to position [61, 0]
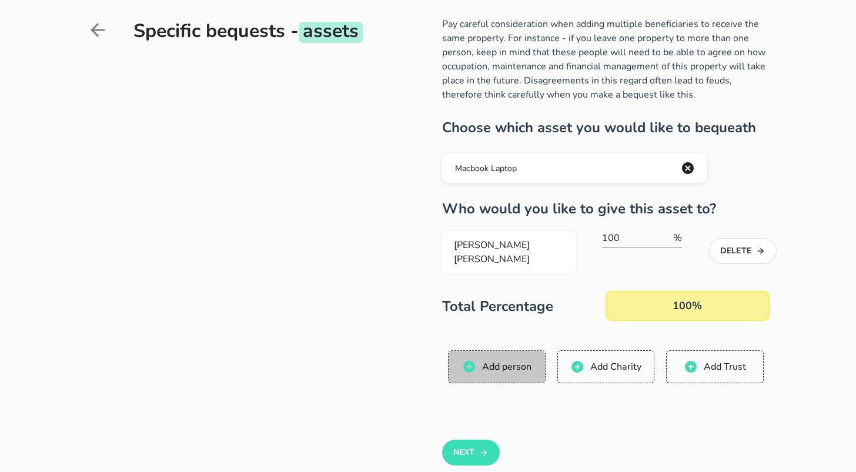
click at [500, 360] on span "Add person" at bounding box center [506, 366] width 50 height 13
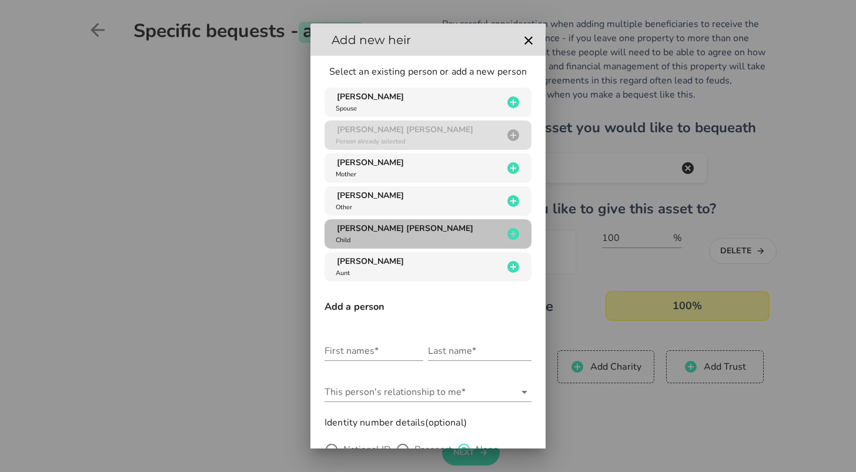
click at [438, 232] on div "[PERSON_NAME] [PERSON_NAME] Child" at bounding box center [417, 234] width 169 height 22
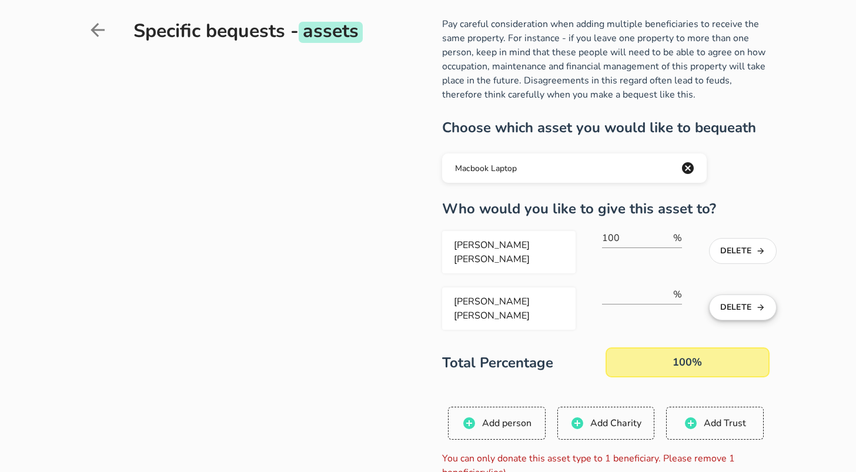
click at [739, 298] on button "Delete" at bounding box center [743, 308] width 68 height 26
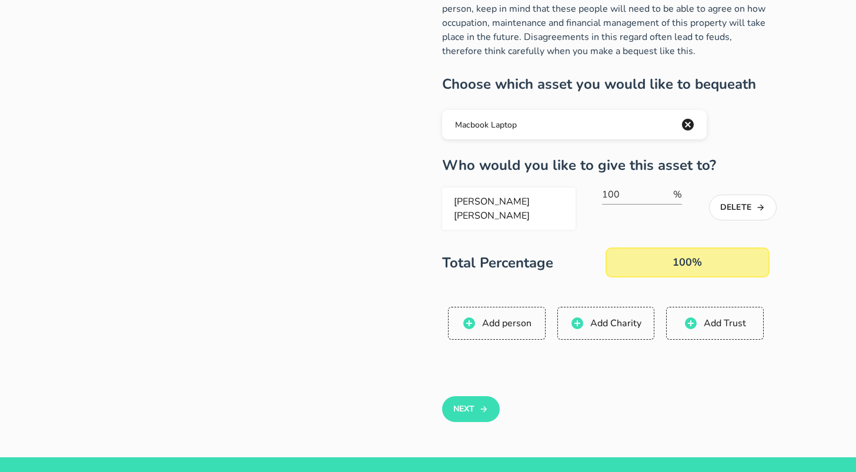
scroll to position [138, 0]
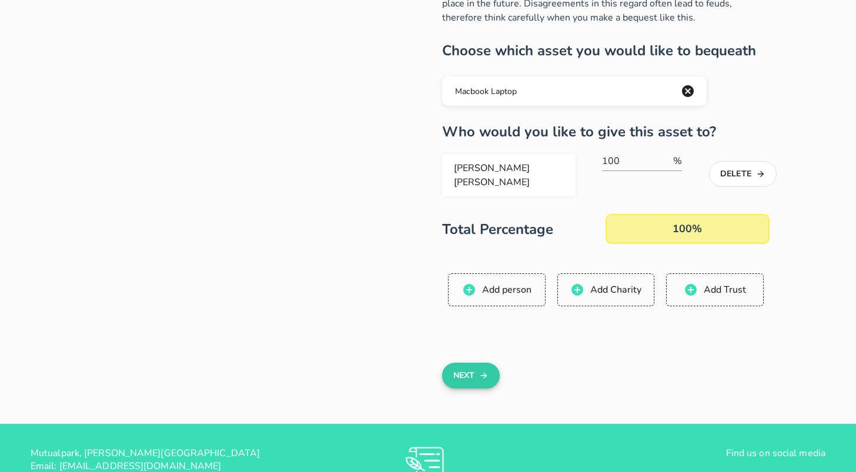
click at [475, 364] on button "Next" at bounding box center [470, 376] width 57 height 26
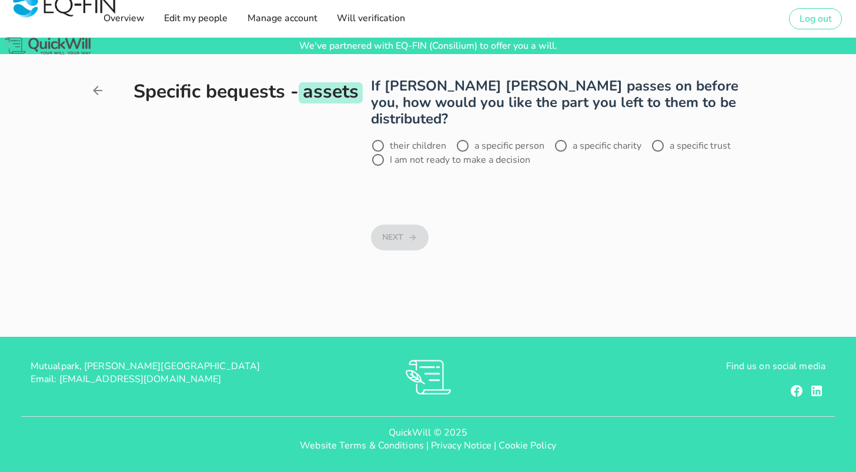
scroll to position [0, 0]
click at [510, 140] on label "a specific person" at bounding box center [510, 146] width 70 height 12
radio input "true"
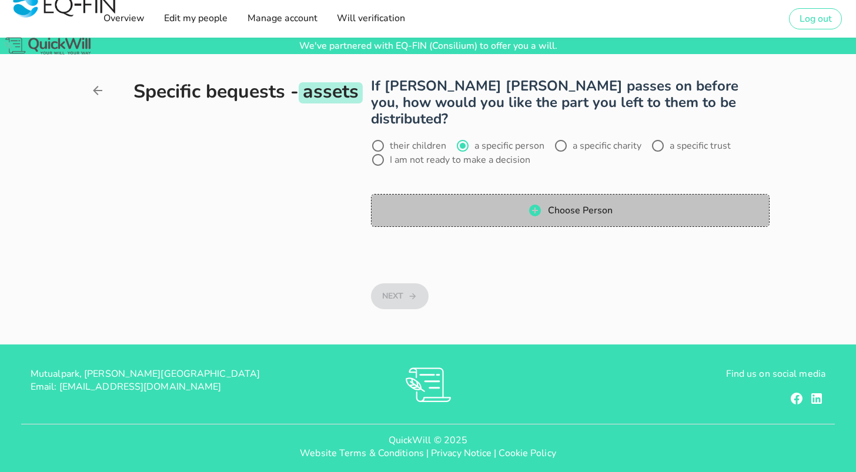
click at [480, 203] on span "Choose Person" at bounding box center [570, 210] width 374 height 14
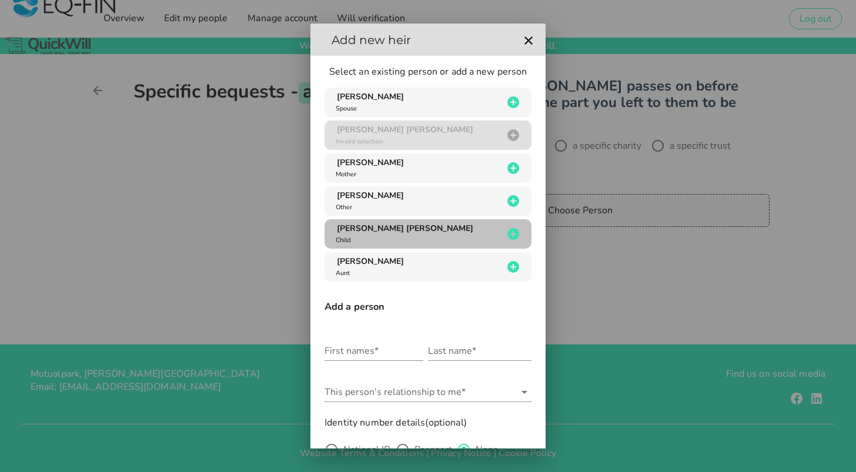
click at [400, 237] on div "[PERSON_NAME] [PERSON_NAME] Child" at bounding box center [417, 234] width 169 height 22
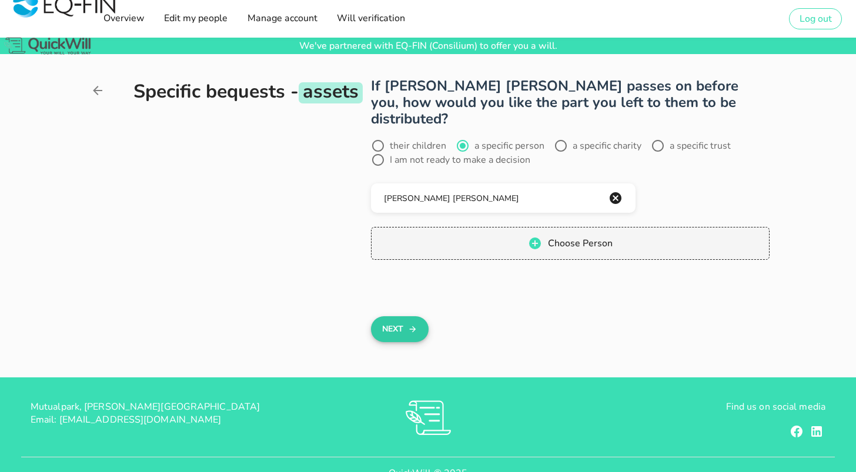
click at [400, 316] on button "Next" at bounding box center [399, 329] width 57 height 26
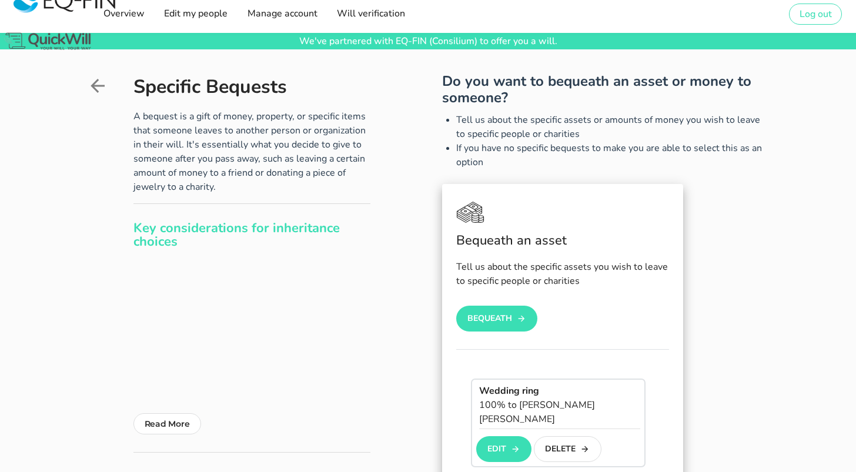
scroll to position [6, 0]
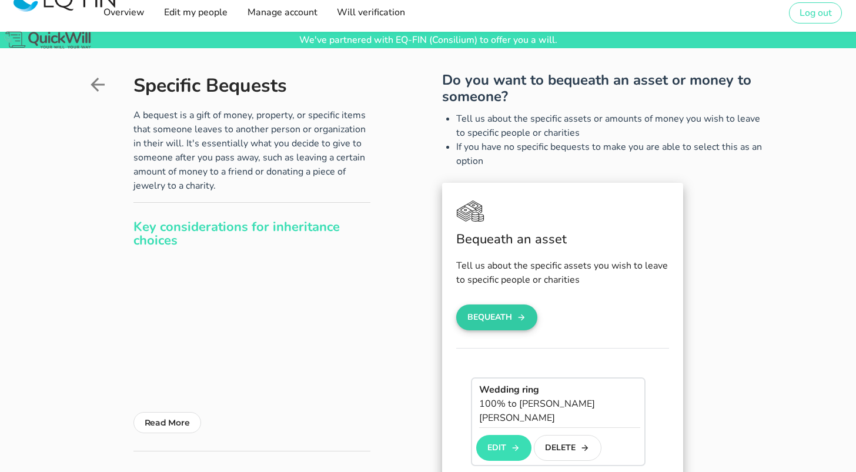
click at [494, 326] on button "Bequeath" at bounding box center [496, 318] width 81 height 26
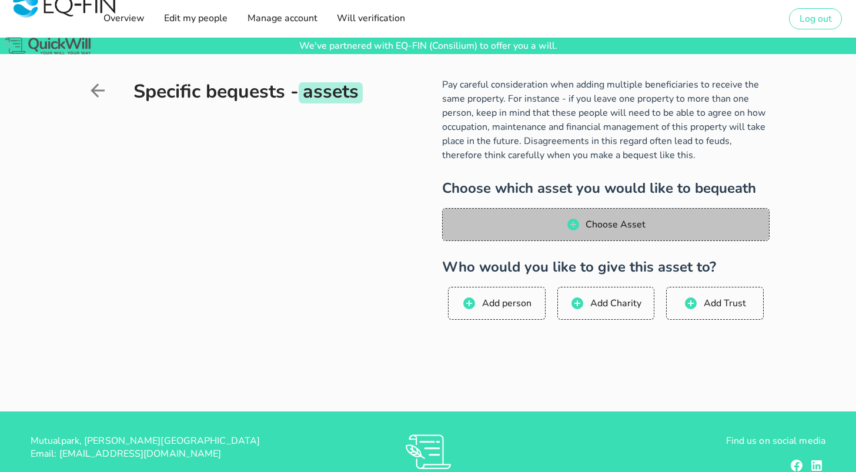
click at [606, 225] on span "Choose Asset" at bounding box center [615, 224] width 61 height 13
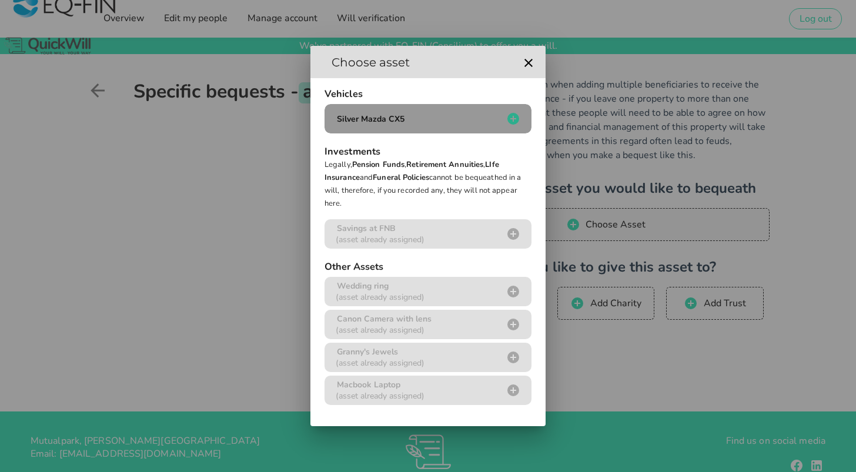
click at [412, 122] on div "Silver Mazda CX5" at bounding box center [417, 118] width 169 height 11
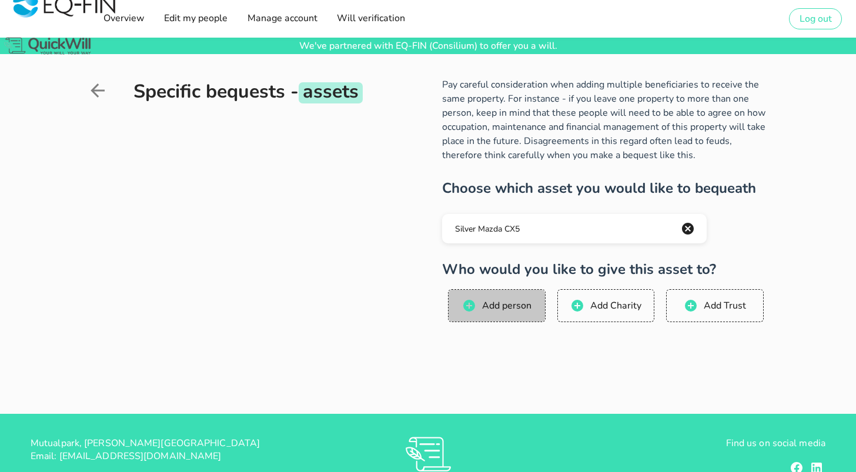
click at [499, 305] on span "Add person" at bounding box center [506, 305] width 50 height 13
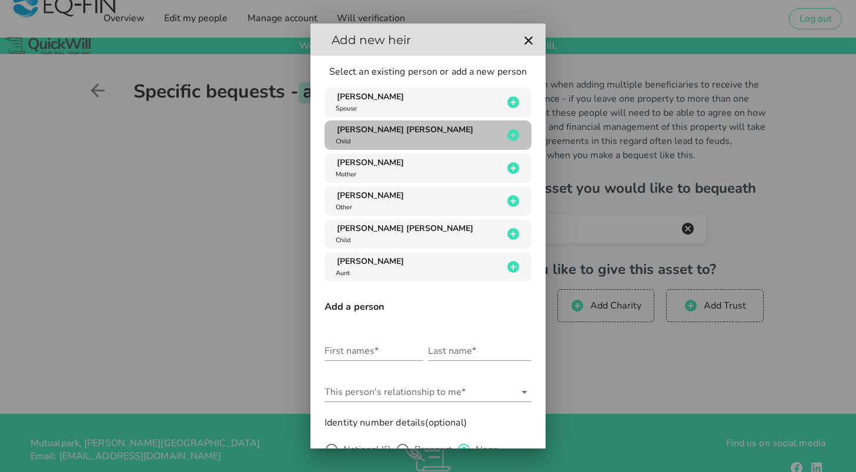
click at [424, 132] on div "[PERSON_NAME] [PERSON_NAME] Child" at bounding box center [417, 135] width 169 height 22
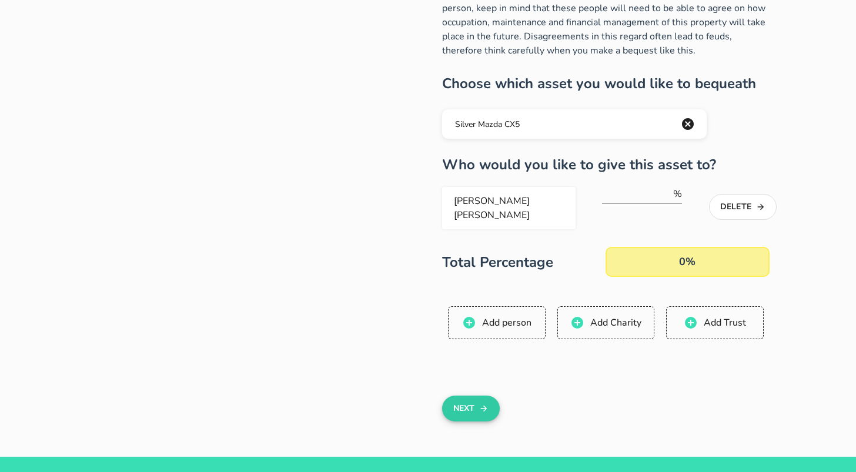
click at [477, 396] on button "Next" at bounding box center [470, 409] width 57 height 26
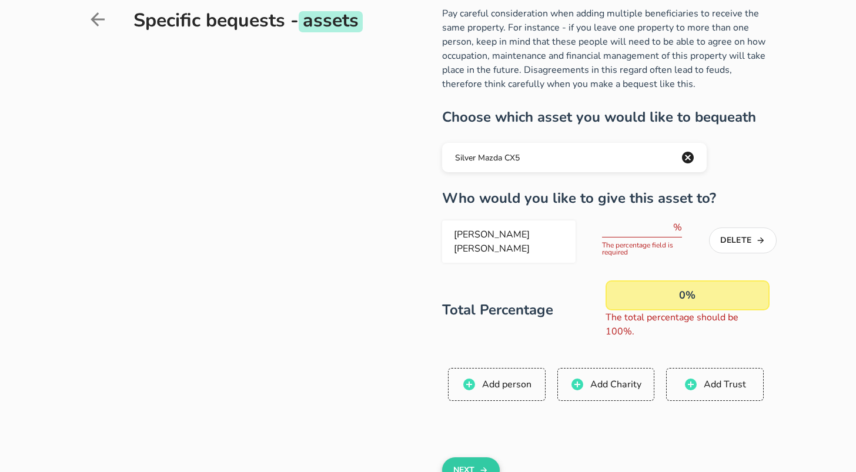
scroll to position [72, 0]
click at [612, 218] on input "number" at bounding box center [636, 227] width 69 height 19
type input "50"
click at [472, 457] on button "Next" at bounding box center [470, 470] width 57 height 26
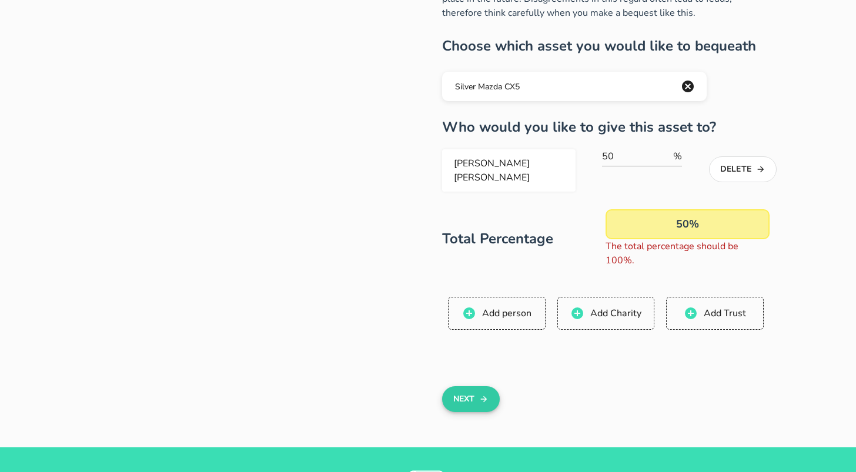
scroll to position [144, 0]
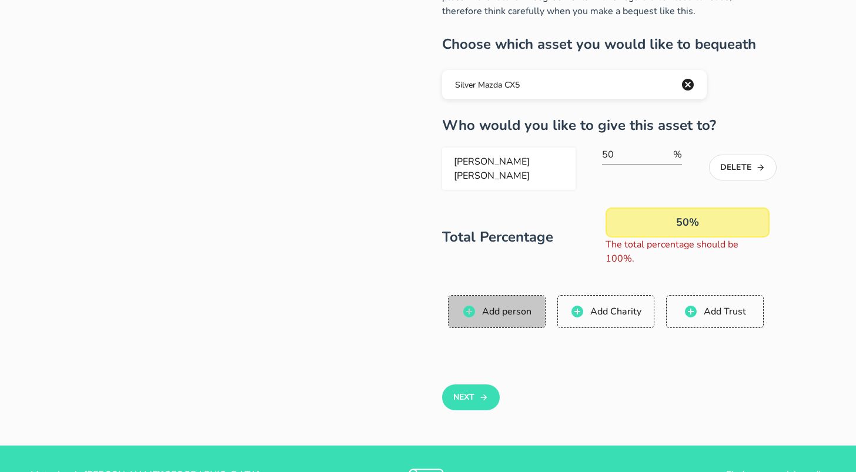
click at [502, 305] on span "Add person" at bounding box center [506, 311] width 50 height 13
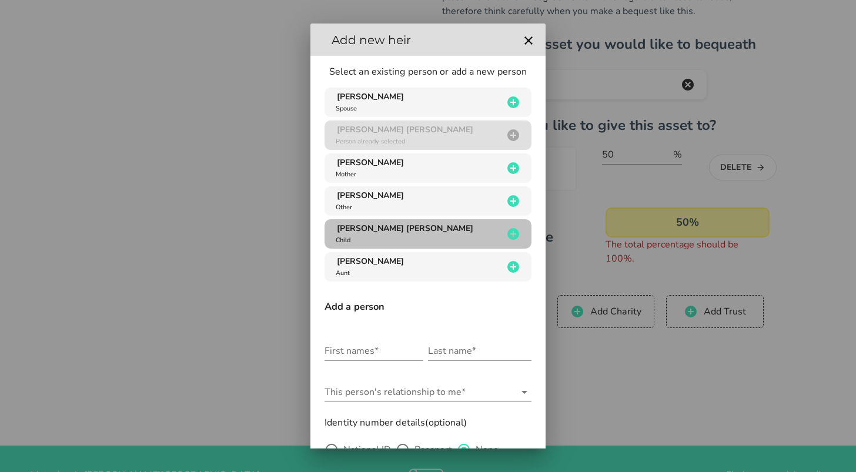
click at [384, 235] on div "[PERSON_NAME] [PERSON_NAME] Child" at bounding box center [417, 234] width 169 height 22
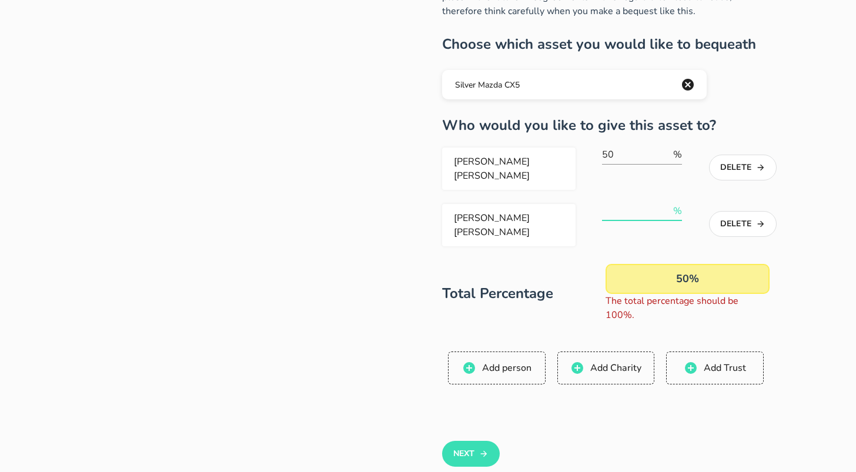
click at [618, 202] on input "number" at bounding box center [636, 211] width 69 height 19
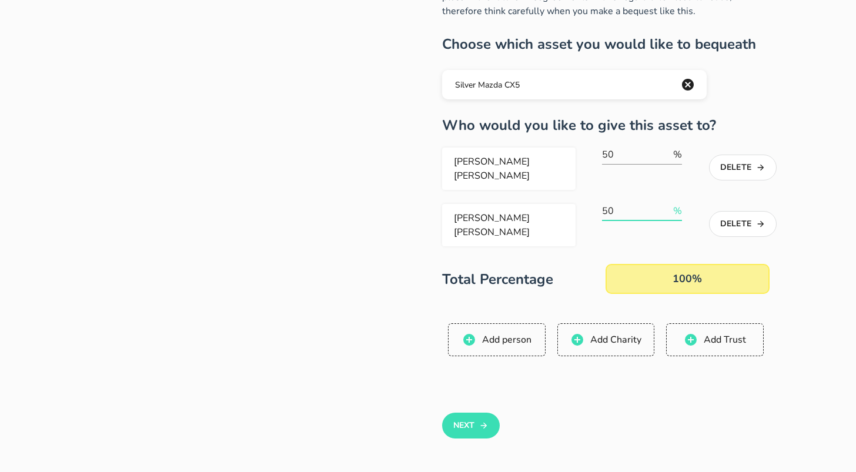
type input "50"
click at [626, 382] on div "Next" at bounding box center [605, 428] width 341 height 92
click at [467, 415] on button "Next" at bounding box center [470, 426] width 57 height 26
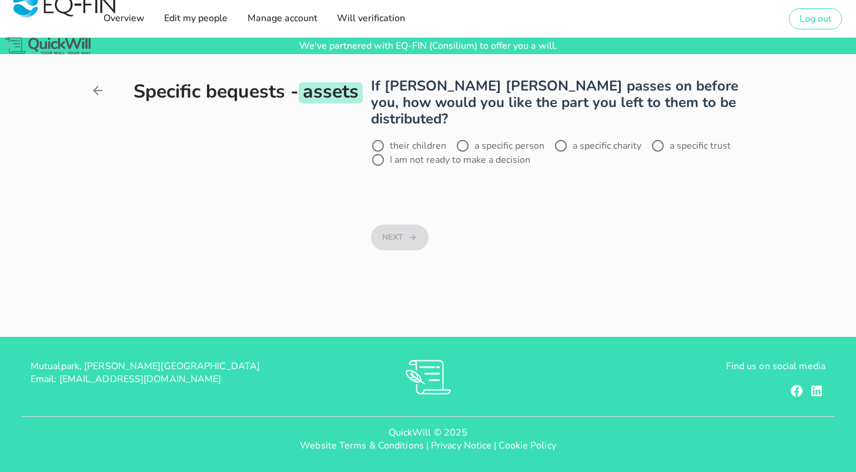
click at [496, 140] on label "a specific person" at bounding box center [510, 146] width 70 height 12
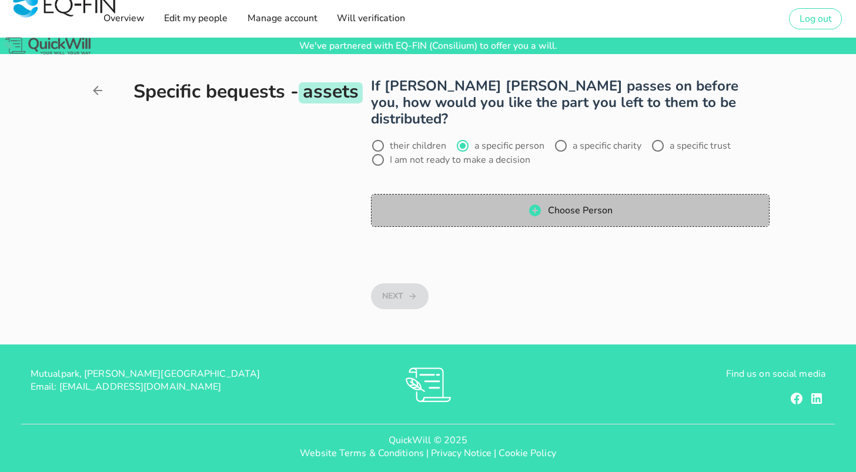
click at [596, 204] on span "Choose Person" at bounding box center [579, 210] width 65 height 13
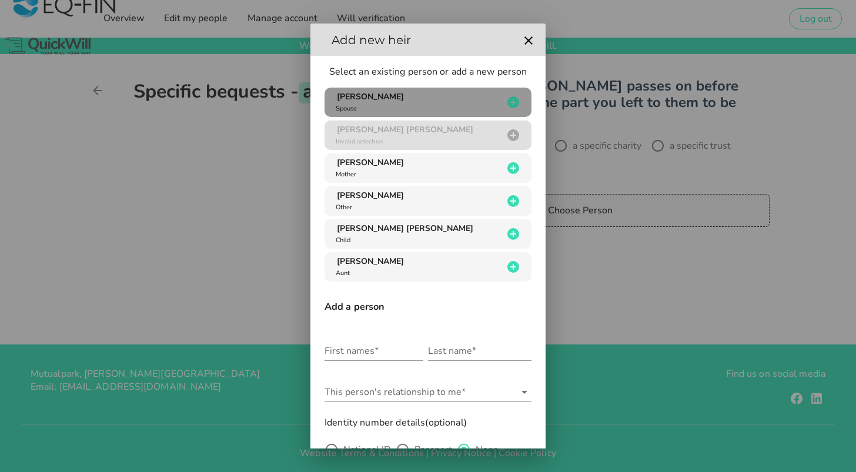
click at [407, 103] on div "[PERSON_NAME]" at bounding box center [417, 102] width 169 height 22
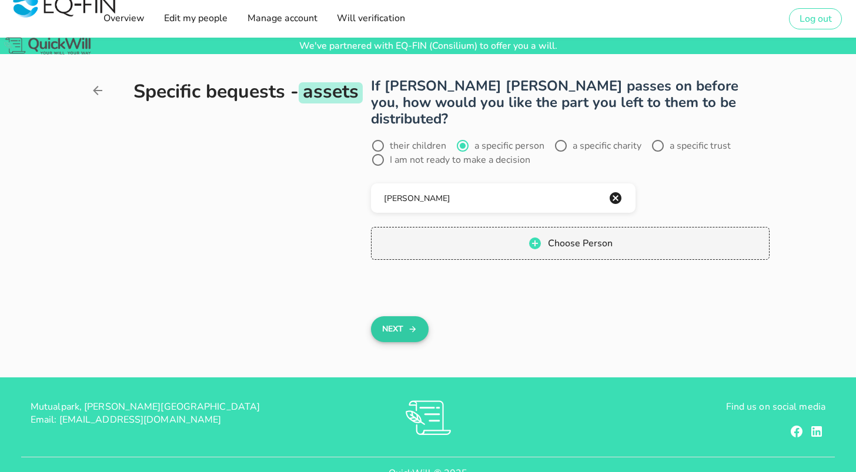
click at [395, 316] on button "Next" at bounding box center [399, 329] width 57 height 26
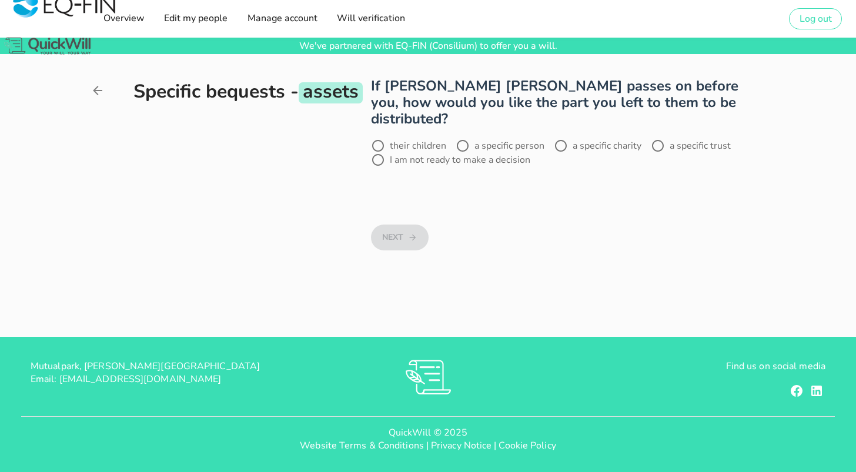
click at [497, 140] on label "a specific person" at bounding box center [510, 146] width 70 height 12
radio input "true"
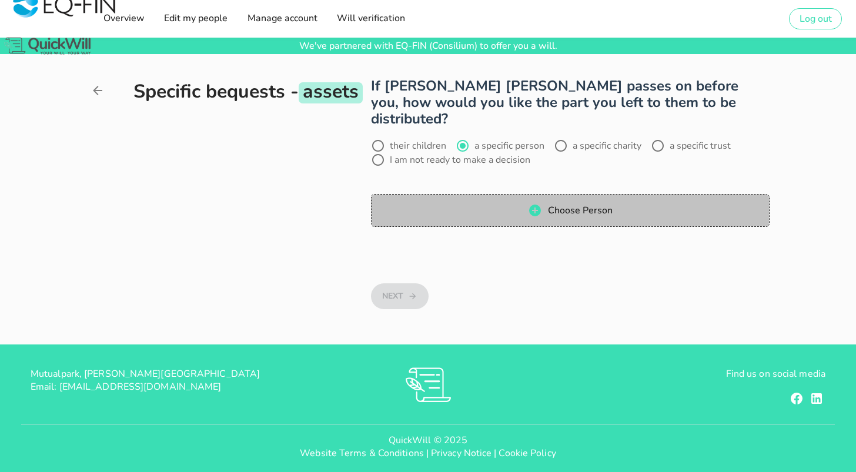
click at [532, 205] on icon "button" at bounding box center [535, 211] width 12 height 12
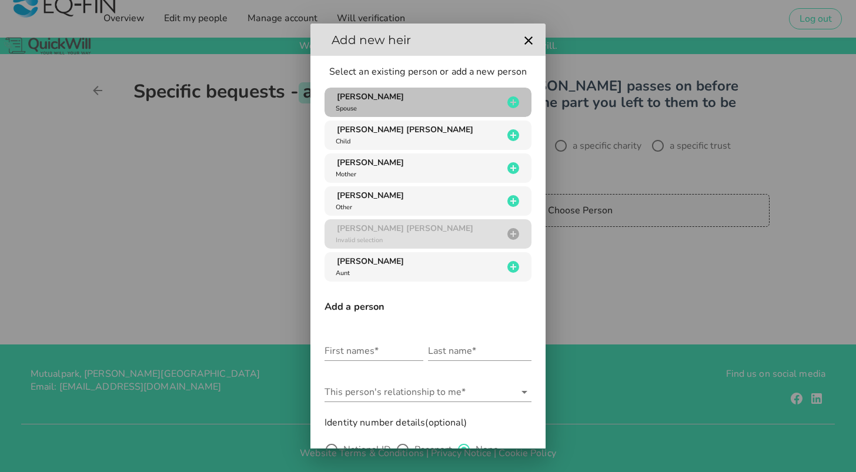
click at [382, 108] on div "[PERSON_NAME]" at bounding box center [417, 102] width 169 height 22
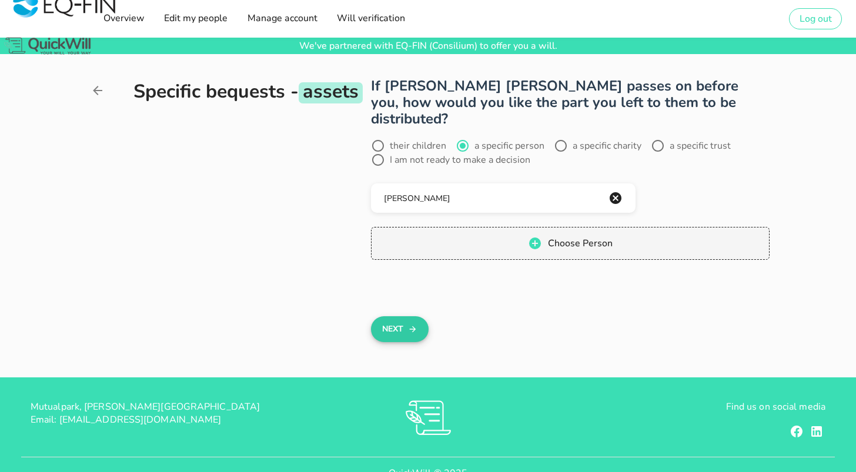
click at [394, 316] on button "Next" at bounding box center [399, 329] width 57 height 26
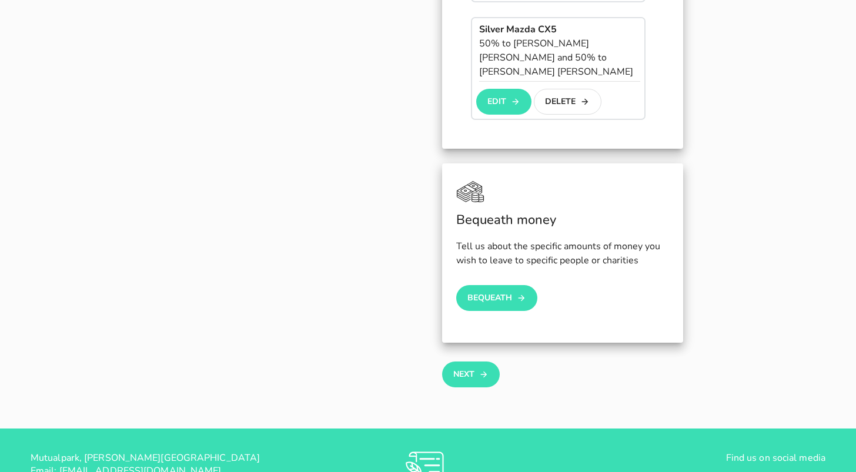
scroll to position [905, 0]
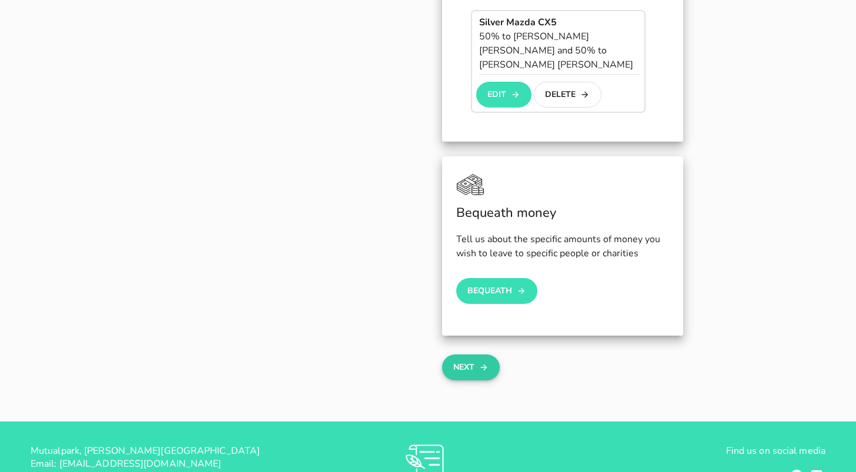
click at [463, 355] on button "Next" at bounding box center [470, 368] width 57 height 26
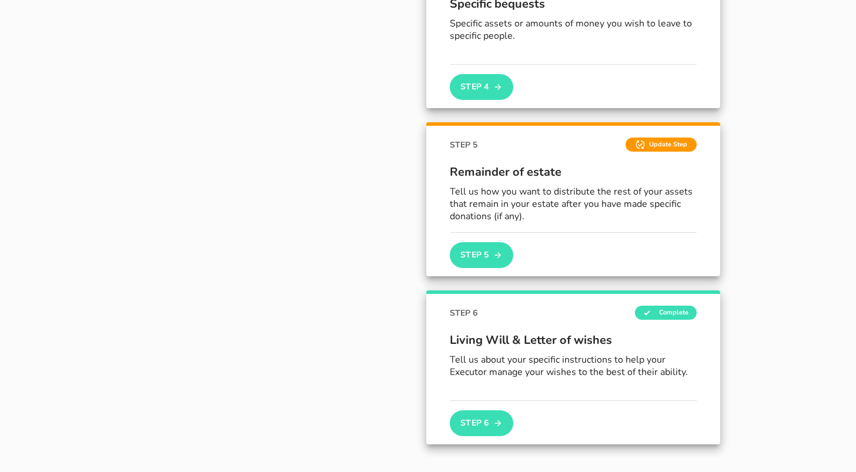
scroll to position [707, 0]
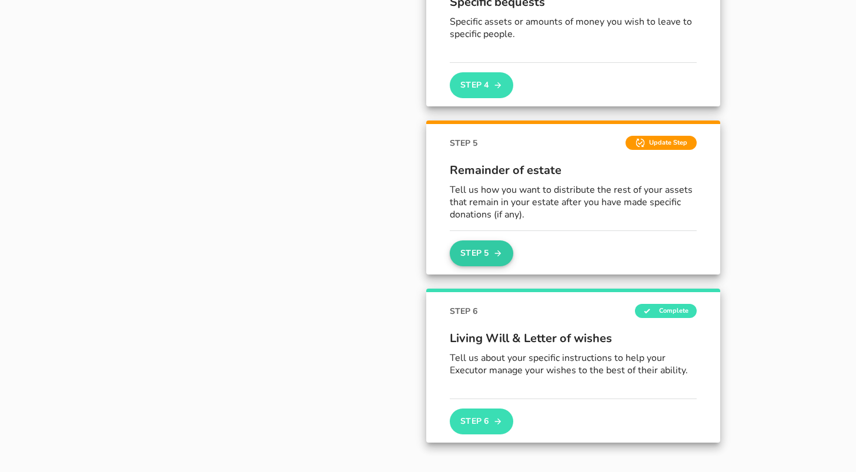
click at [483, 254] on button "Step 5" at bounding box center [482, 254] width 64 height 26
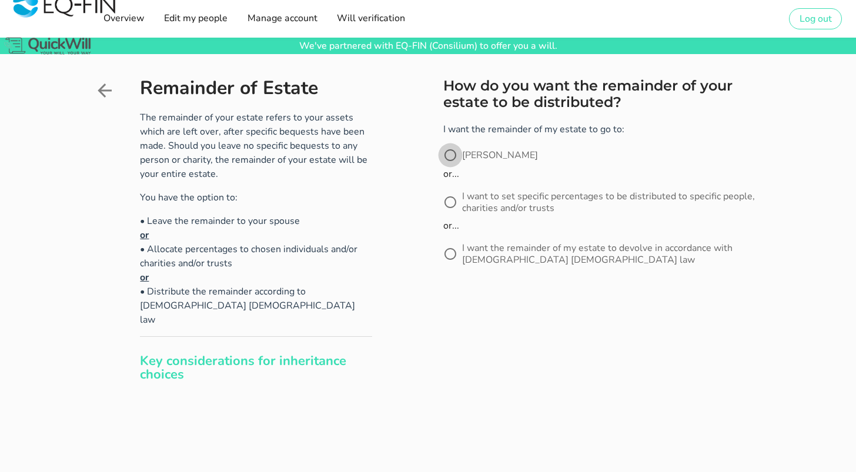
click at [451, 157] on div at bounding box center [450, 155] width 20 height 20
radio input "true"
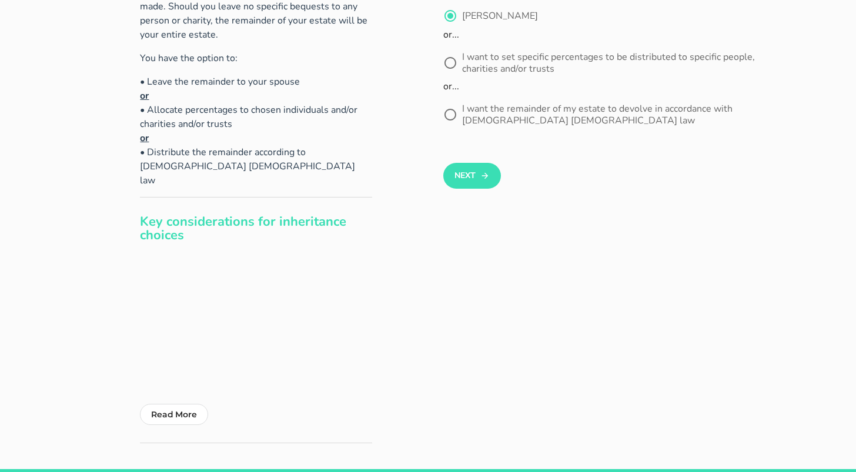
scroll to position [142, 0]
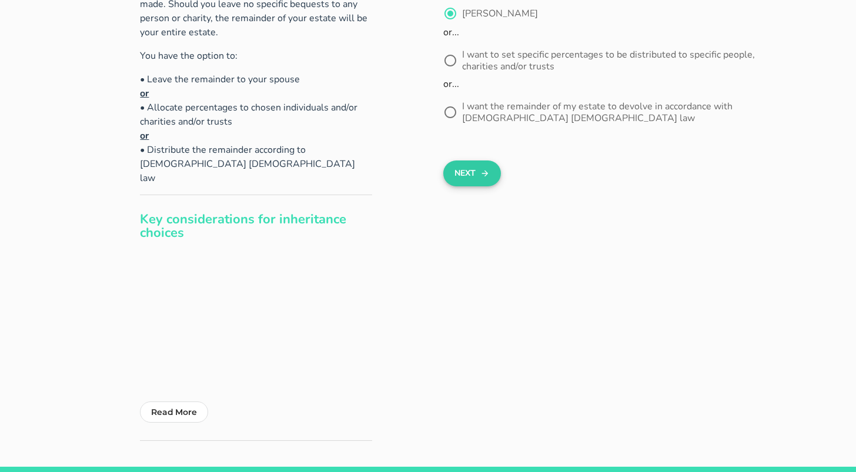
click at [458, 176] on button "Next" at bounding box center [471, 174] width 57 height 26
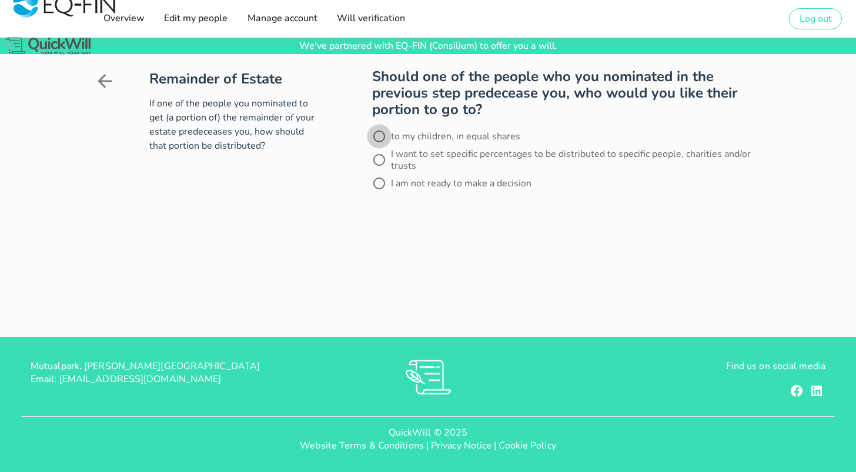
click at [378, 133] on div at bounding box center [379, 136] width 20 height 20
radio input "true"
click at [399, 219] on button "Next" at bounding box center [400, 216] width 57 height 26
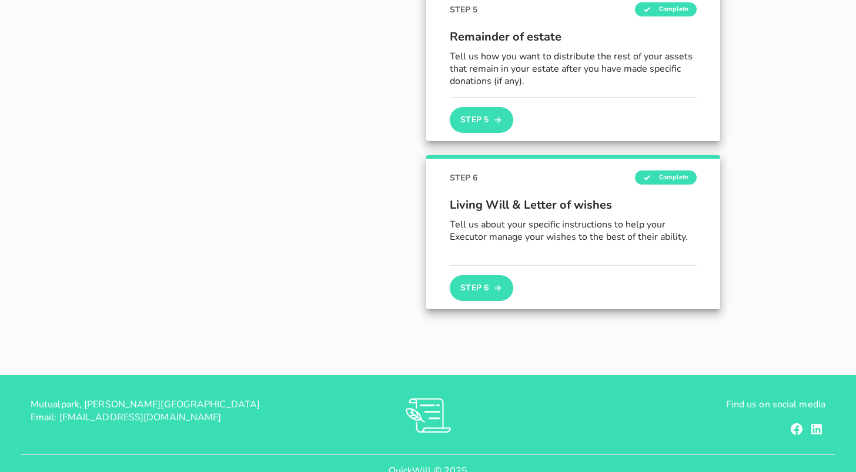
scroll to position [820, 0]
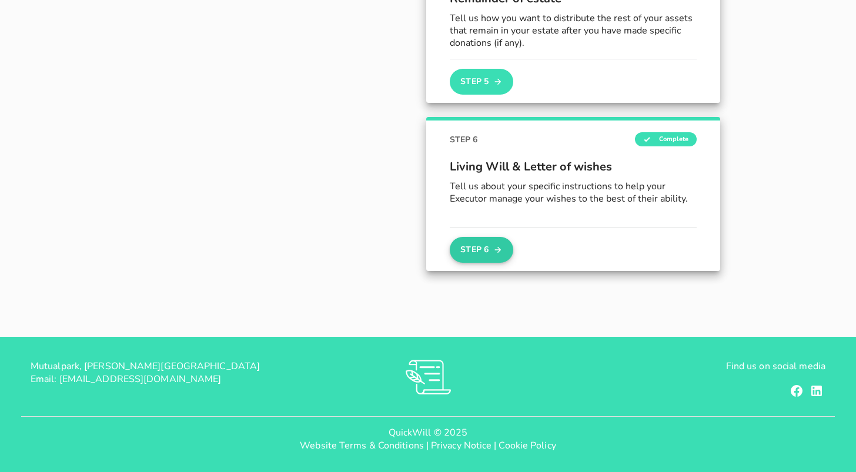
click at [475, 249] on button "Step 6" at bounding box center [482, 250] width 64 height 26
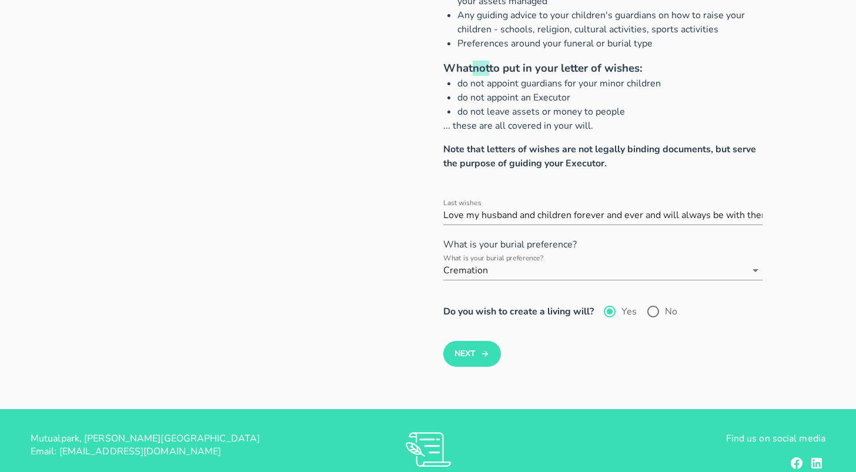
scroll to position [137, 0]
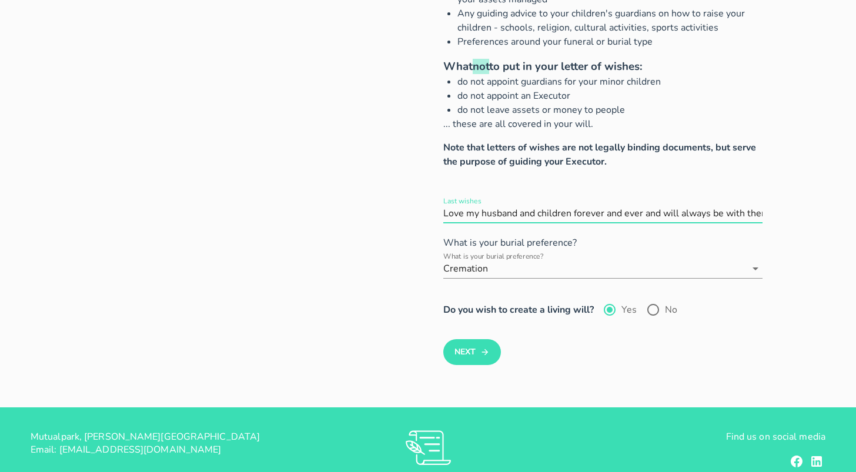
click at [674, 213] on input "Last wishes" at bounding box center [602, 213] width 319 height 19
click at [563, 211] on input "Last wishes" at bounding box center [602, 213] width 319 height 19
drag, startPoint x: 762, startPoint y: 213, endPoint x: 632, endPoint y: 209, distance: 130.6
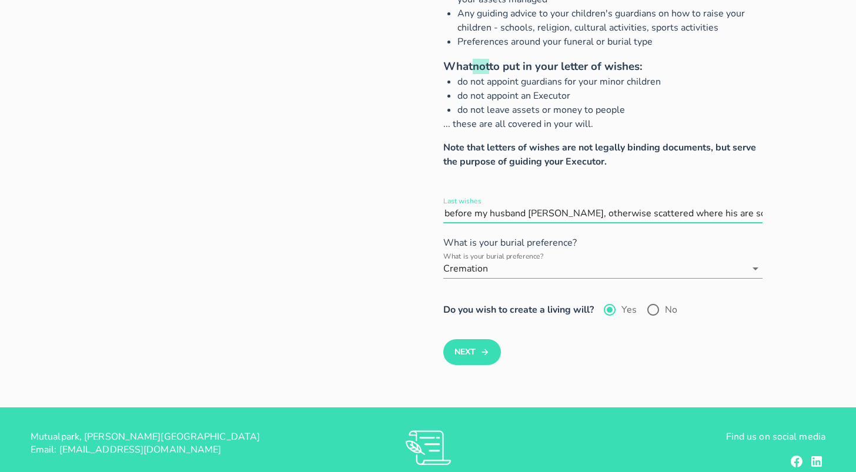
click at [632, 209] on input "Last wishes" at bounding box center [602, 213] width 319 height 19
click at [759, 211] on input "Last wishes" at bounding box center [602, 213] width 319 height 19
click at [760, 213] on input "Last wishes" at bounding box center [602, 213] width 319 height 19
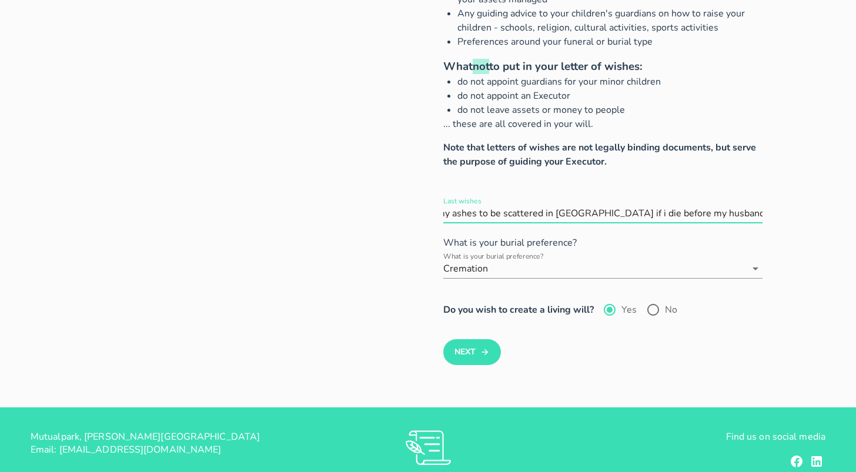
drag, startPoint x: 555, startPoint y: 212, endPoint x: 643, endPoint y: 212, distance: 88.2
click at [643, 212] on input "Last wishes" at bounding box center [602, 213] width 319 height 19
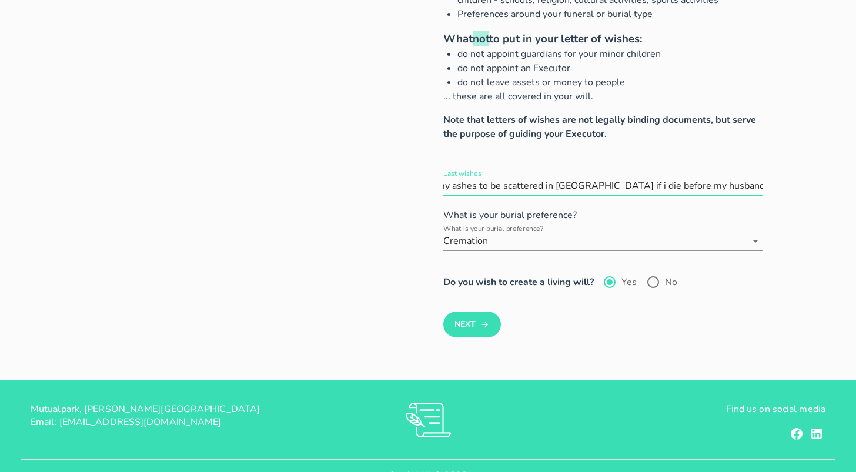
scroll to position [208, 0]
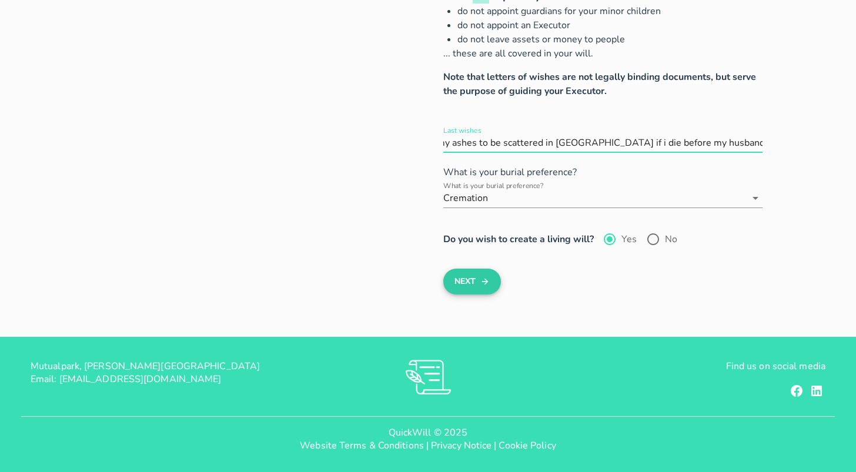
type input "Love my husband and children forever and ever and will always be with them. I w…"
click at [469, 276] on button "Next" at bounding box center [471, 282] width 57 height 26
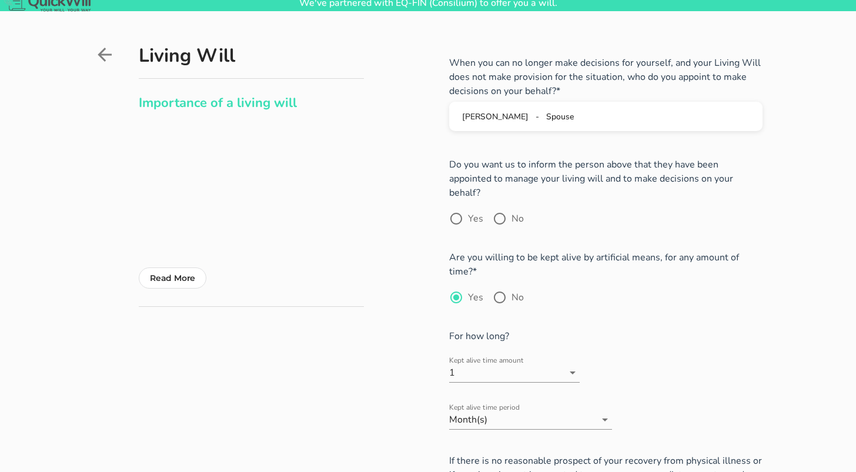
scroll to position [46, 0]
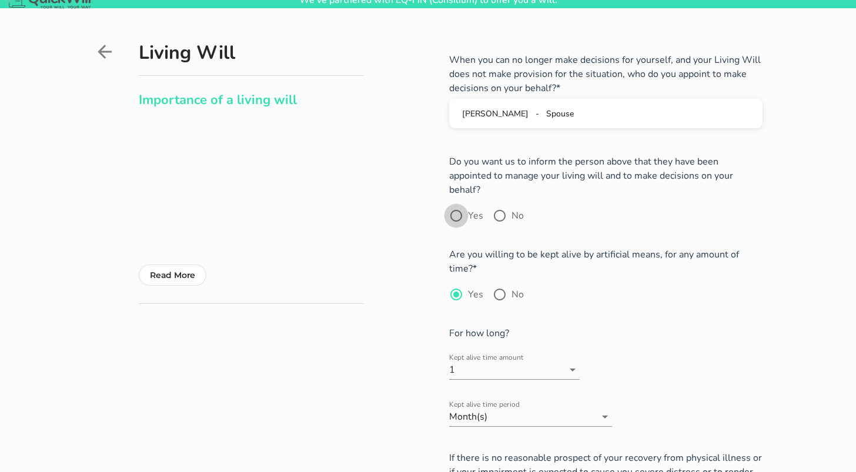
click at [455, 206] on div at bounding box center [456, 216] width 20 height 20
radio input "true"
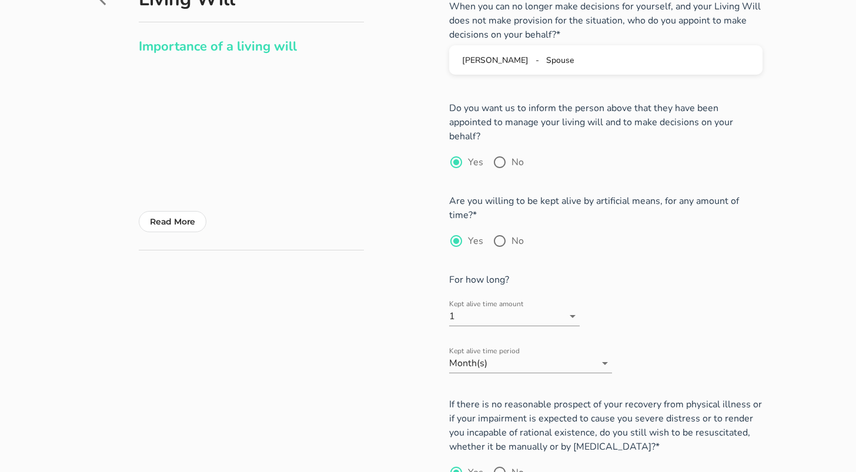
scroll to position [101, 0]
click at [497, 230] on div at bounding box center [500, 240] width 20 height 20
radio input "false"
radio input "true"
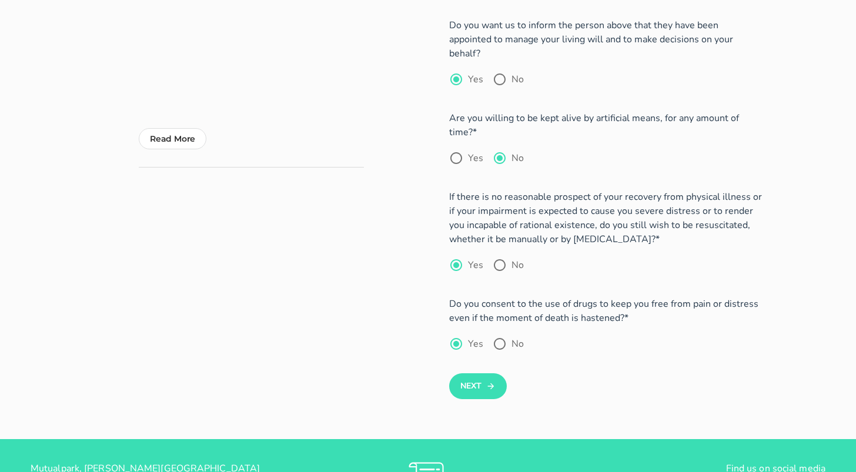
scroll to position [183, 0]
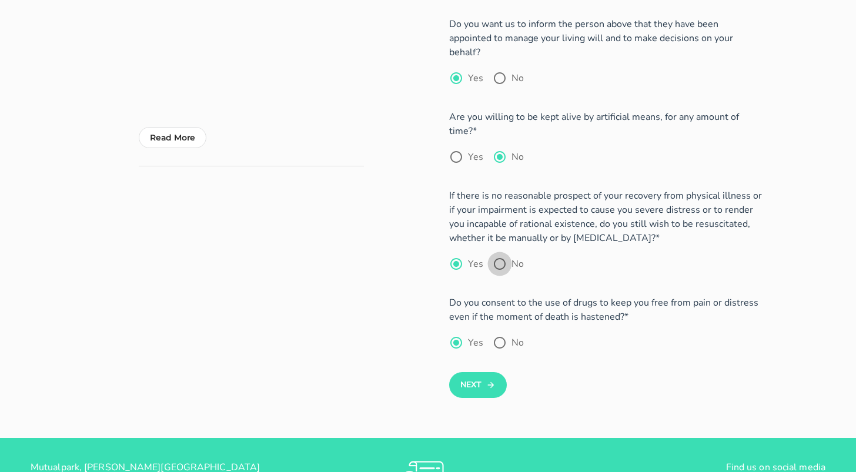
click at [504, 254] on div at bounding box center [500, 264] width 20 height 20
radio input "false"
radio input "true"
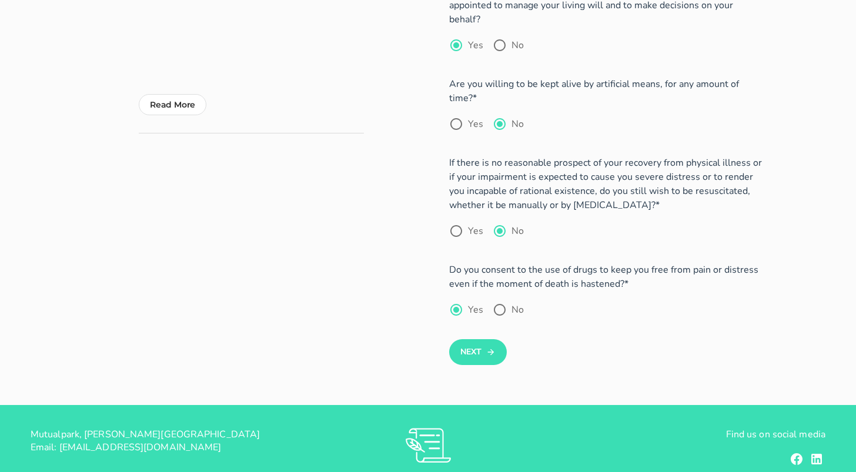
scroll to position [218, 0]
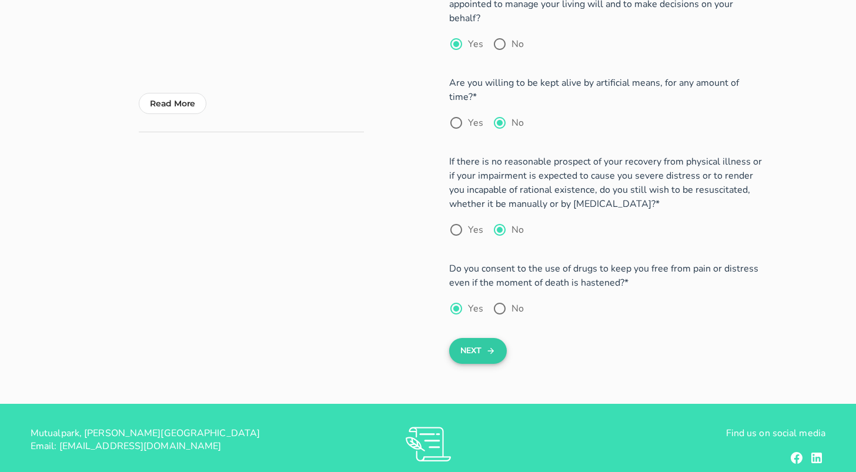
click at [479, 343] on button "Next" at bounding box center [477, 351] width 57 height 26
